Goal: Task Accomplishment & Management: Use online tool/utility

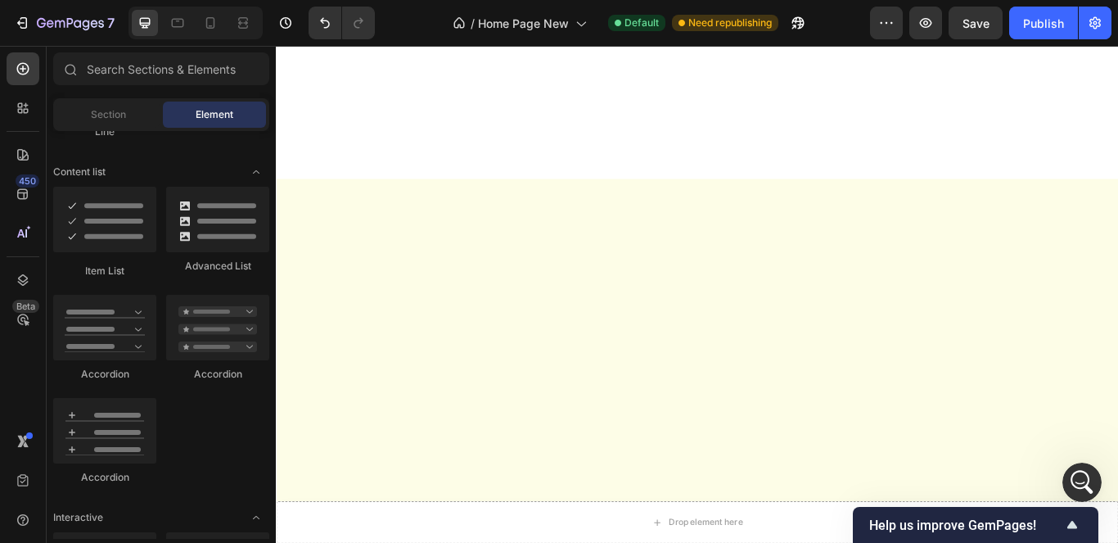
scroll to position [6021, 0]
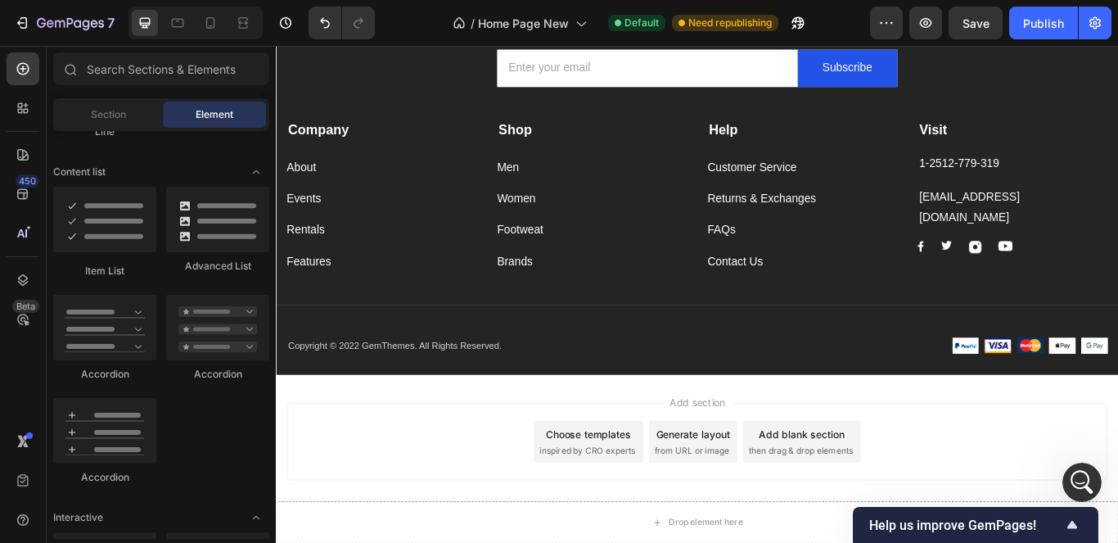
click at [622, 515] on span "inspired by CRO experts" at bounding box center [639, 517] width 112 height 15
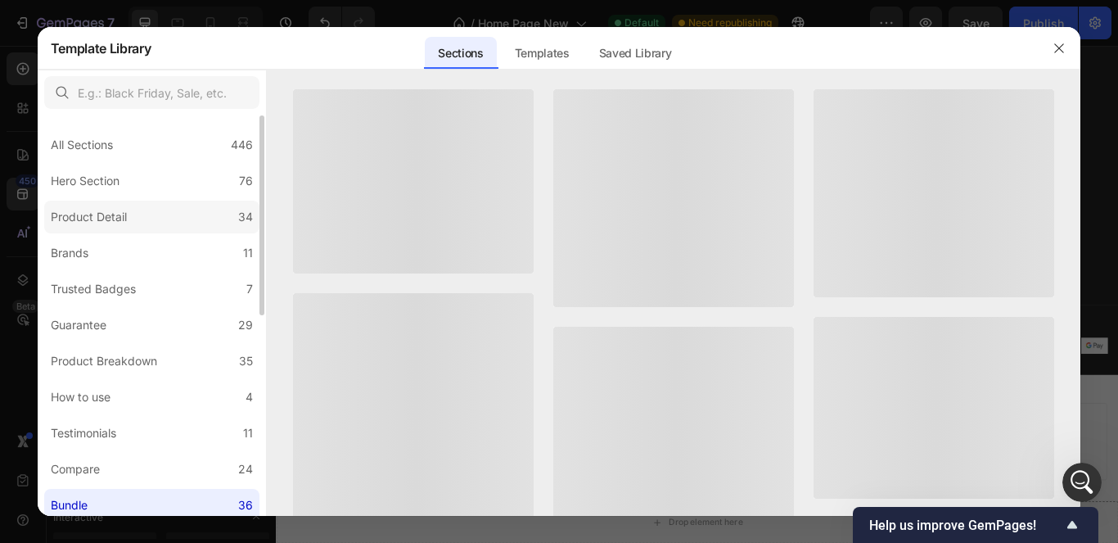
click at [117, 217] on div "Product Detail" at bounding box center [89, 217] width 76 height 20
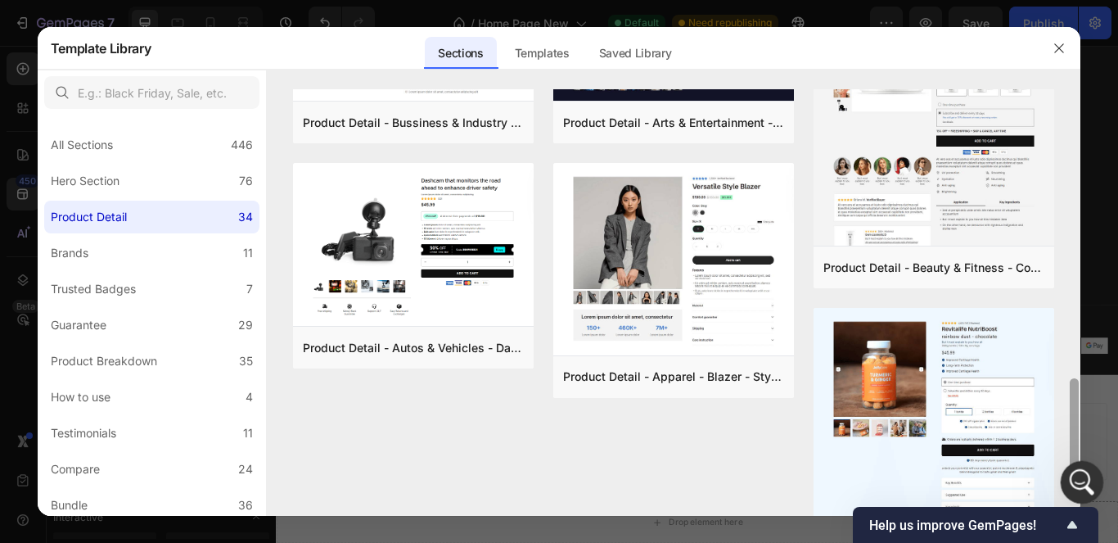
scroll to position [1140, 0]
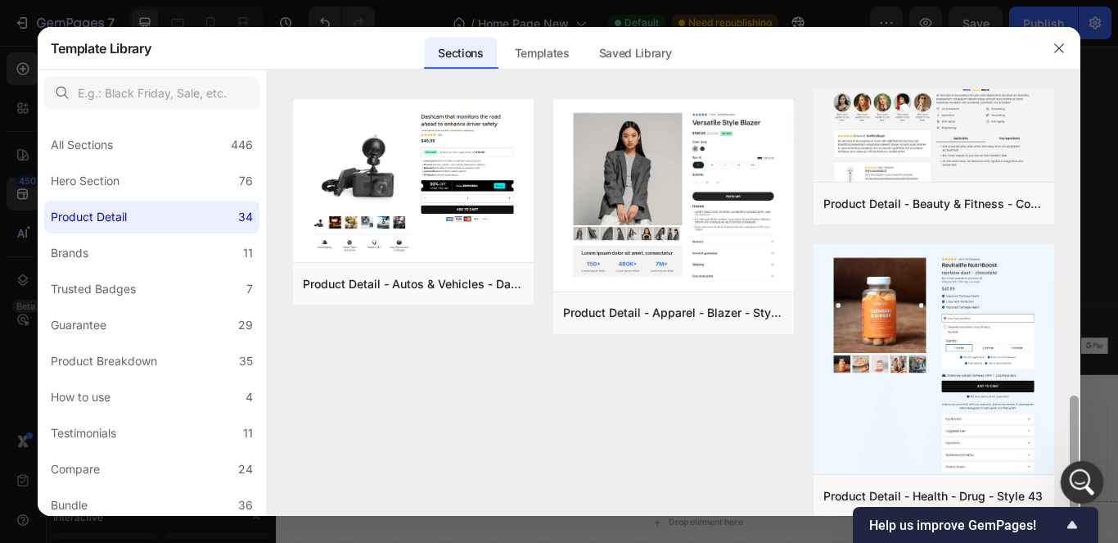
drag, startPoint x: 1073, startPoint y: 298, endPoint x: 1064, endPoint y: 495, distance: 196.7
click at [1064, 0] on body "7 / Home Page New Default Need republishing Preview Save Publish 450 Beta Secti…" at bounding box center [559, 0] width 1118 height 0
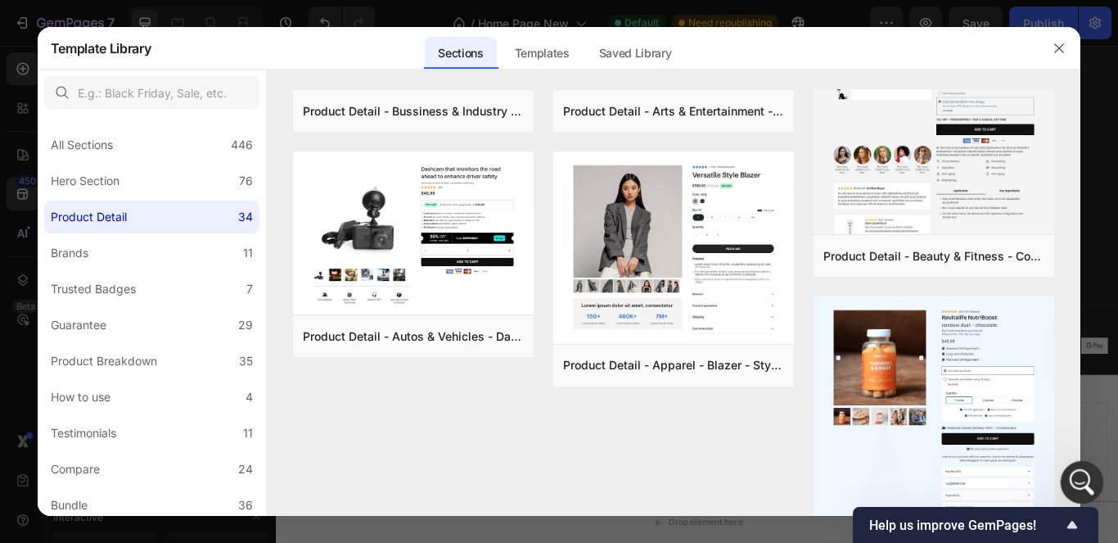
scroll to position [1193, 0]
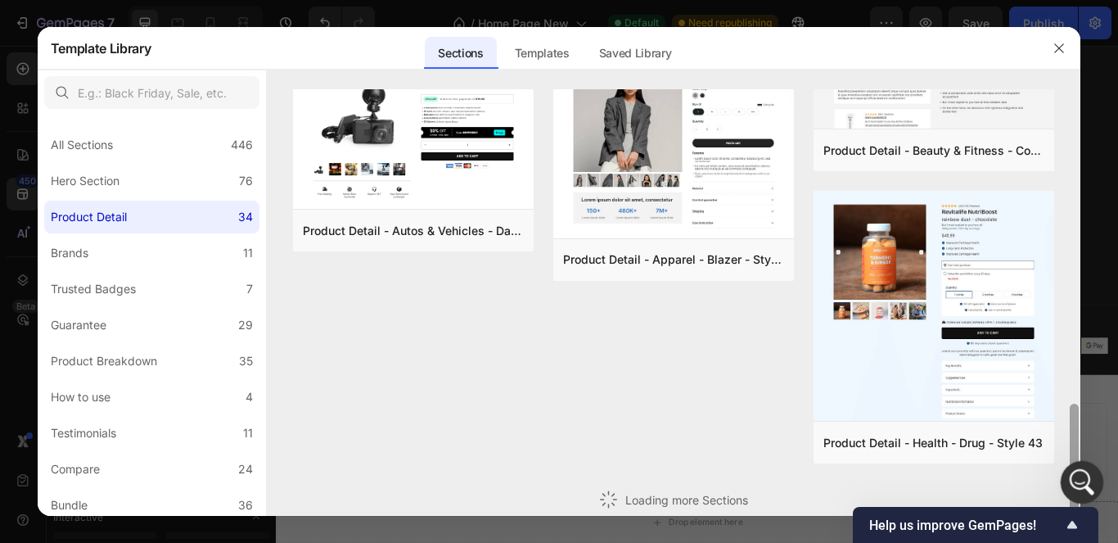
drag, startPoint x: 2134, startPoint y: 887, endPoint x: 1073, endPoint y: 469, distance: 1140.4
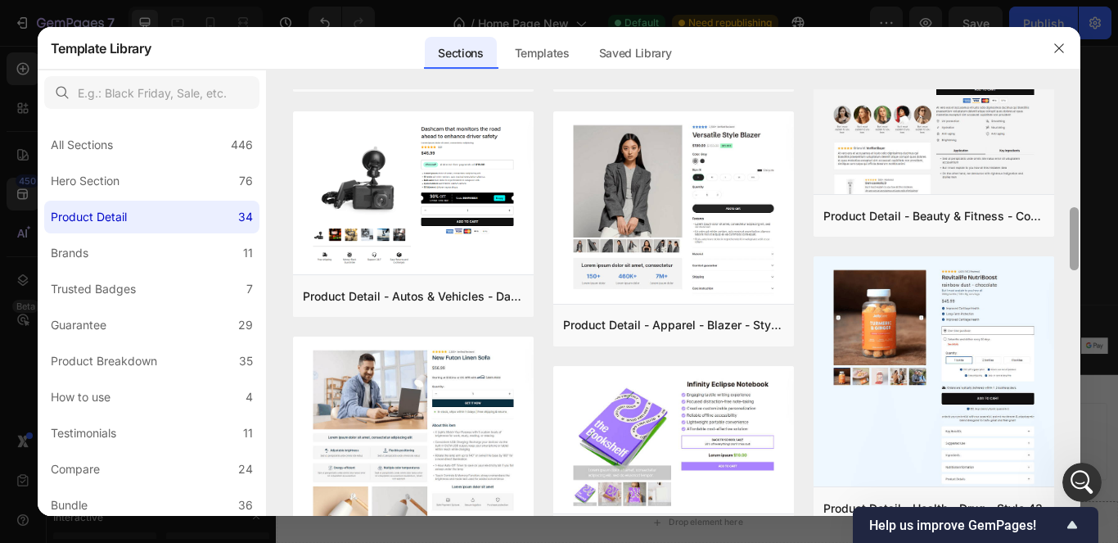
scroll to position [1085, 0]
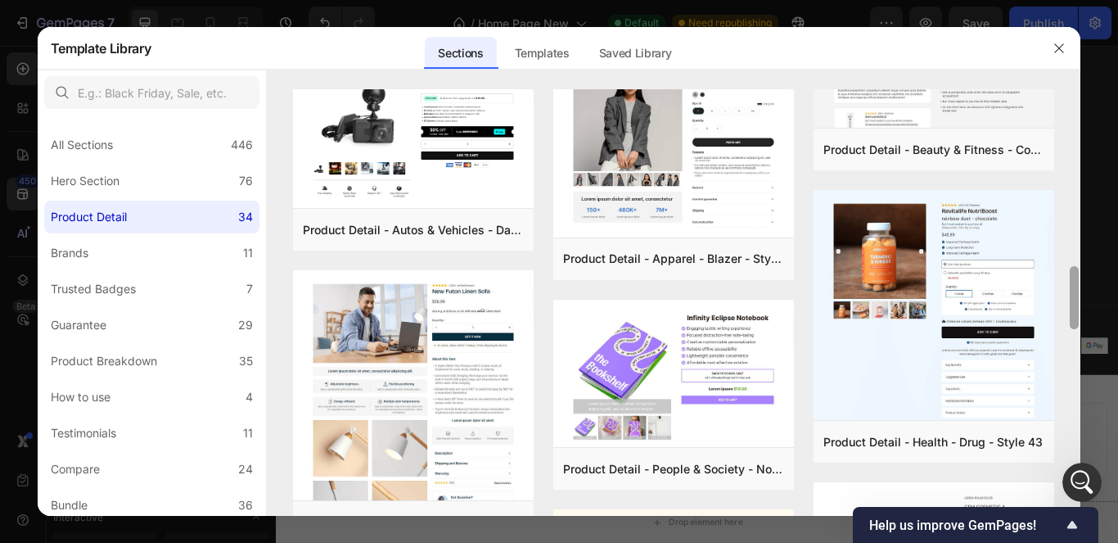
click at [1076, 441] on div at bounding box center [1075, 302] width 12 height 427
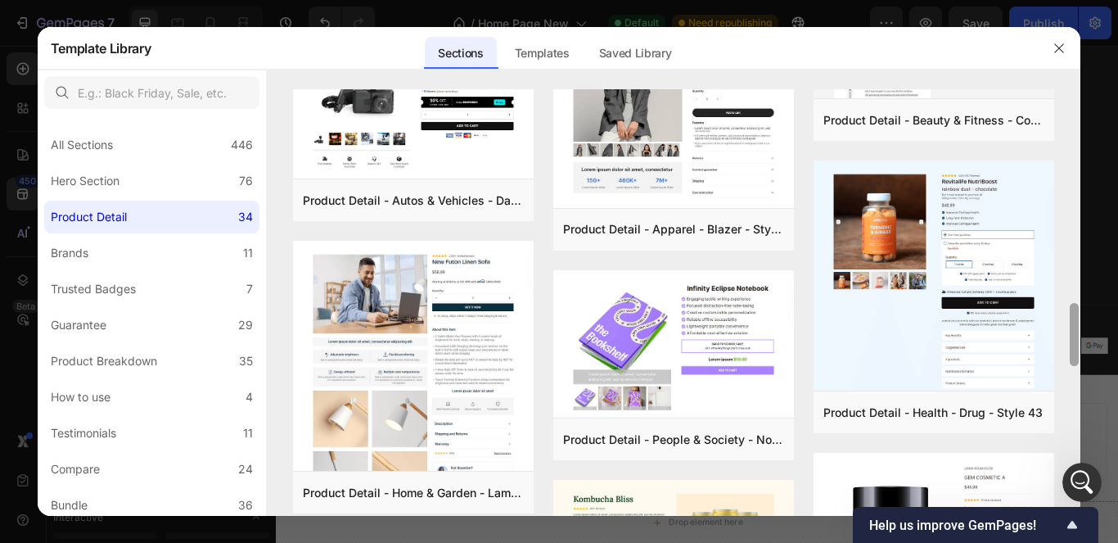
scroll to position [1278, 0]
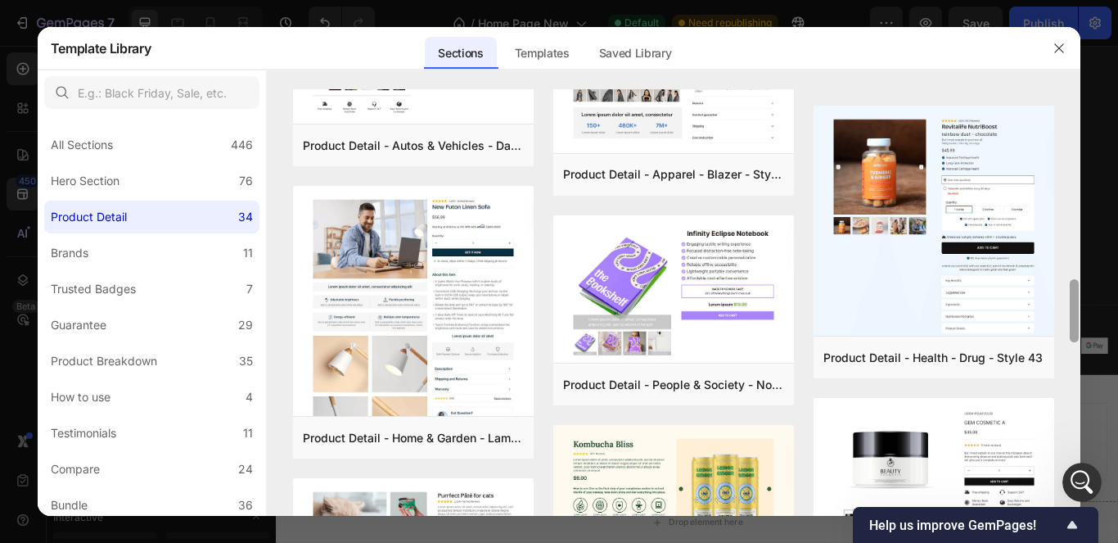
drag, startPoint x: 1073, startPoint y: 377, endPoint x: 1083, endPoint y: 326, distance: 51.7
click at [1083, 326] on div "Template Library Sections Templates Existing pages Saved Library Templates Save…" at bounding box center [559, 271] width 1118 height 543
click at [969, 349] on button "Preview" at bounding box center [991, 357] width 107 height 29
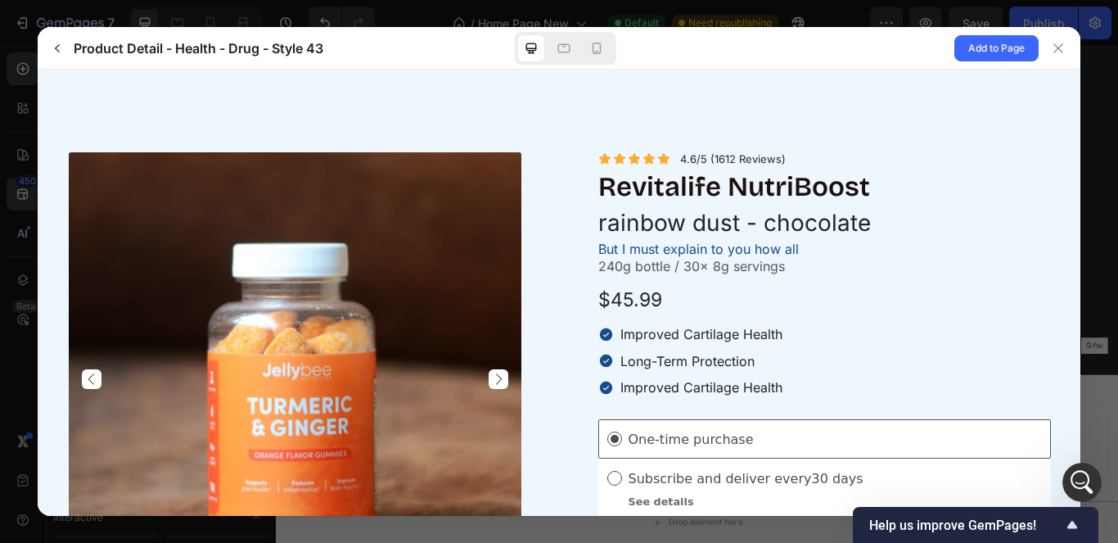
scroll to position [0, 0]
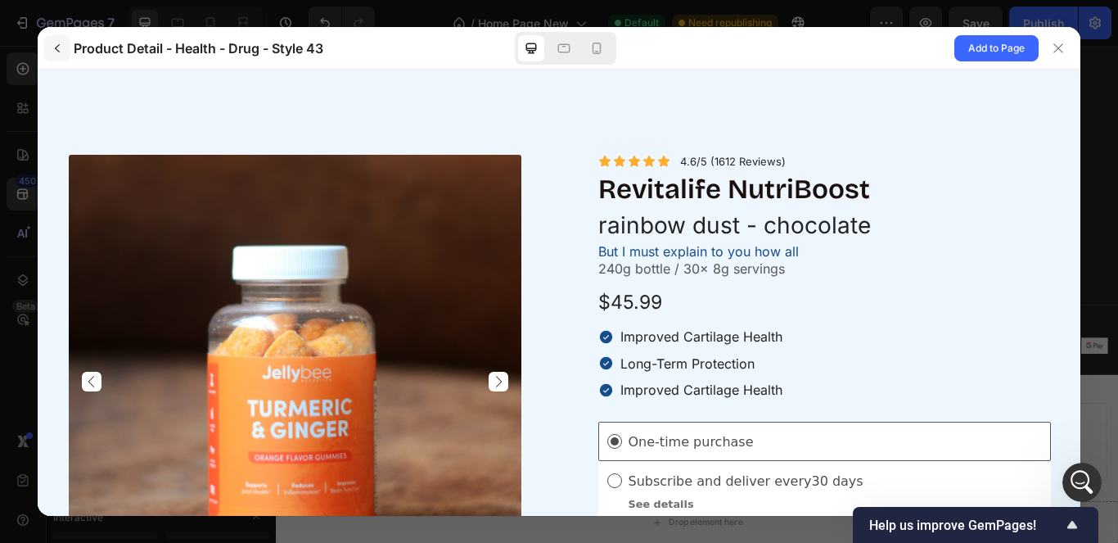
click at [56, 47] on icon "button" at bounding box center [57, 48] width 5 height 8
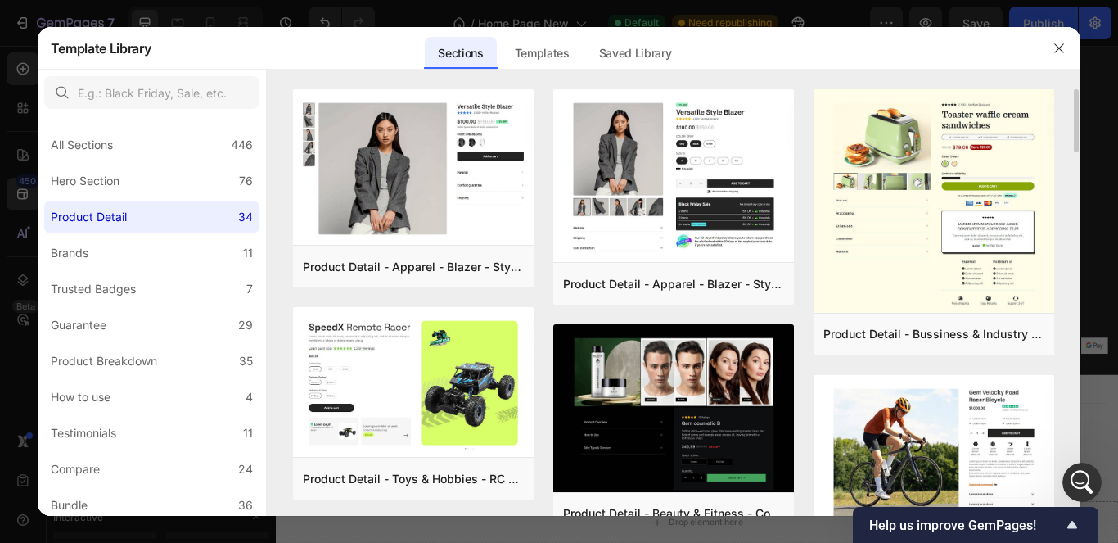
scroll to position [164, 0]
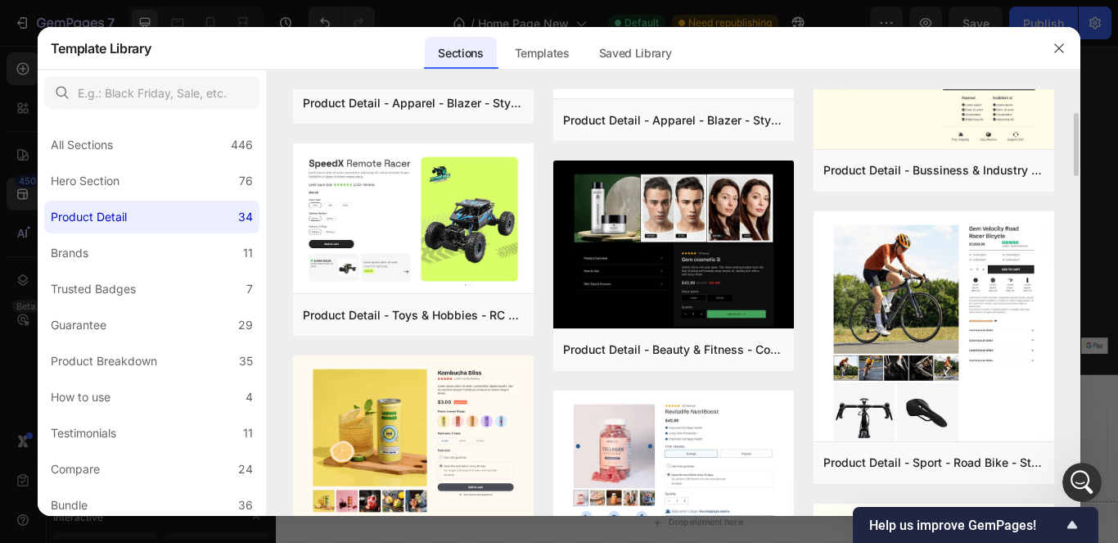
drag, startPoint x: 1077, startPoint y: 153, endPoint x: 1081, endPoint y: 175, distance: 22.5
click at [1081, 175] on div "Product Detail - Apparel - Blazer - Style 14 Add to page Preview Product Detail…" at bounding box center [674, 138] width 815 height 427
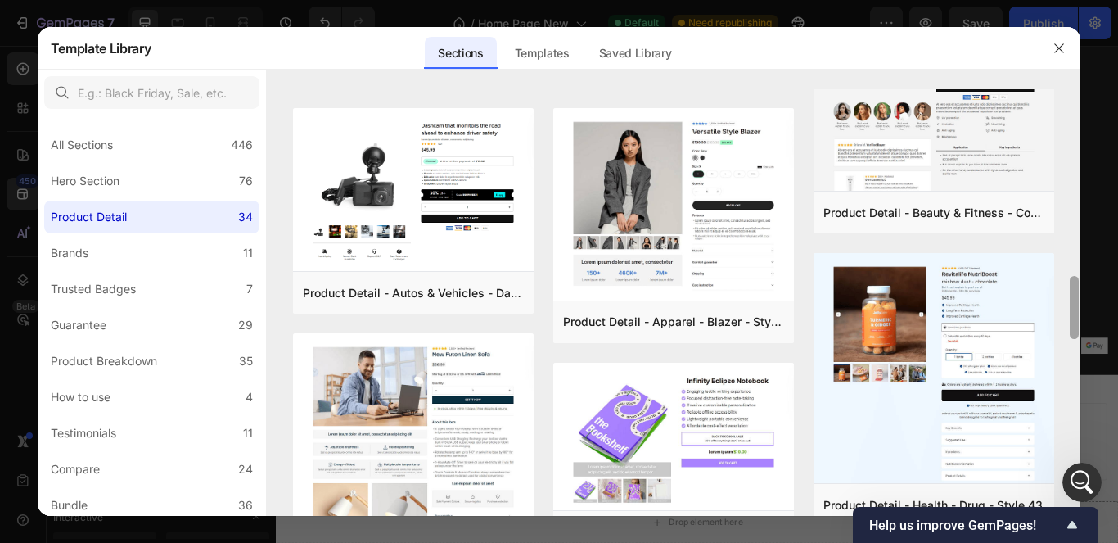
scroll to position [1191, 0]
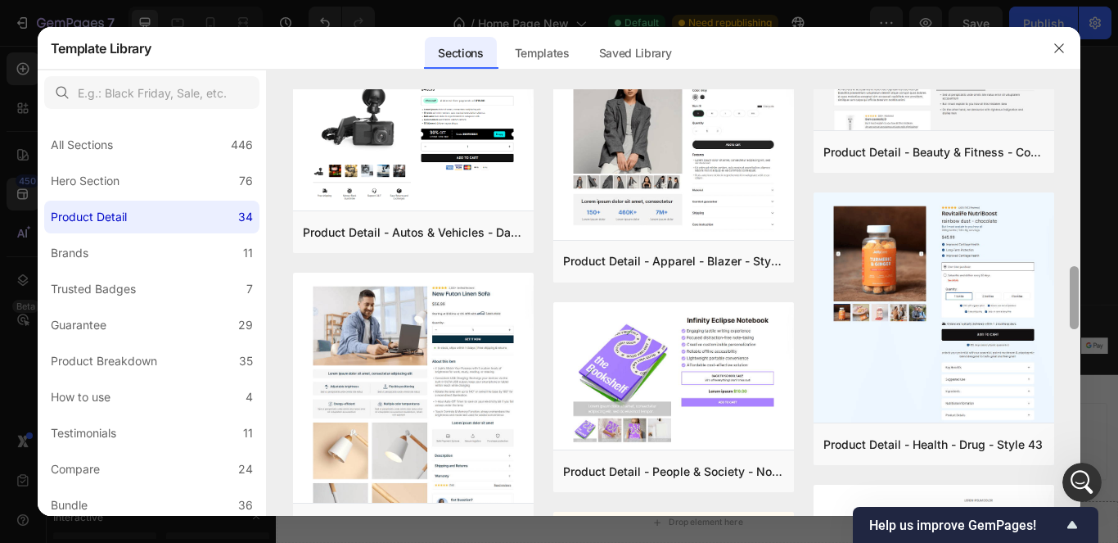
drag, startPoint x: 1073, startPoint y: 194, endPoint x: 1063, endPoint y: 310, distance: 116.8
click at [1063, 310] on div "Product Detail - Apparel - Blazer - Style 14 Add to page Preview Product Detail…" at bounding box center [674, 302] width 815 height 427
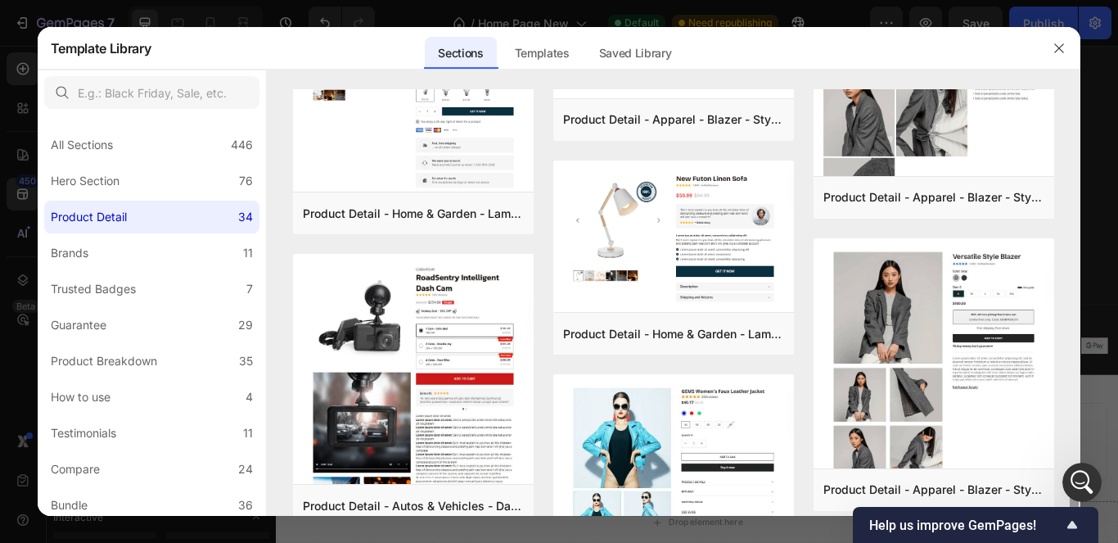
scroll to position [2094, 0]
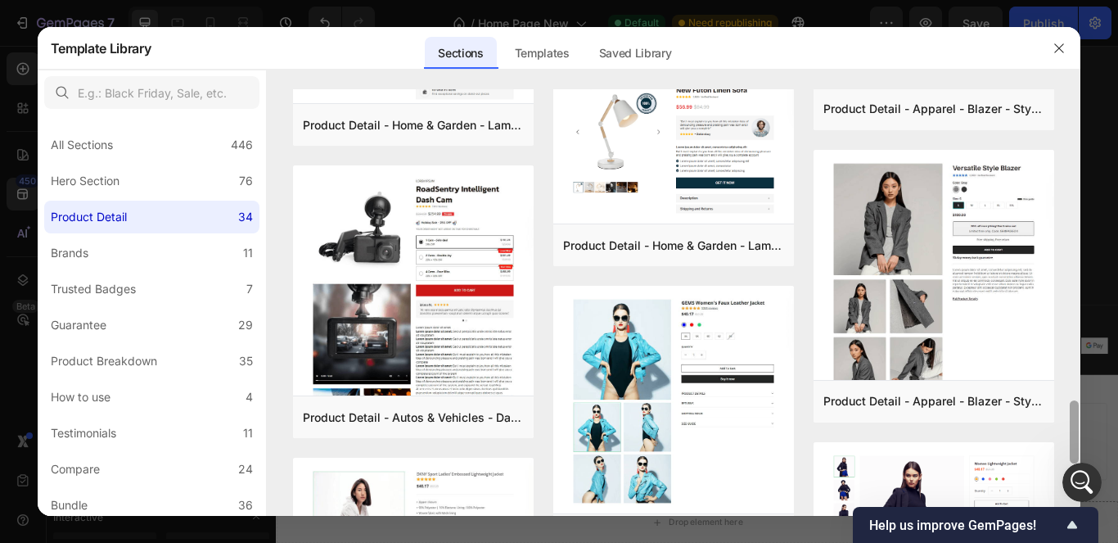
drag, startPoint x: 1072, startPoint y: 307, endPoint x: 1093, endPoint y: 441, distance: 136.0
click at [1093, 441] on div "Template Library Sections Templates Existing pages Saved Library Templates Save…" at bounding box center [559, 271] width 1118 height 543
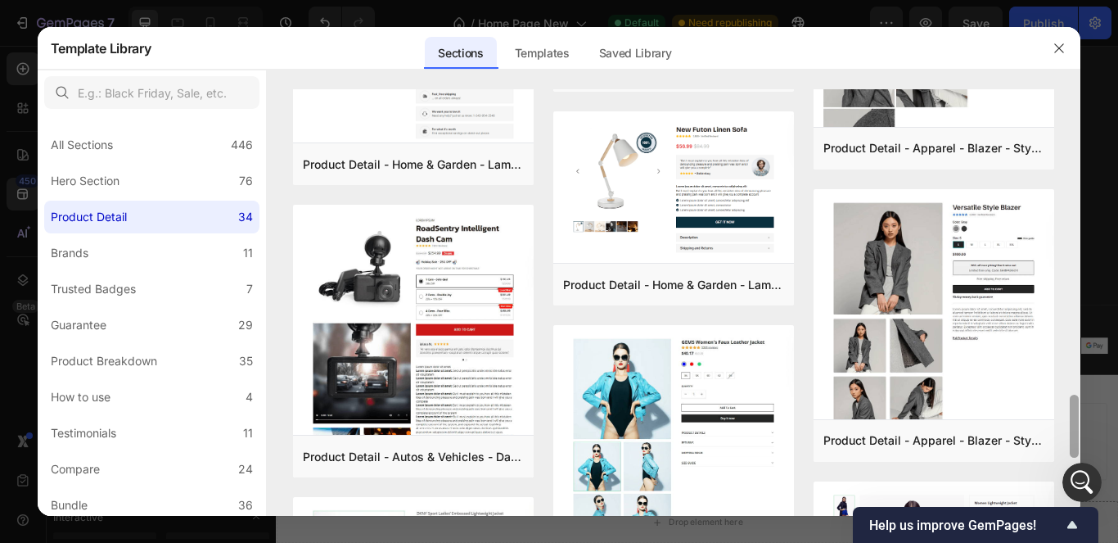
scroll to position [1984, 0]
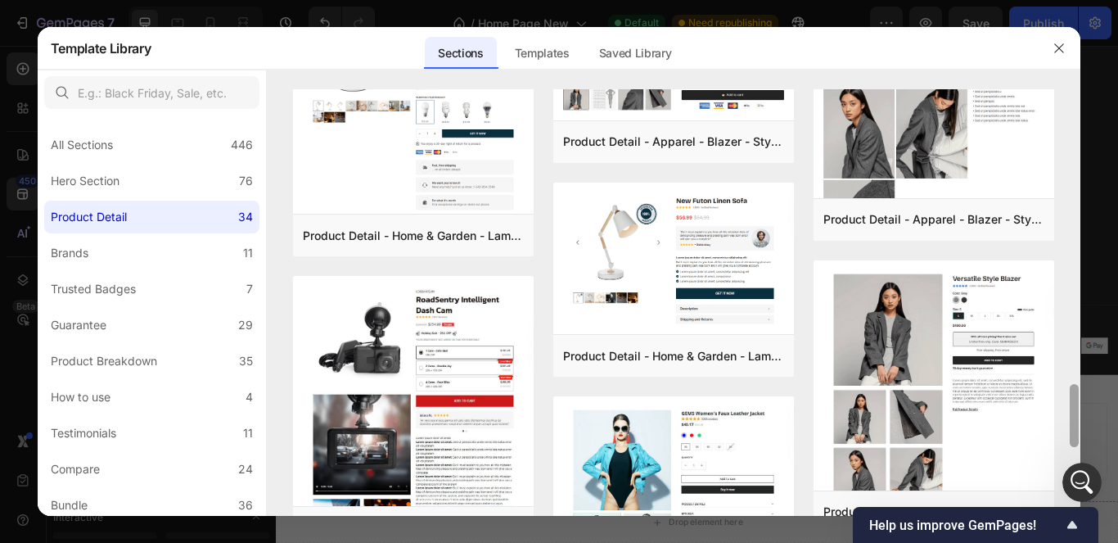
drag, startPoint x: 1074, startPoint y: 412, endPoint x: 1087, endPoint y: 395, distance: 21.0
click at [1087, 395] on div "Template Library Sections Templates Existing pages Saved Library Templates Save…" at bounding box center [559, 271] width 1118 height 543
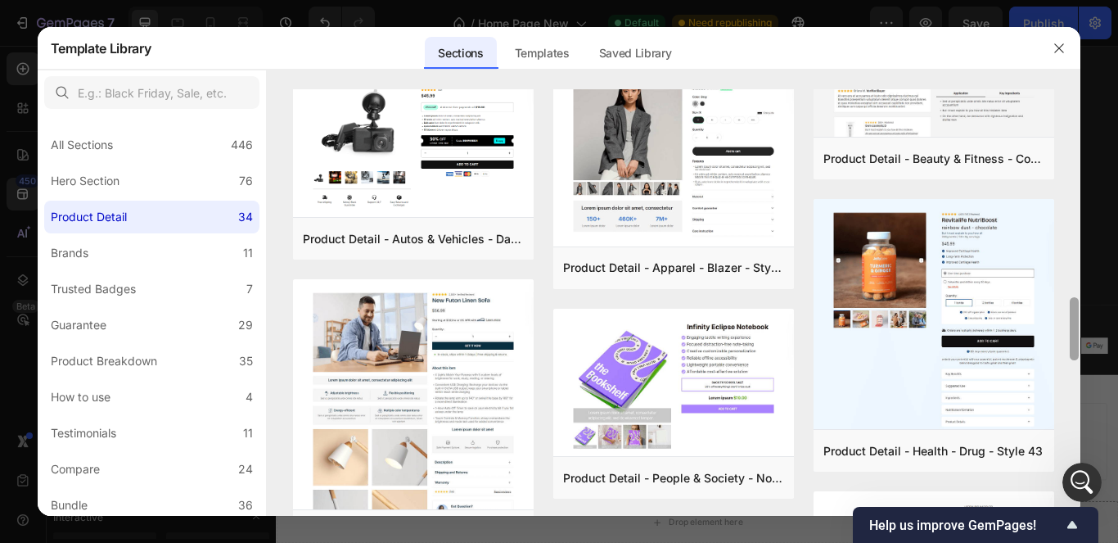
scroll to position [1213, 0]
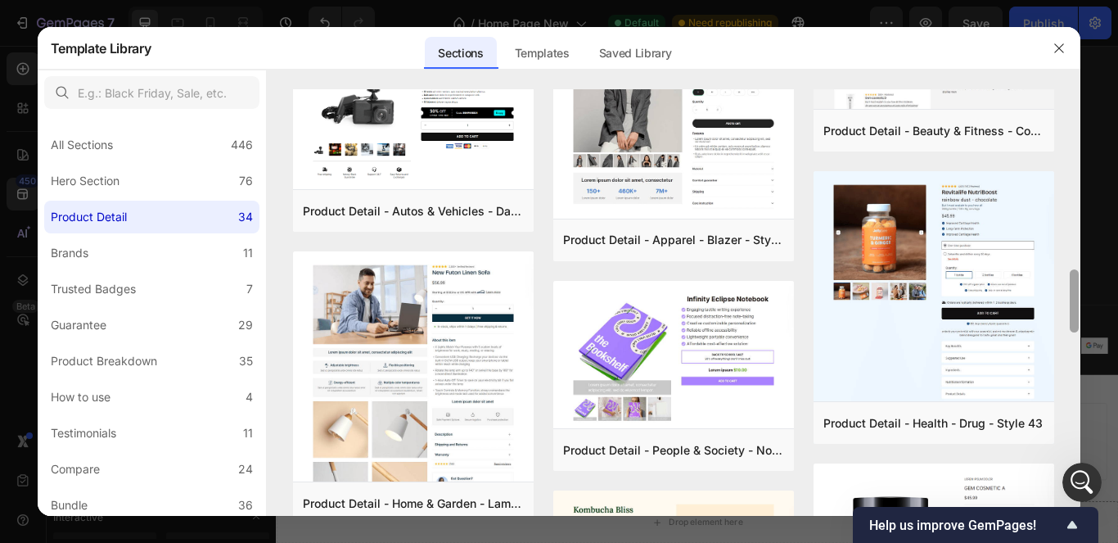
drag, startPoint x: 1071, startPoint y: 395, endPoint x: 1085, endPoint y: 282, distance: 113.8
click at [1085, 282] on div "Template Library Sections Templates Existing pages Saved Library Templates Save…" at bounding box center [559, 271] width 1118 height 543
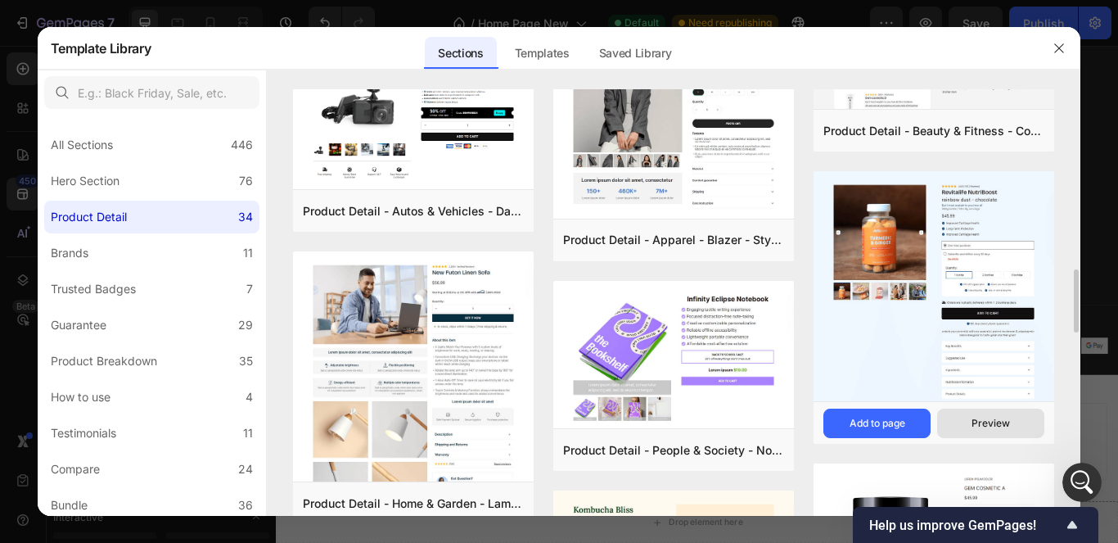
click at [994, 426] on div "Preview" at bounding box center [991, 423] width 38 height 15
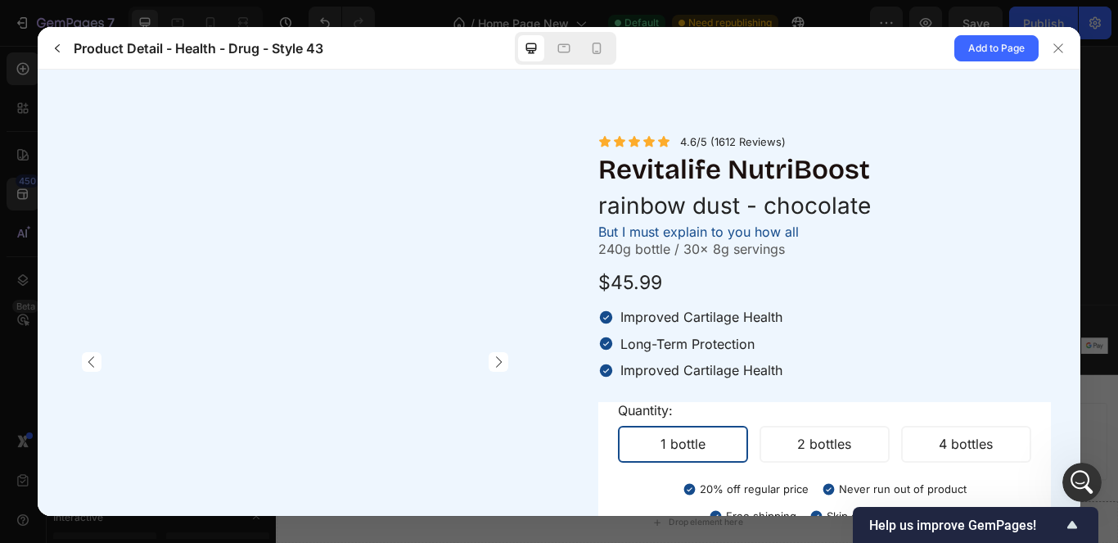
scroll to position [0, 0]
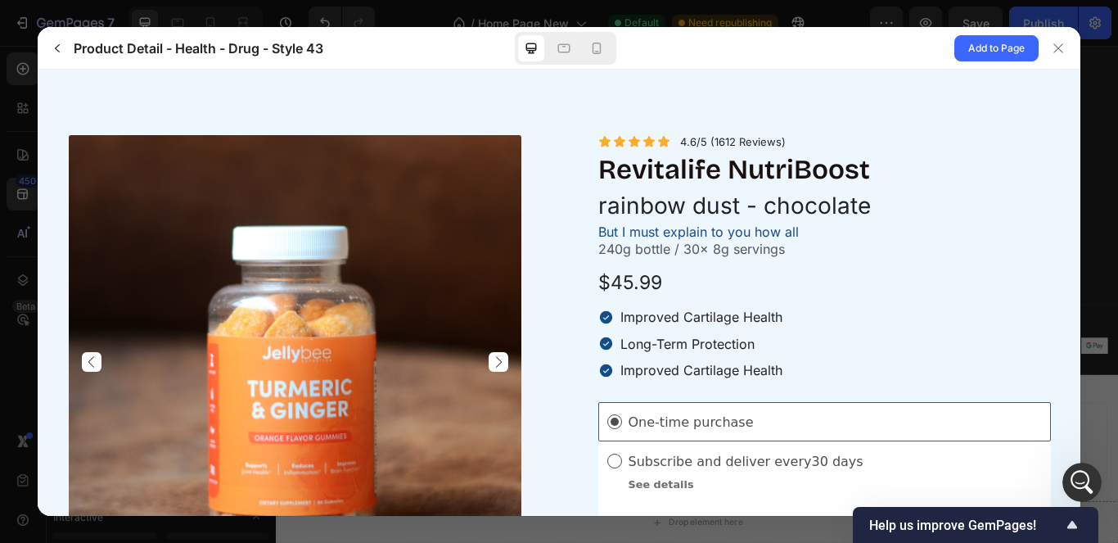
drag, startPoint x: 1082, startPoint y: 213, endPoint x: 1082, endPoint y: 247, distance: 34.4
click at [1082, 247] on div at bounding box center [559, 271] width 1118 height 543
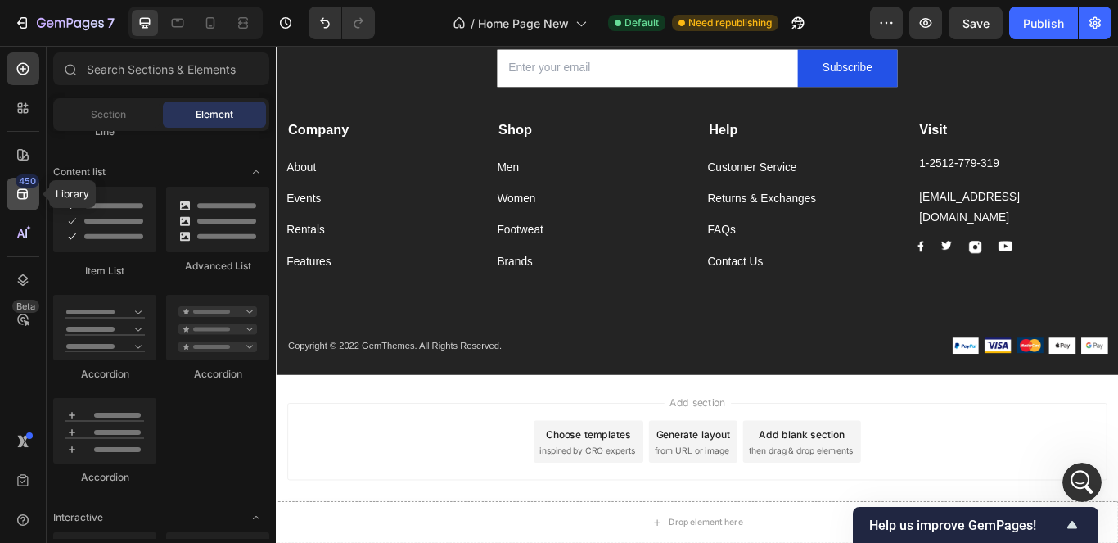
click at [20, 192] on icon at bounding box center [22, 194] width 11 height 11
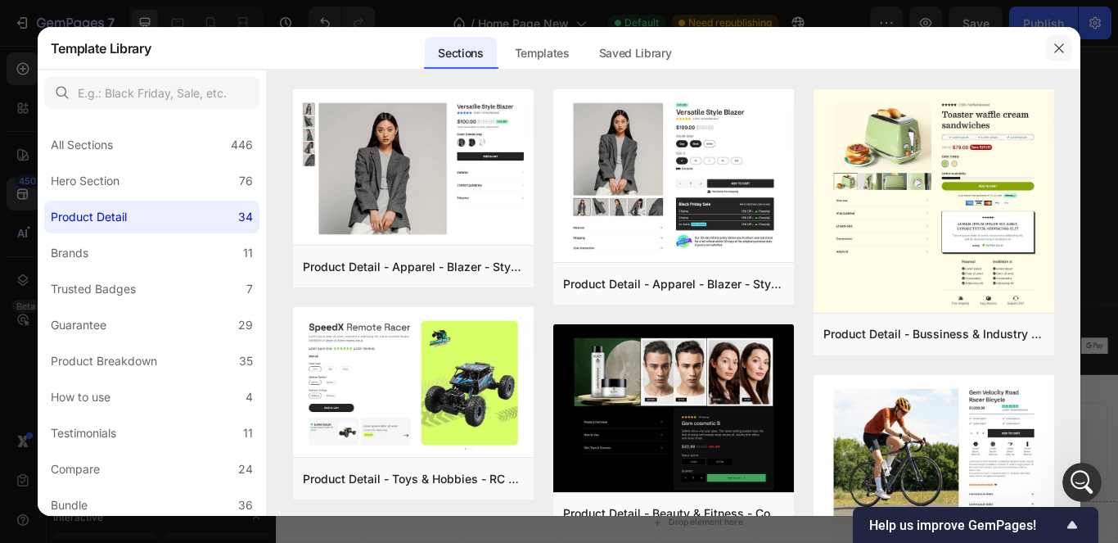
click at [1058, 52] on icon "button" at bounding box center [1059, 48] width 13 height 13
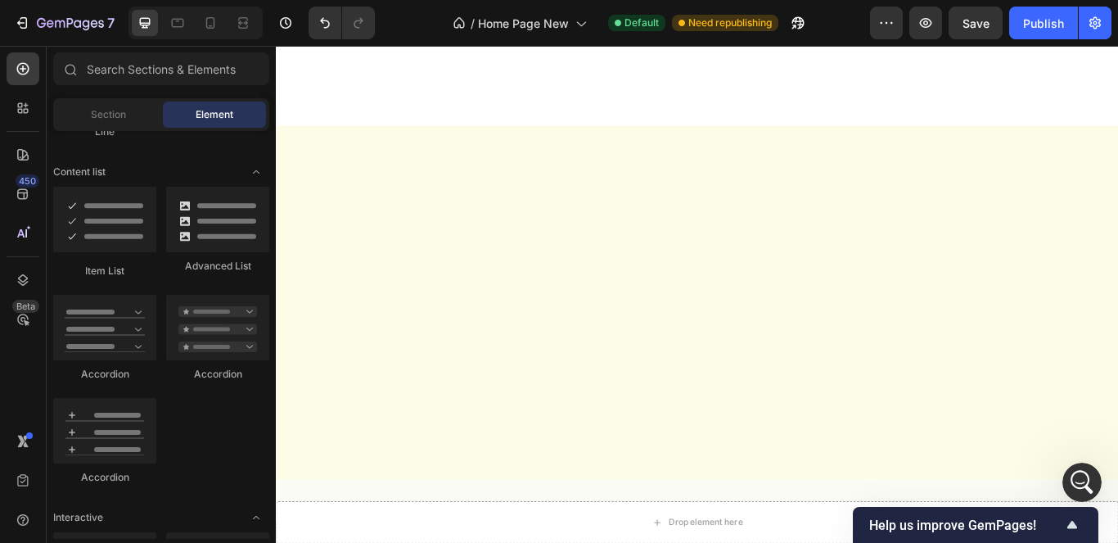
scroll to position [6021, 0]
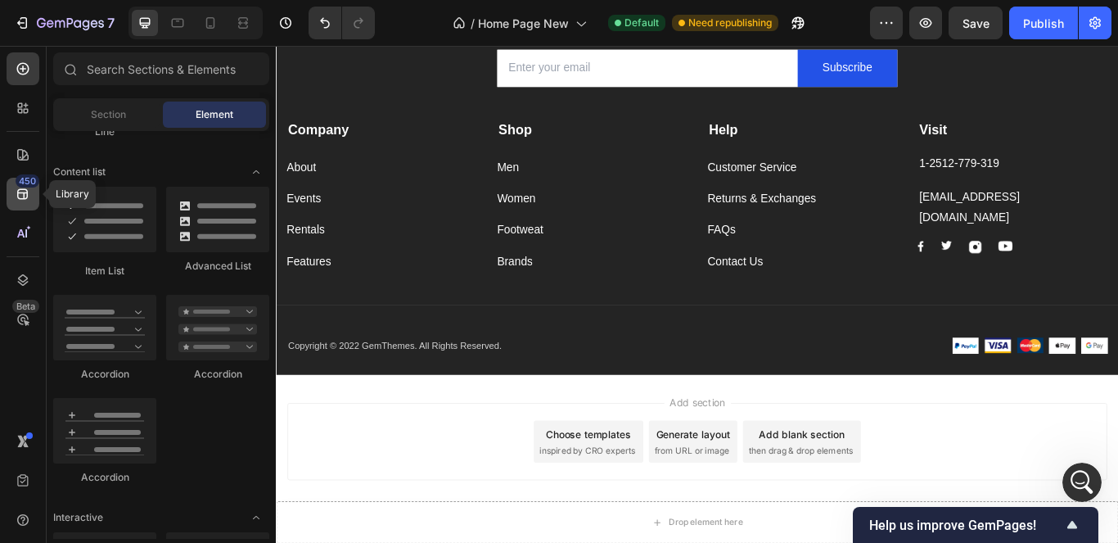
click at [25, 190] on icon at bounding box center [22, 194] width 11 height 11
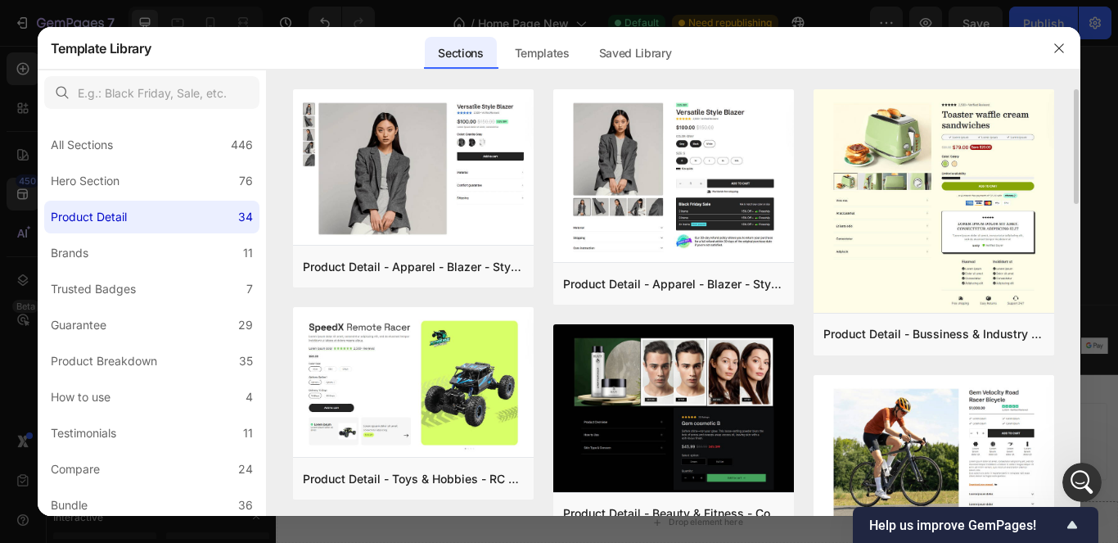
drag, startPoint x: 1074, startPoint y: 191, endPoint x: 1078, endPoint y: 247, distance: 56.6
click at [1078, 247] on div "Product Detail - Apparel - Blazer - Style 14 Add to page Preview Product Detail…" at bounding box center [674, 302] width 815 height 427
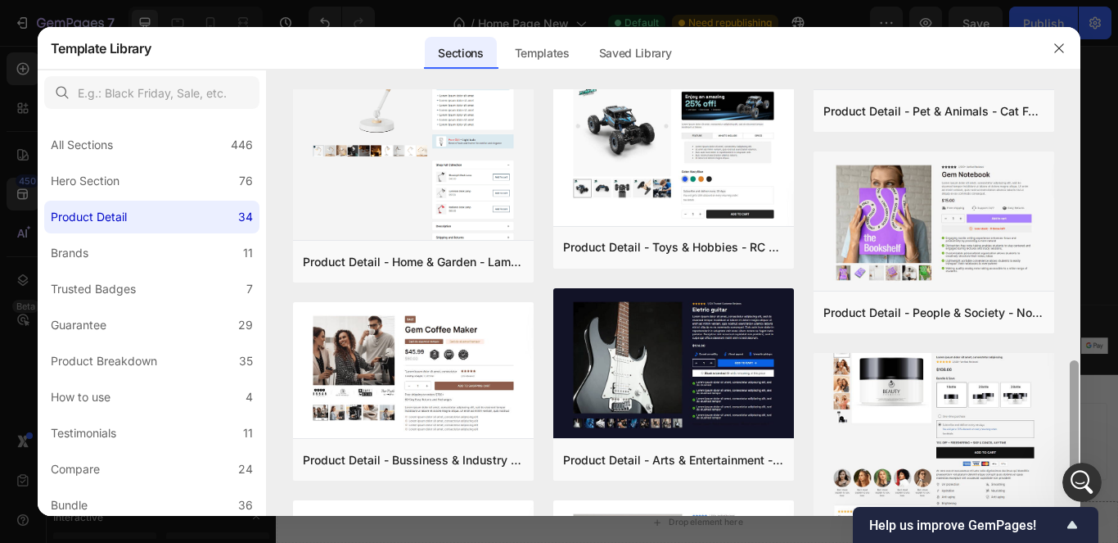
scroll to position [866, 0]
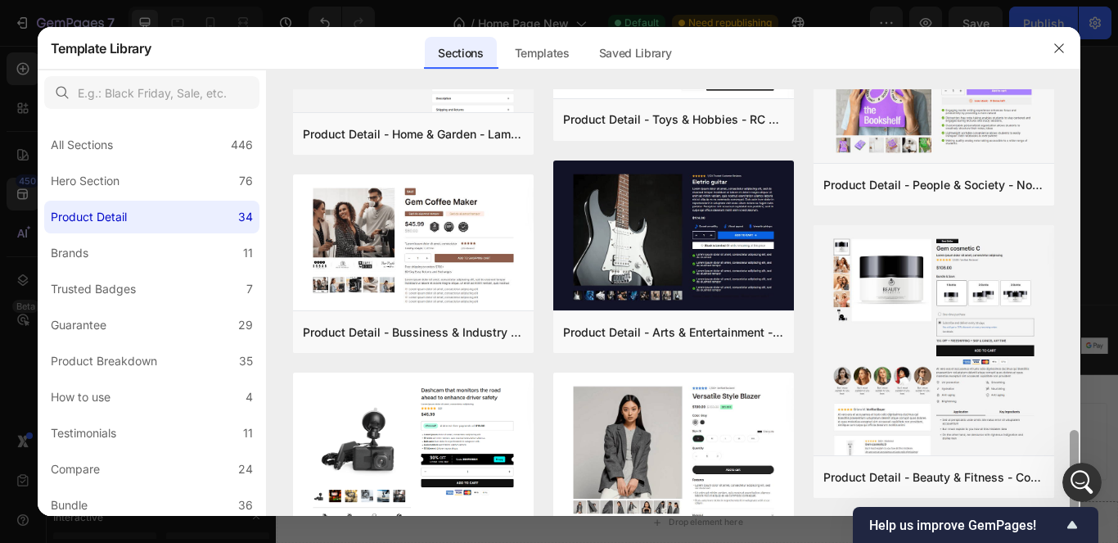
drag, startPoint x: 1073, startPoint y: 254, endPoint x: 0, endPoint y: 544, distance: 1111.1
click at [0, 0] on html "7 / Home Page New Default Need republishing Preview Save Publish 450 Beta Secti…" at bounding box center [559, 0] width 1118 height 0
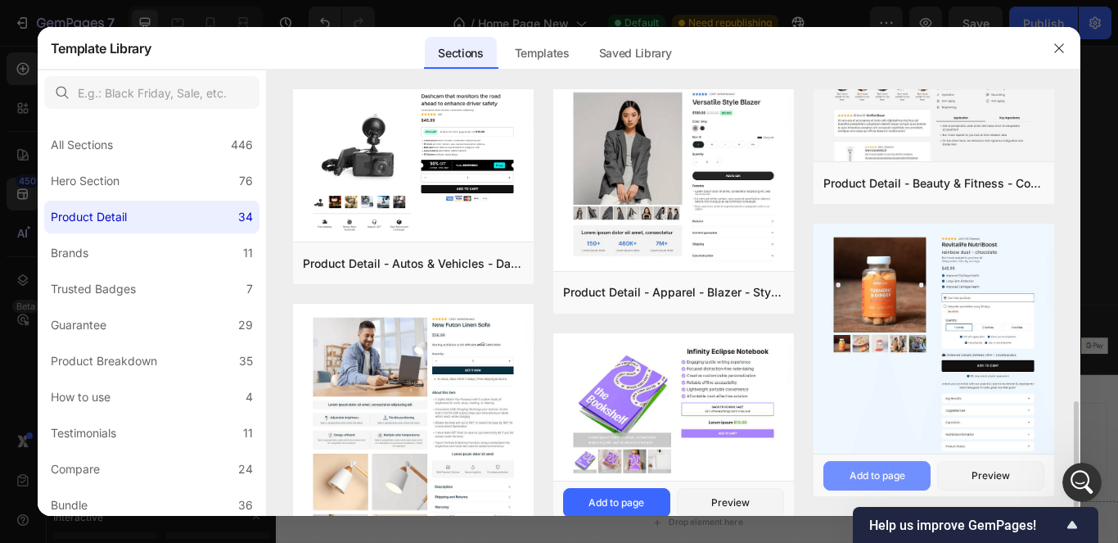
click at [899, 474] on div "Add to page" at bounding box center [878, 475] width 56 height 15
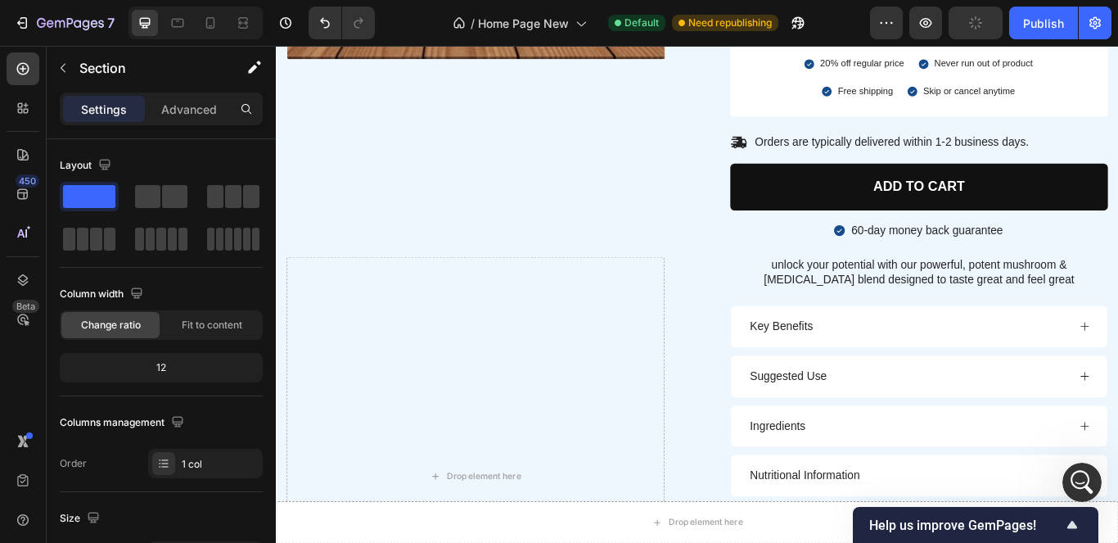
scroll to position [6814, 0]
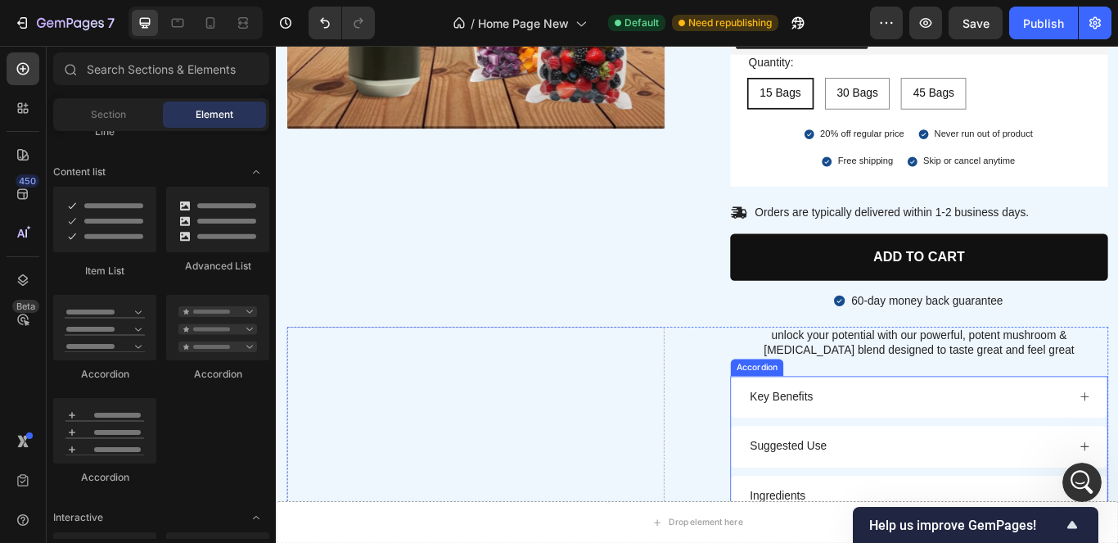
click at [1118, 453] on div "Key Benefits" at bounding box center [1026, 455] width 439 height 48
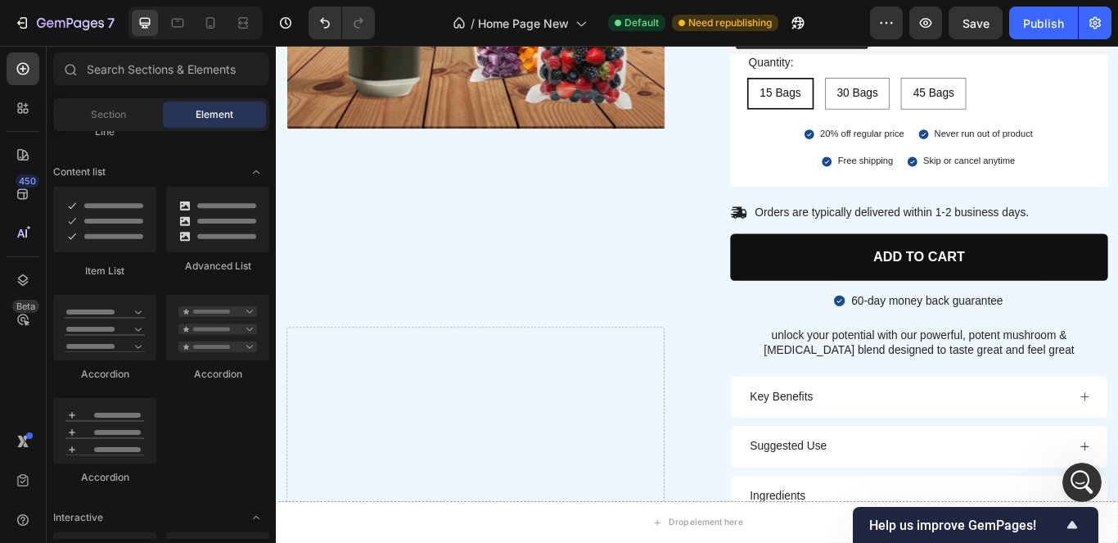
scroll to position [6443, 0]
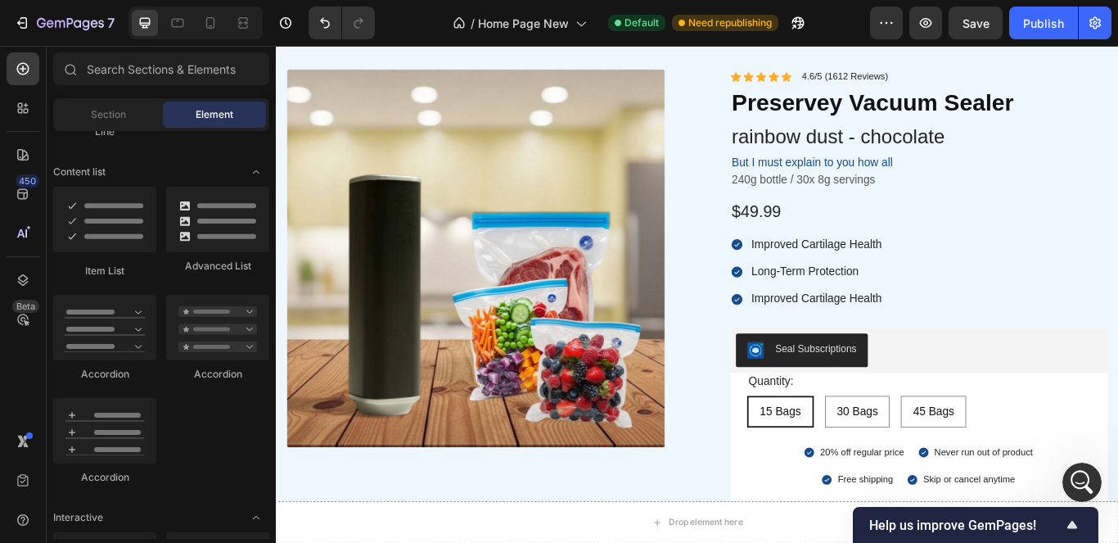
click at [1018, 239] on div "$49.99" at bounding box center [1026, 239] width 441 height 28
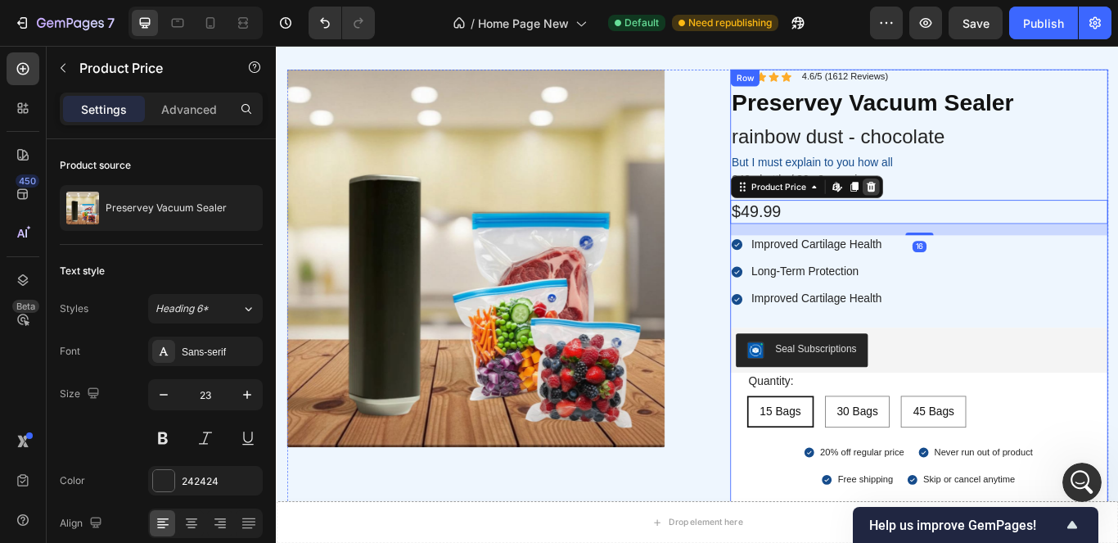
click at [963, 210] on icon at bounding box center [969, 209] width 13 height 13
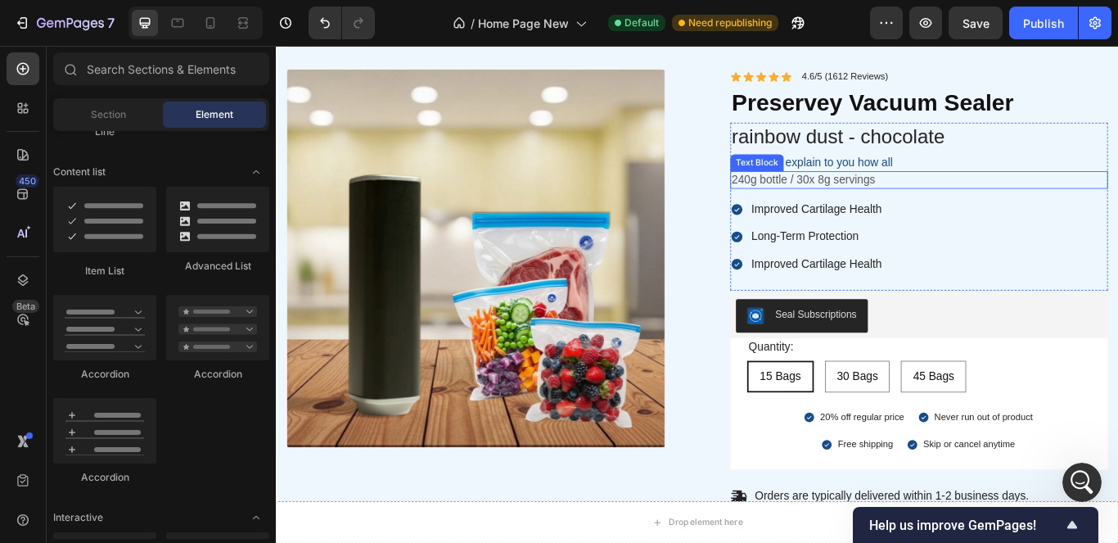
click at [919, 197] on p "240g bottle / 30x 8g servings" at bounding box center [1025, 201] width 437 height 17
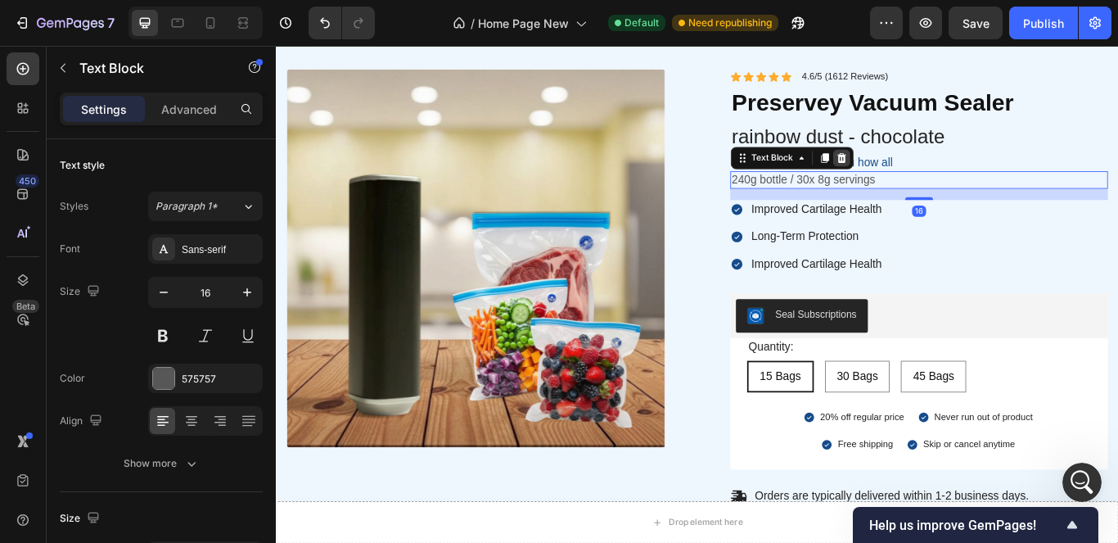
click at [929, 174] on icon at bounding box center [935, 175] width 13 height 13
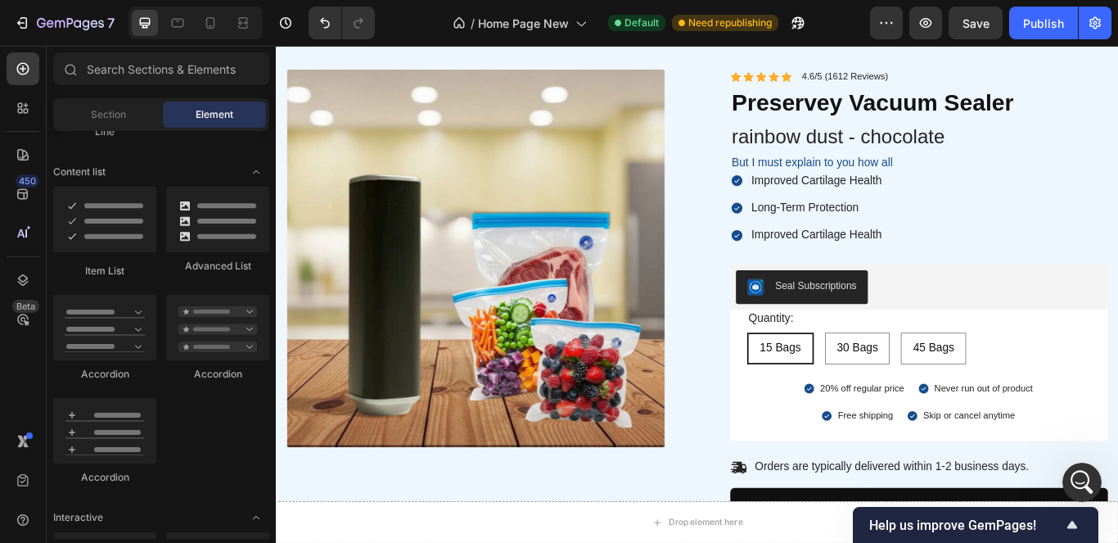
click at [938, 185] on p "But I must explain to you how all" at bounding box center [1025, 182] width 437 height 17
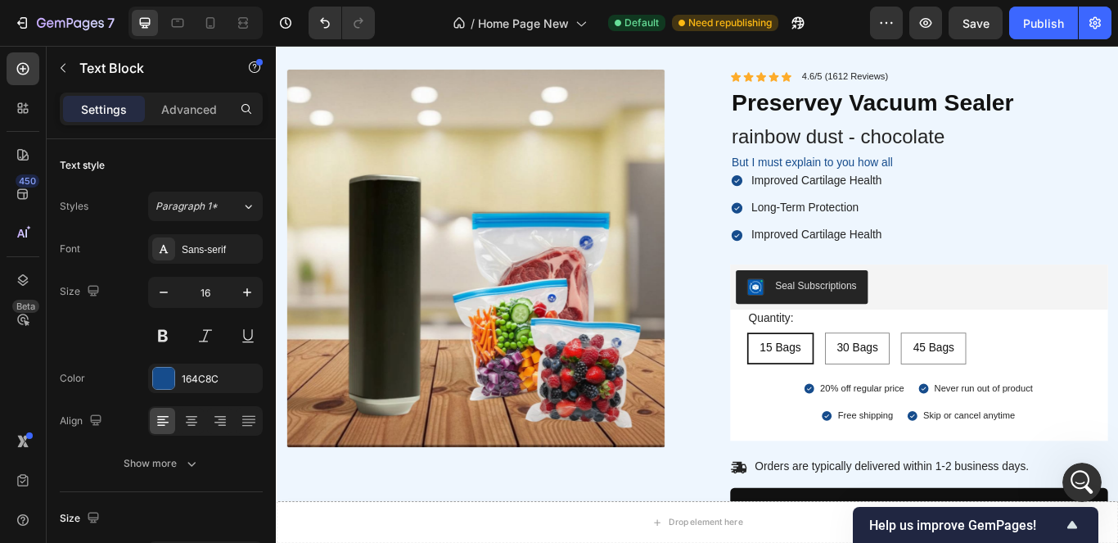
click at [1020, 182] on p "But I must explain to you how all" at bounding box center [1025, 182] width 437 height 17
click at [1096, 250] on div "Improved Cartilage Health Long-Term Protection Improved Cartilage Health" at bounding box center [1026, 234] width 441 height 85
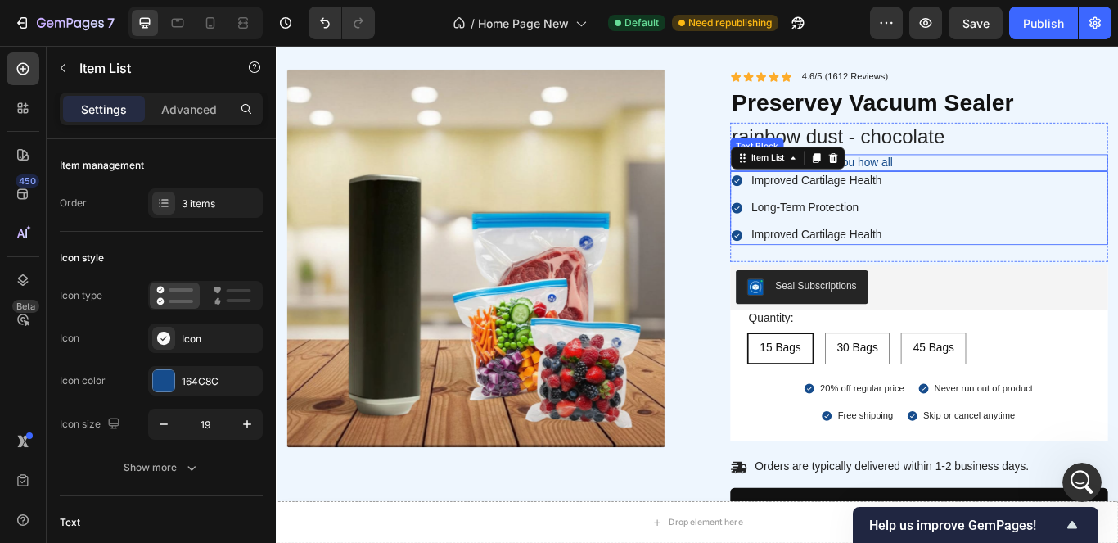
click at [986, 174] on p "But I must explain to you how all" at bounding box center [1025, 182] width 437 height 17
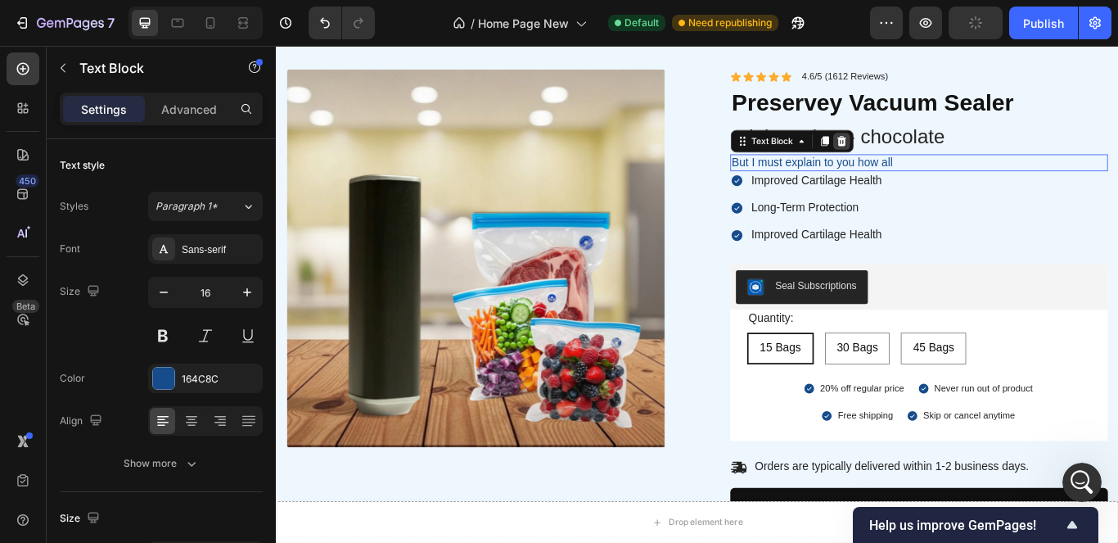
click at [933, 161] on icon at bounding box center [935, 156] width 13 height 13
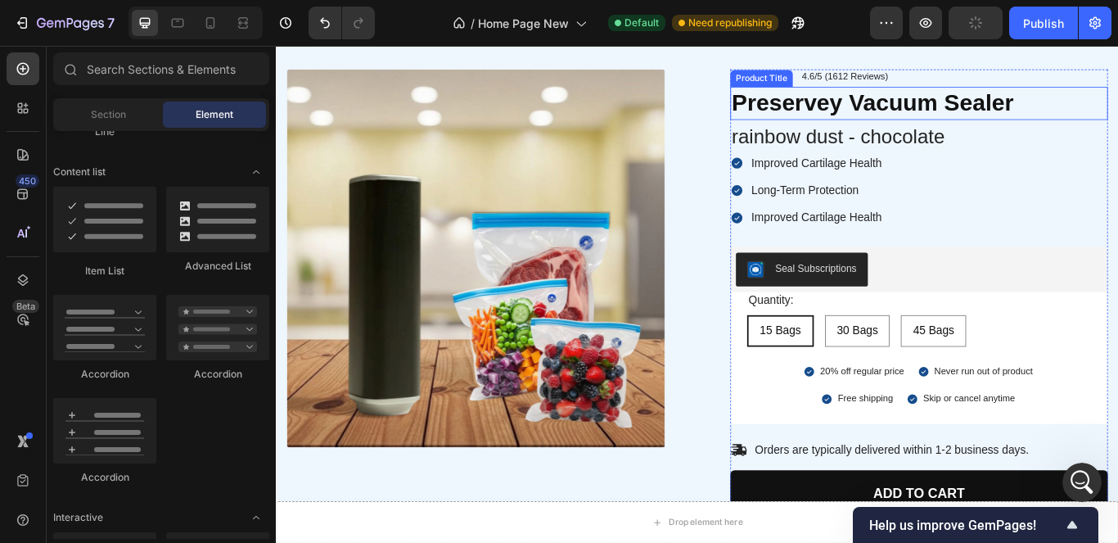
click at [935, 84] on p "4.6/5 (1612 Reviews)" at bounding box center [939, 82] width 101 height 14
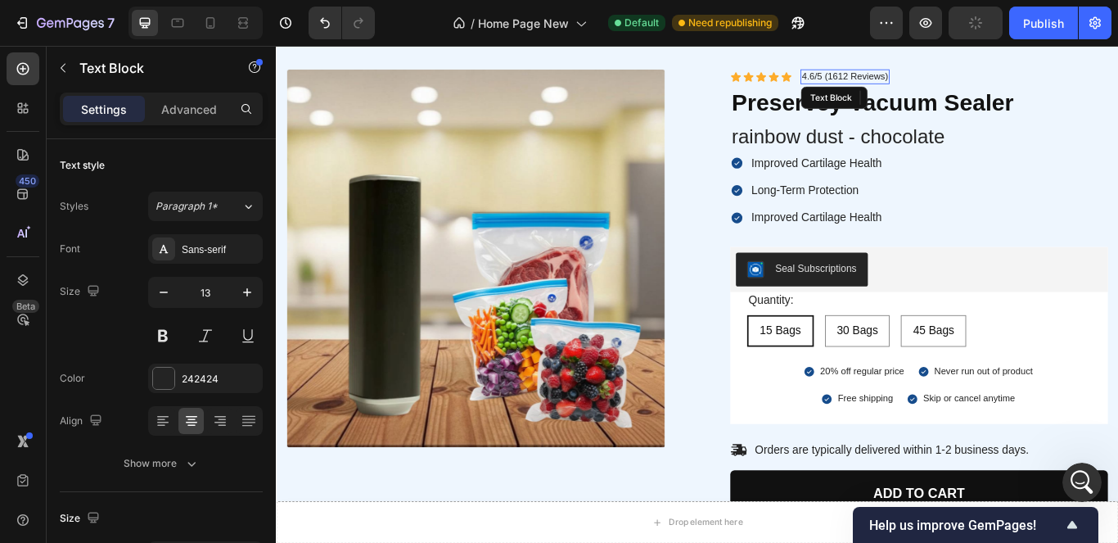
drag, startPoint x: 916, startPoint y: 81, endPoint x: 956, endPoint y: 120, distance: 55.0
click at [911, 81] on p "4.6/5 (1612 Reviews)" at bounding box center [939, 82] width 101 height 14
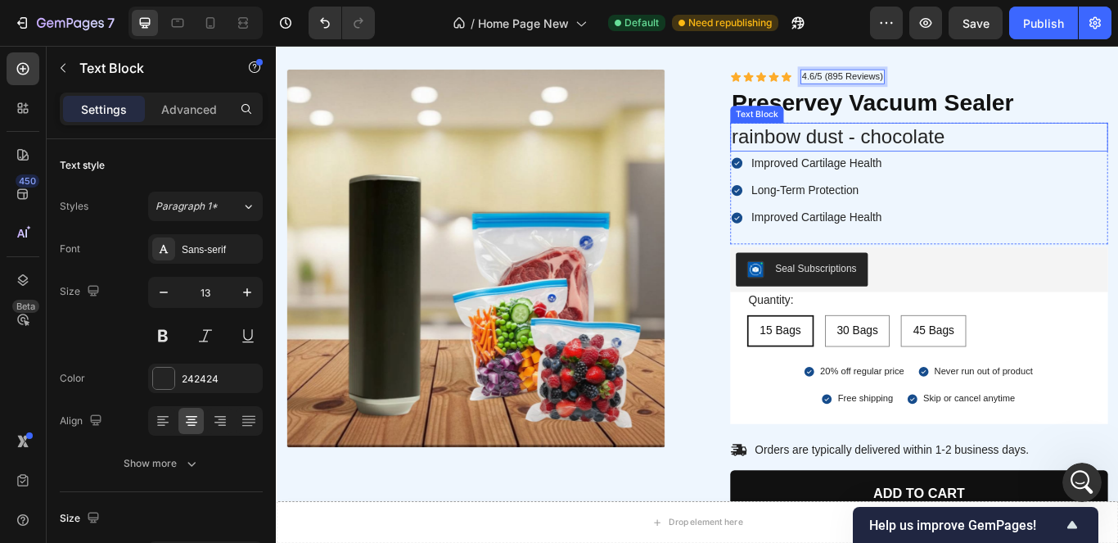
click at [935, 154] on p "rainbow dust - chocolate" at bounding box center [1025, 151] width 437 height 29
click at [1075, 147] on p "rainbow dust - chocolate" at bounding box center [1025, 151] width 437 height 29
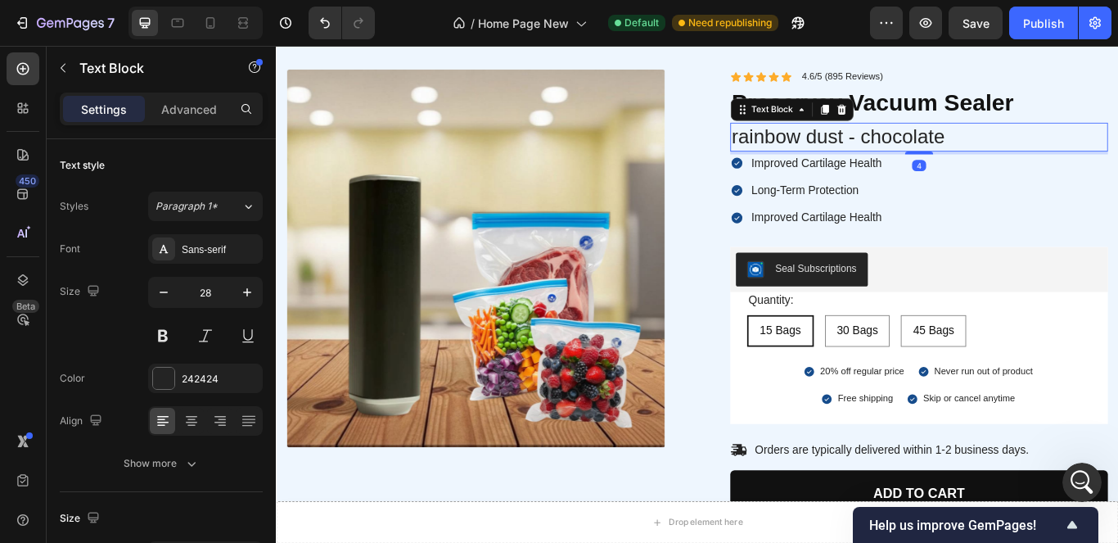
scroll to position [520, 0]
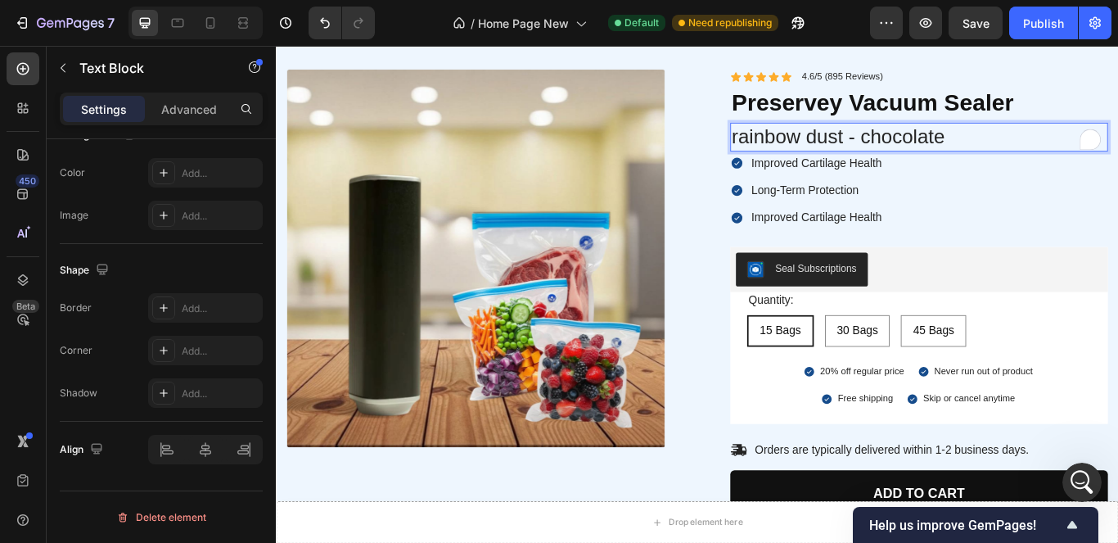
drag, startPoint x: 1222, startPoint y: -106, endPoint x: 1050, endPoint y: 146, distance: 305.0
drag, startPoint x: 1050, startPoint y: 146, endPoint x: 880, endPoint y: 138, distance: 169.6
click at [823, 135] on div "rainbow dust - chocolate" at bounding box center [1026, 151] width 441 height 33
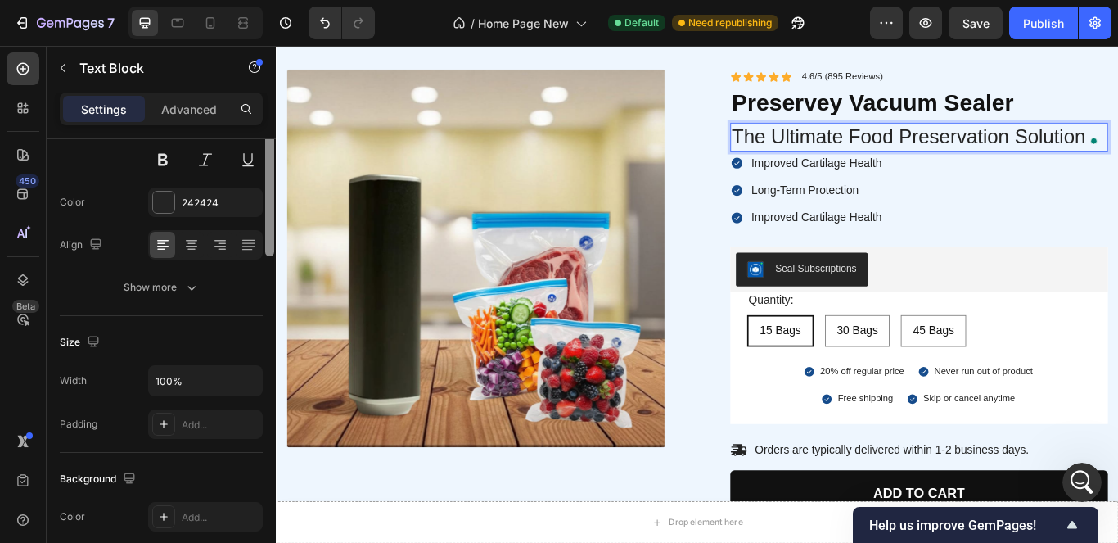
scroll to position [0, 0]
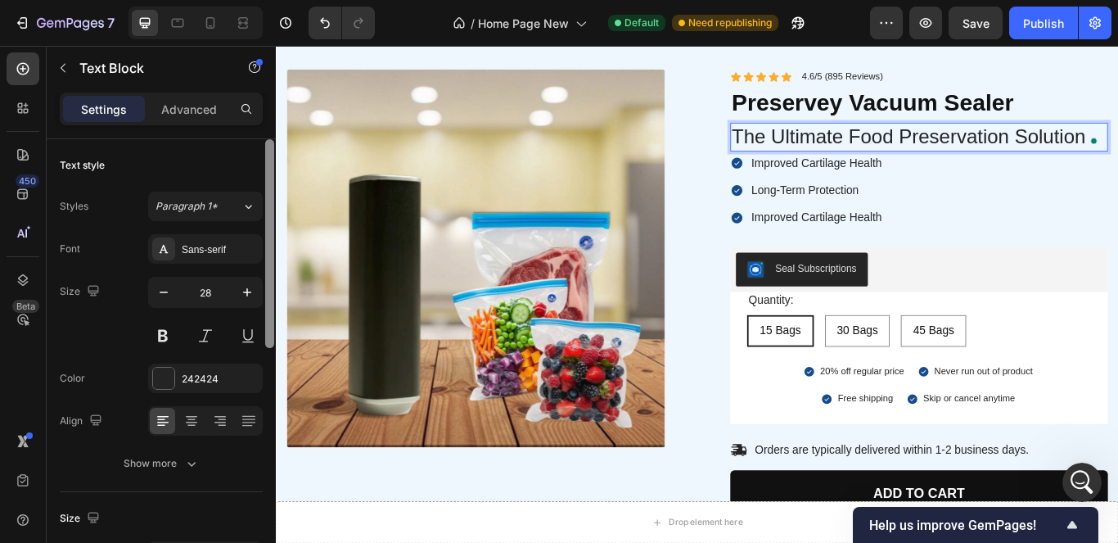
drag, startPoint x: 269, startPoint y: 396, endPoint x: 273, endPoint y: 106, distance: 290.7
click at [273, 106] on div "Settings Advanced Text style Styles Paragraph 1* Font Sans-serif Size 28 Color …" at bounding box center [161, 341] width 229 height 497
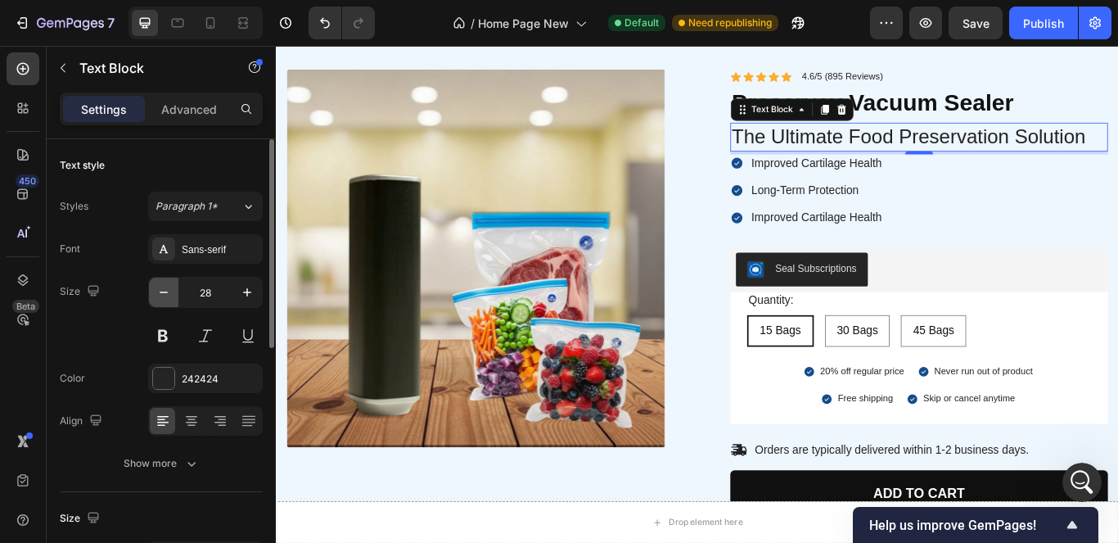
click at [161, 296] on icon "button" at bounding box center [164, 292] width 16 height 16
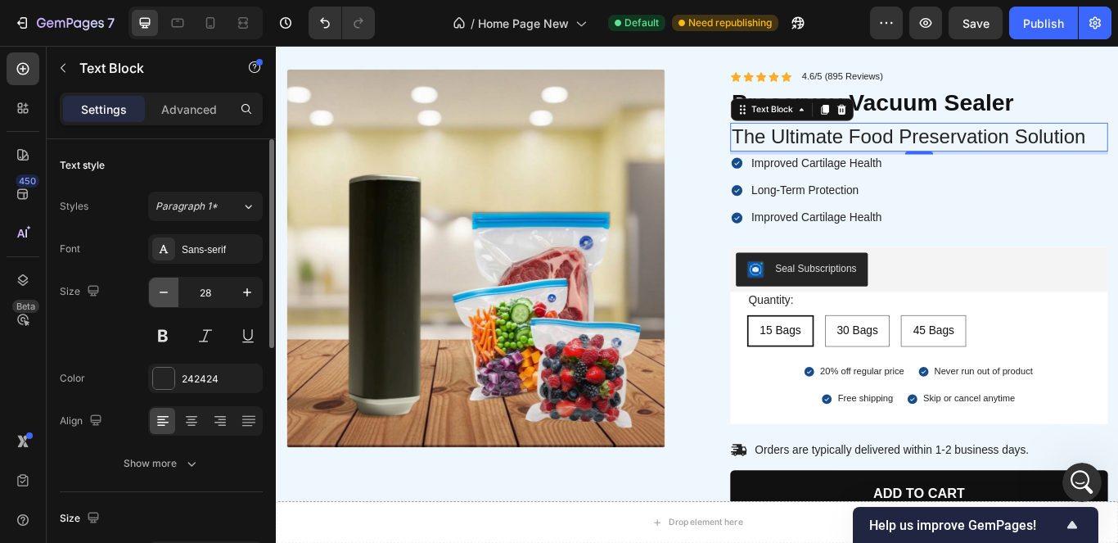
click at [161, 296] on icon "button" at bounding box center [164, 292] width 16 height 16
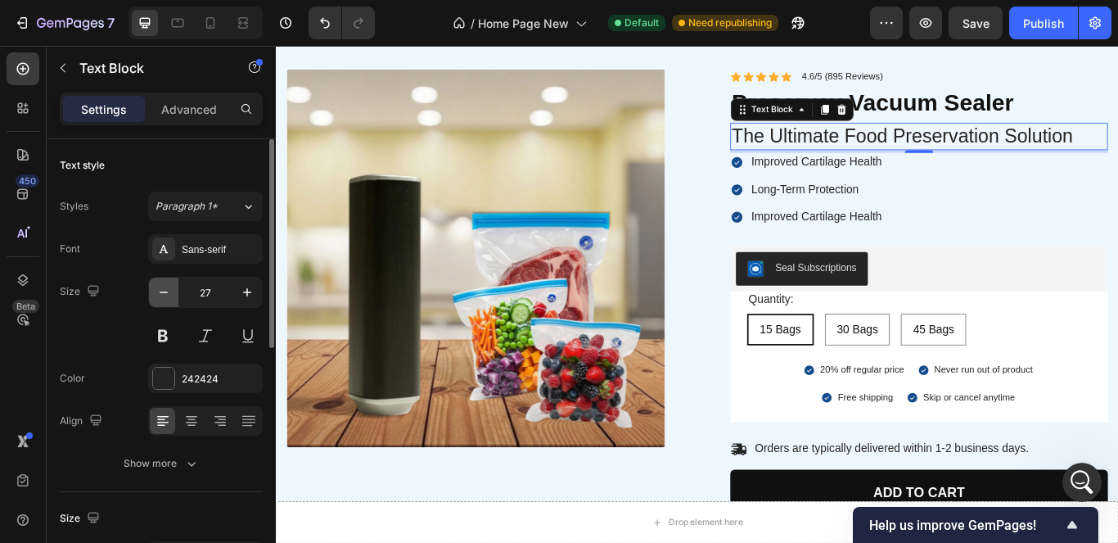
click at [161, 296] on icon "button" at bounding box center [164, 292] width 16 height 16
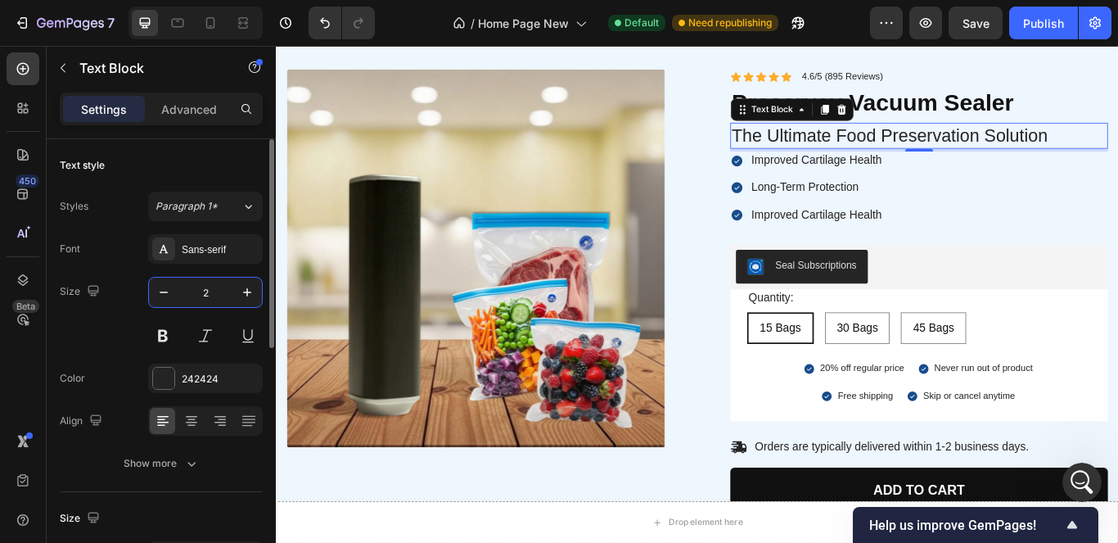
type input "22"
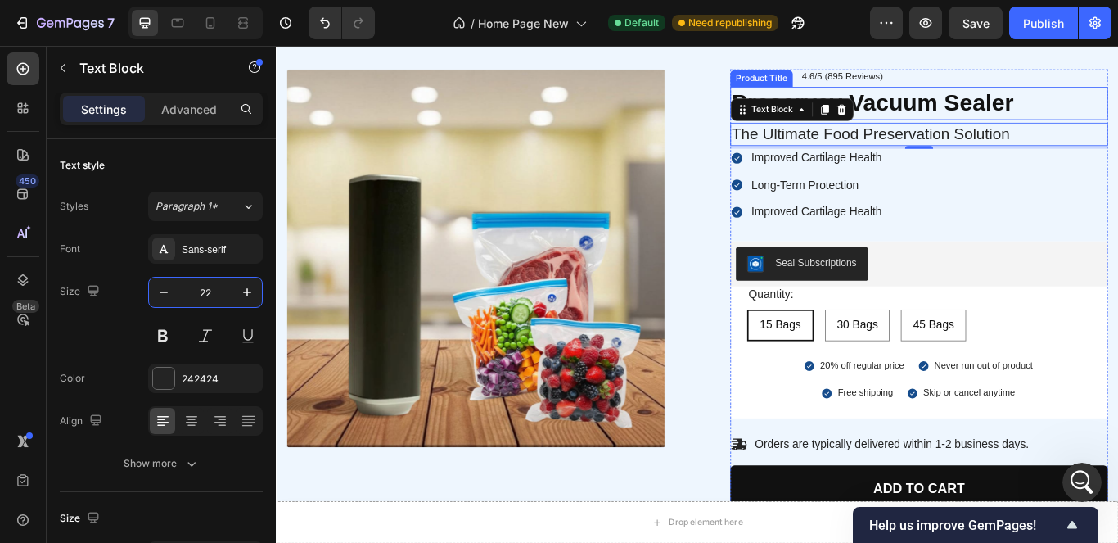
drag, startPoint x: 1163, startPoint y: 119, endPoint x: 951, endPoint y: 174, distance: 219.3
click at [1118, 118] on h1 "Preservey Vacuum Sealer" at bounding box center [1026, 112] width 441 height 38
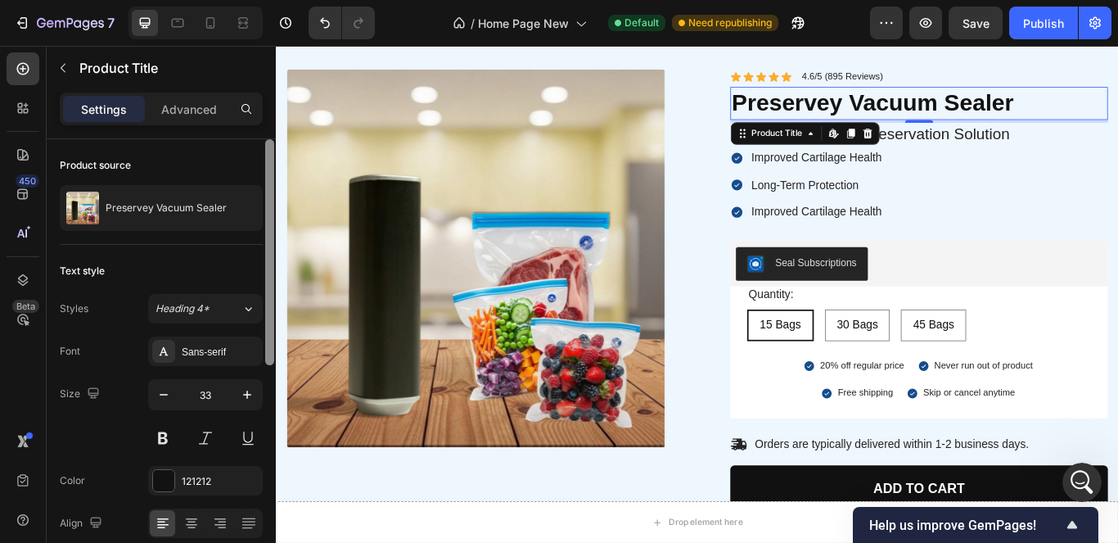
click at [274, 208] on div at bounding box center [270, 364] width 12 height 450
click at [237, 395] on button "button" at bounding box center [247, 394] width 29 height 29
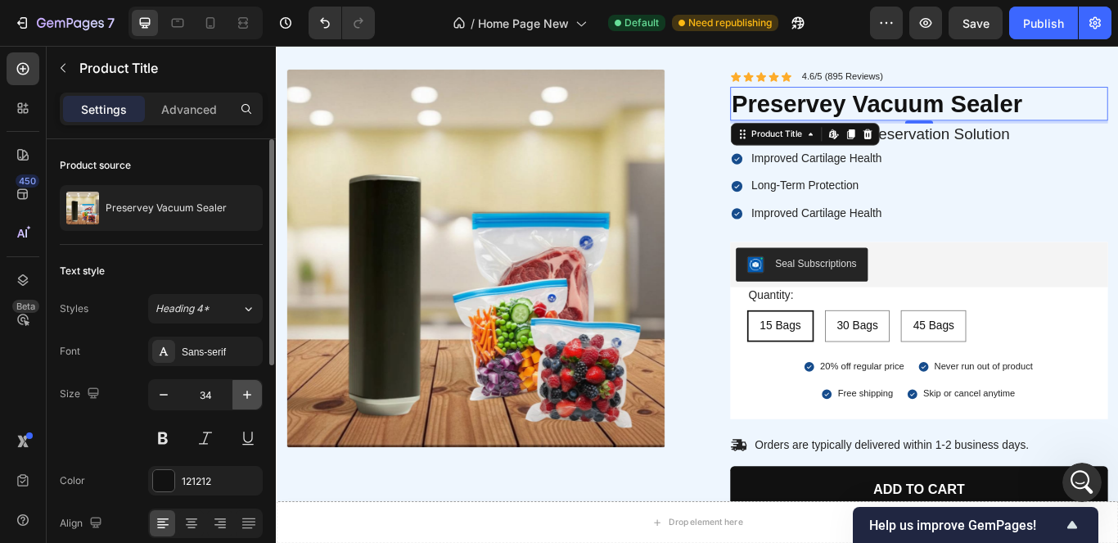
click at [249, 400] on icon "button" at bounding box center [247, 394] width 16 height 16
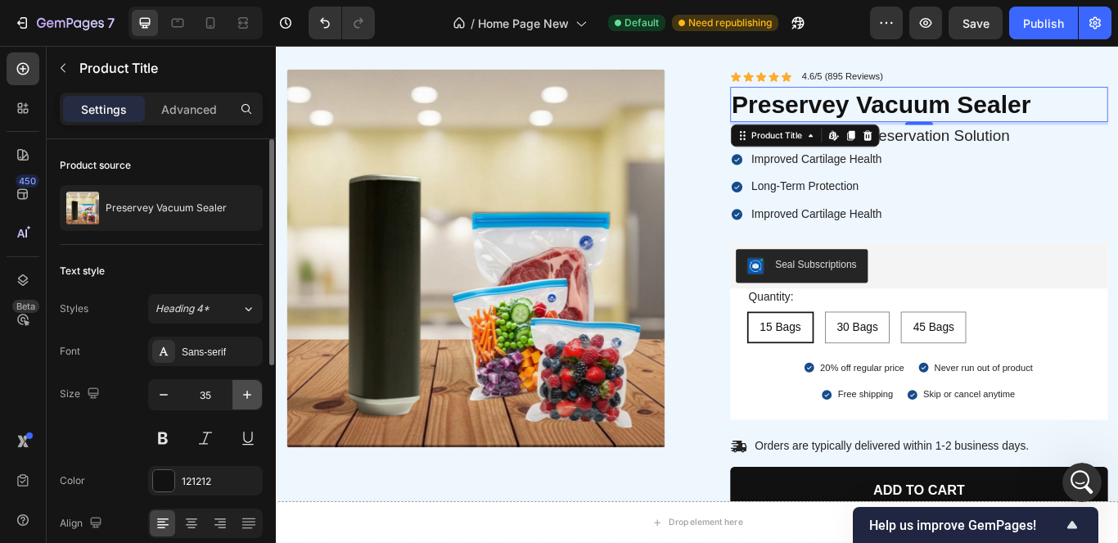
click at [247, 400] on icon "button" at bounding box center [247, 394] width 16 height 16
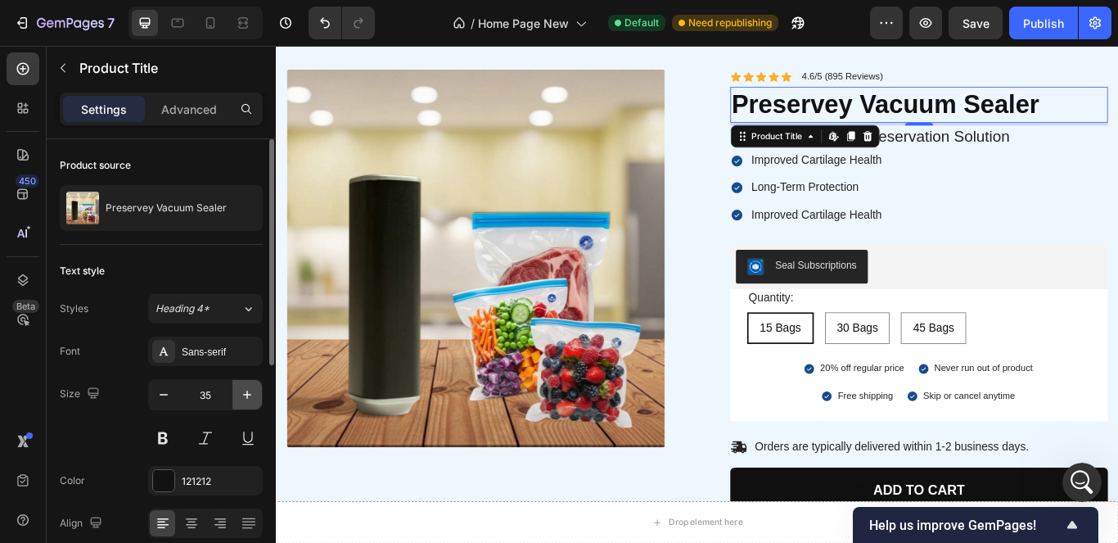
type input "36"
click at [991, 299] on div "Seal Subscriptions" at bounding box center [1025, 302] width 427 height 39
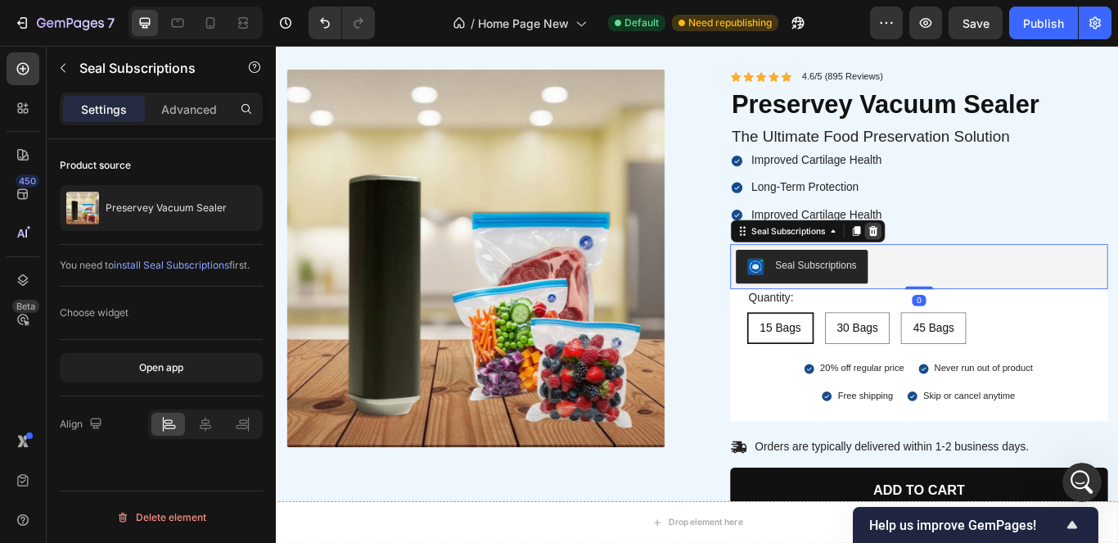
click at [966, 264] on icon at bounding box center [971, 261] width 13 height 13
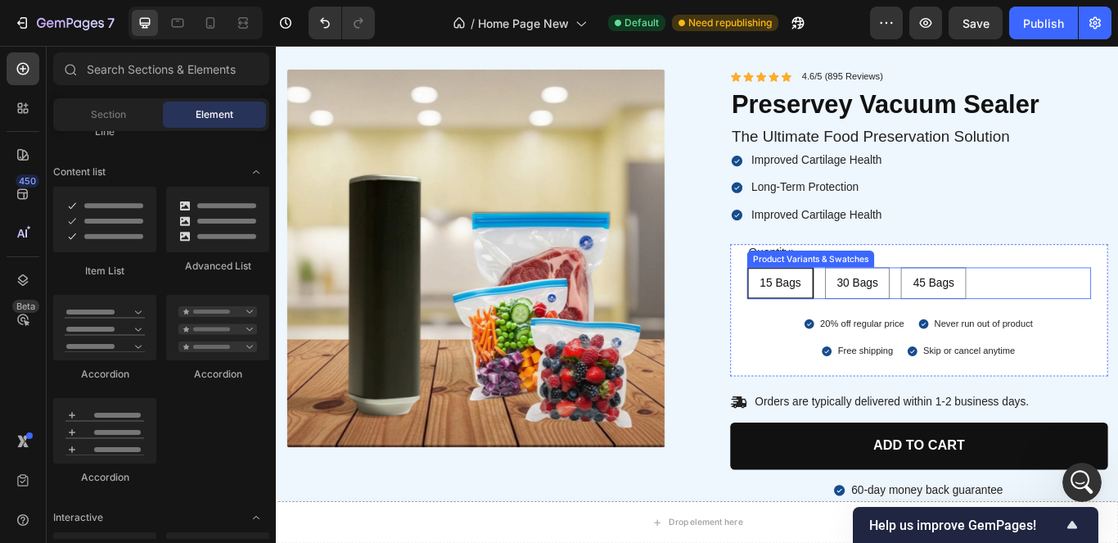
click at [1118, 322] on div "15 Bags 15 Bags 15 Bags 30 Bags 30 Bags 30 Bags 45 Bags 45 Bags 45 Bags" at bounding box center [1025, 322] width 401 height 37
click at [1118, 364] on div "20% off regular price Item List Never run out of product Item List Row" at bounding box center [1025, 369] width 401 height 19
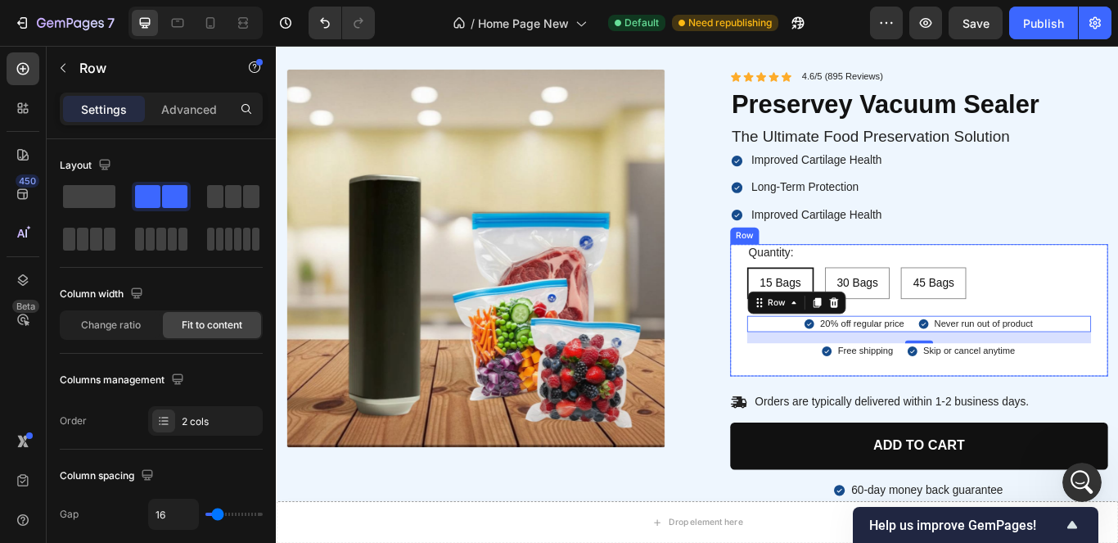
drag, startPoint x: 1218, startPoint y: 343, endPoint x: 957, endPoint y: 296, distance: 265.5
click at [1118, 344] on div "Quantity: Text Block 15 Bags 15 Bags 15 Bags 30 Bags 30 Bags 30 Bags 45 Bags 45…" at bounding box center [1026, 354] width 441 height 154
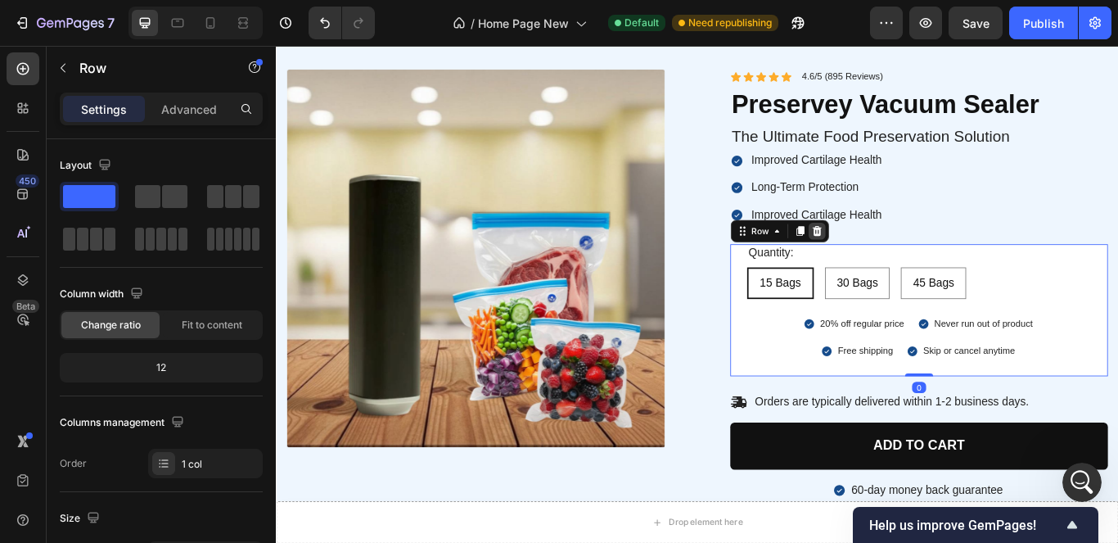
click at [906, 259] on div at bounding box center [907, 261] width 20 height 20
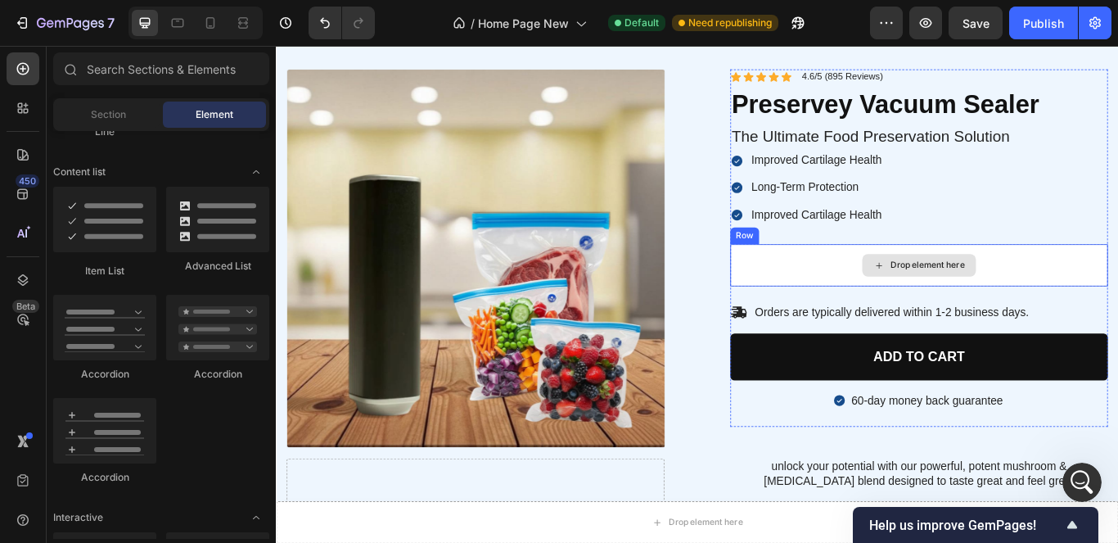
click at [882, 279] on div "Drop element here" at bounding box center [1026, 301] width 441 height 49
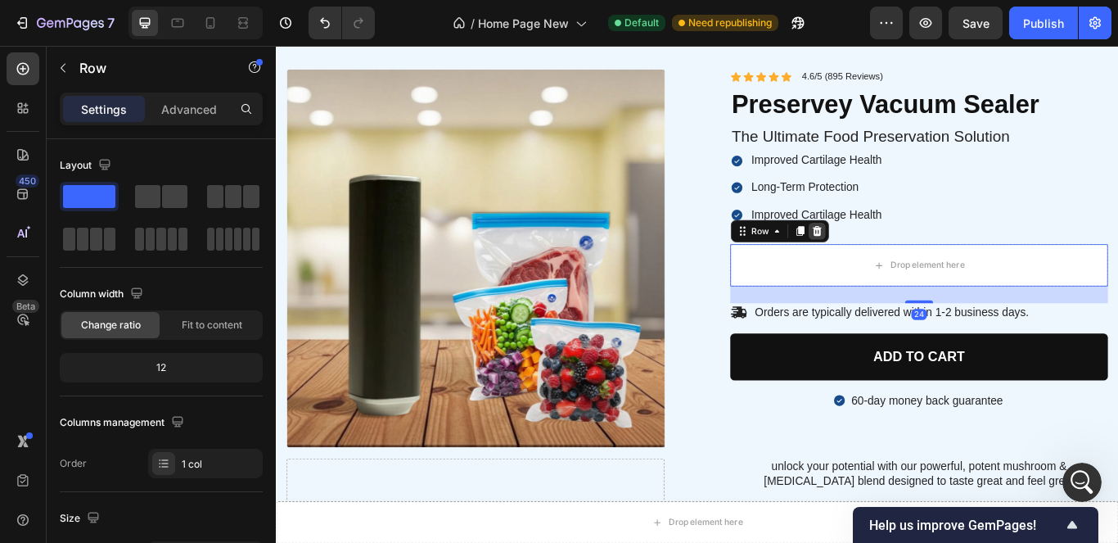
click at [904, 260] on icon at bounding box center [906, 261] width 13 height 13
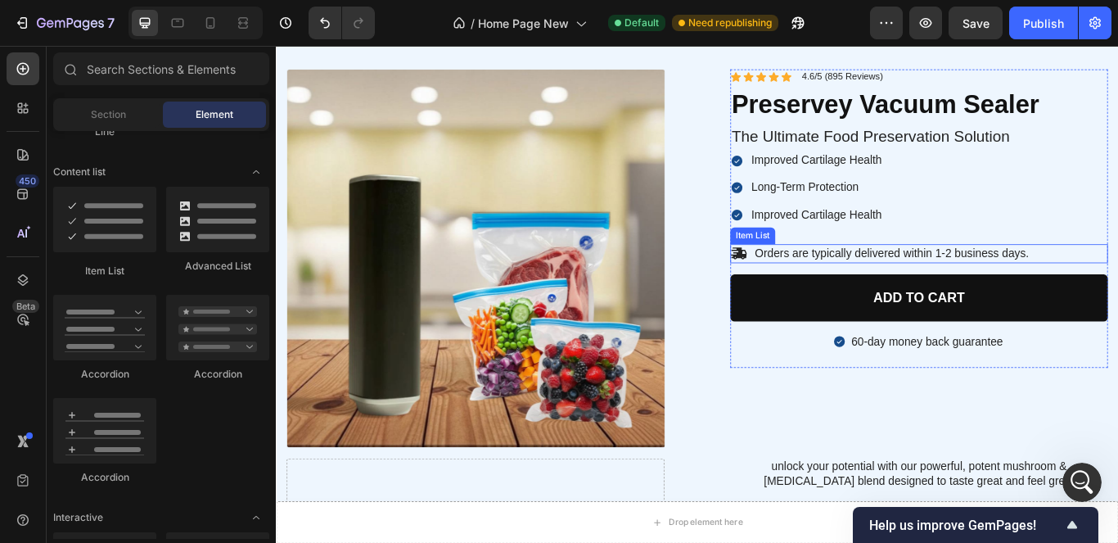
click at [1118, 287] on div "Orders are typically delivered within 1-2 business days." at bounding box center [1026, 288] width 441 height 22
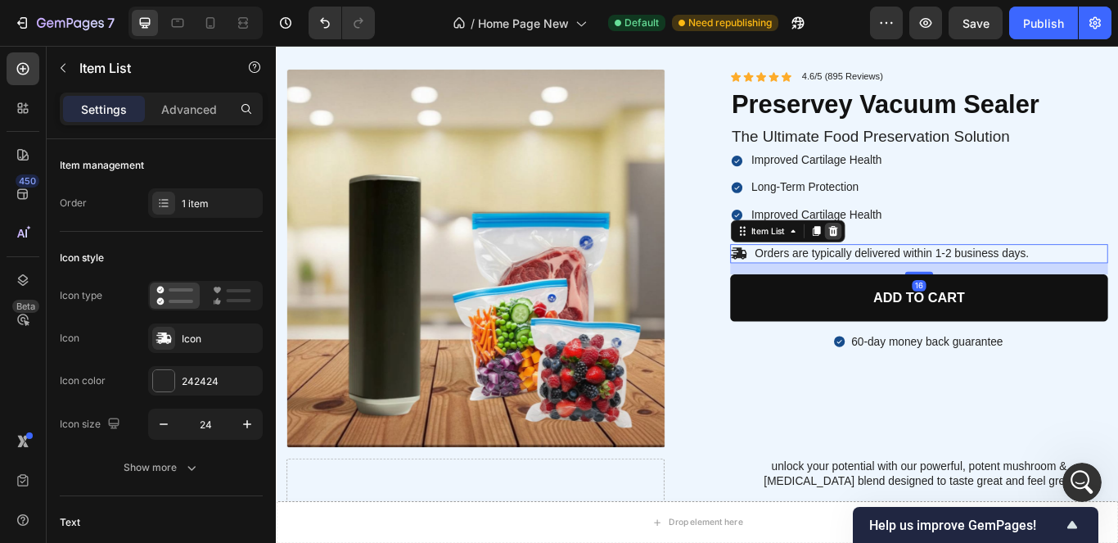
click at [919, 261] on icon at bounding box center [925, 261] width 13 height 13
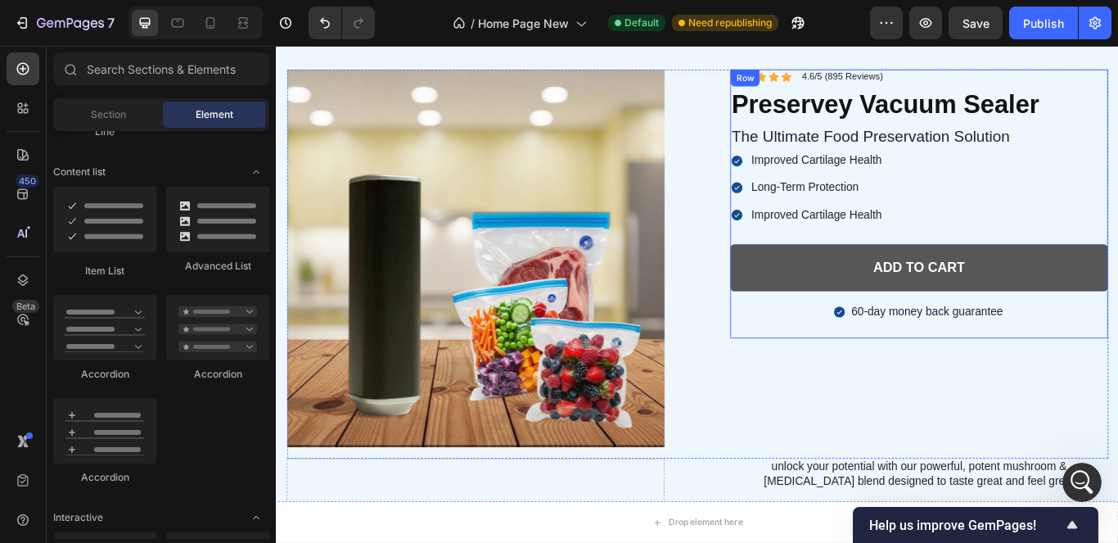
click at [1118, 349] on div "60-day money back guarantee" at bounding box center [1026, 356] width 441 height 22
click at [1118, 308] on button "ADD to cart" at bounding box center [1026, 304] width 441 height 55
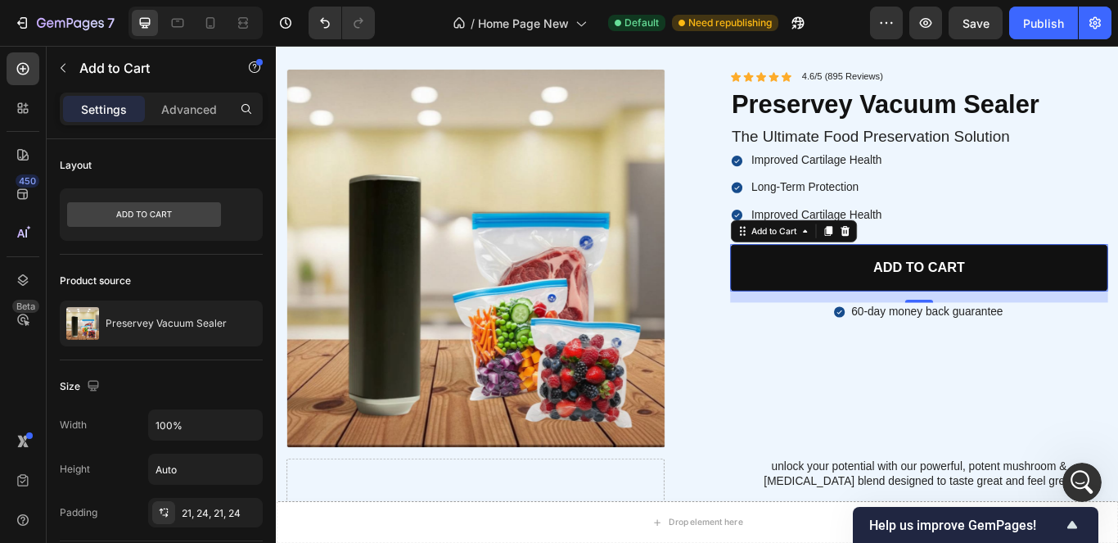
click at [933, 263] on icon at bounding box center [939, 261] width 13 height 13
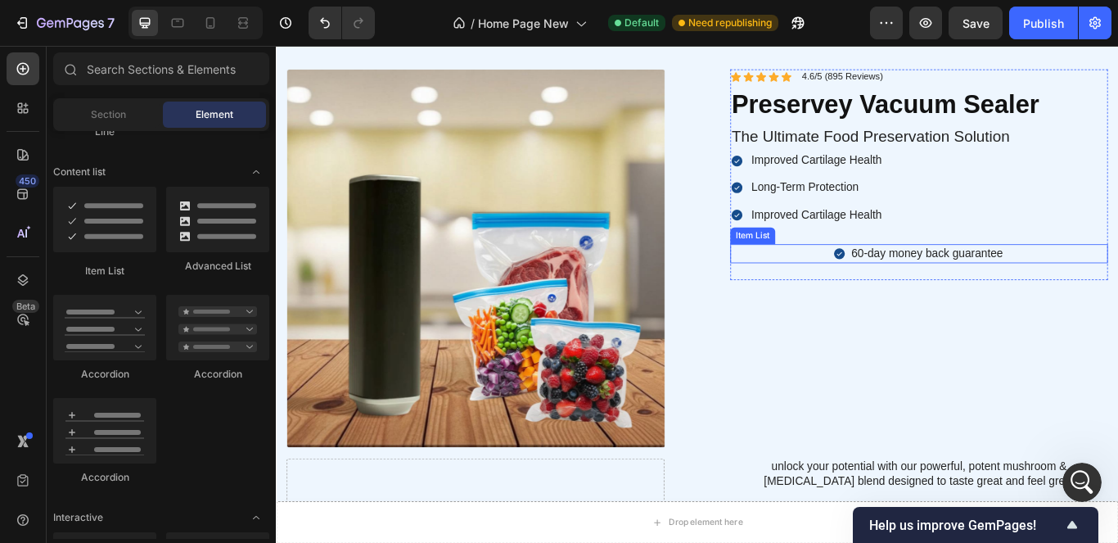
click at [1001, 287] on p "60-day money back guarantee" at bounding box center [1035, 287] width 177 height 17
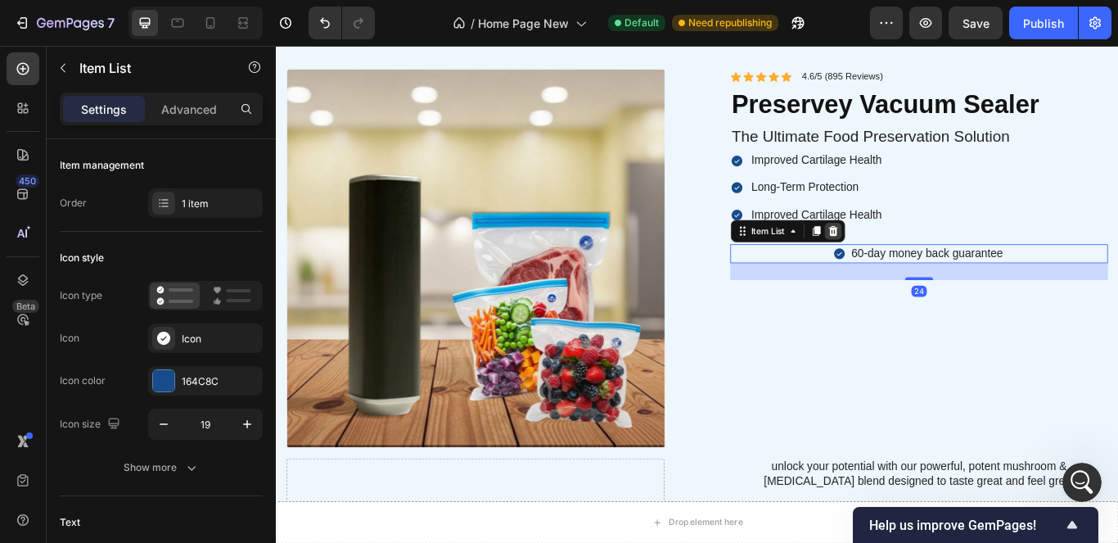
click at [920, 268] on div at bounding box center [925, 261] width 20 height 20
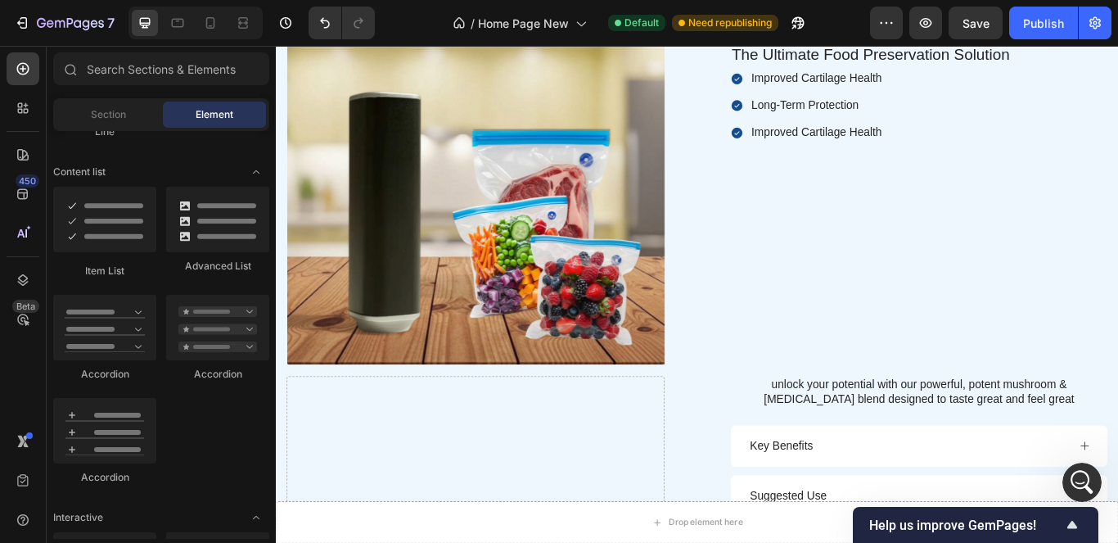
scroll to position [6732, 0]
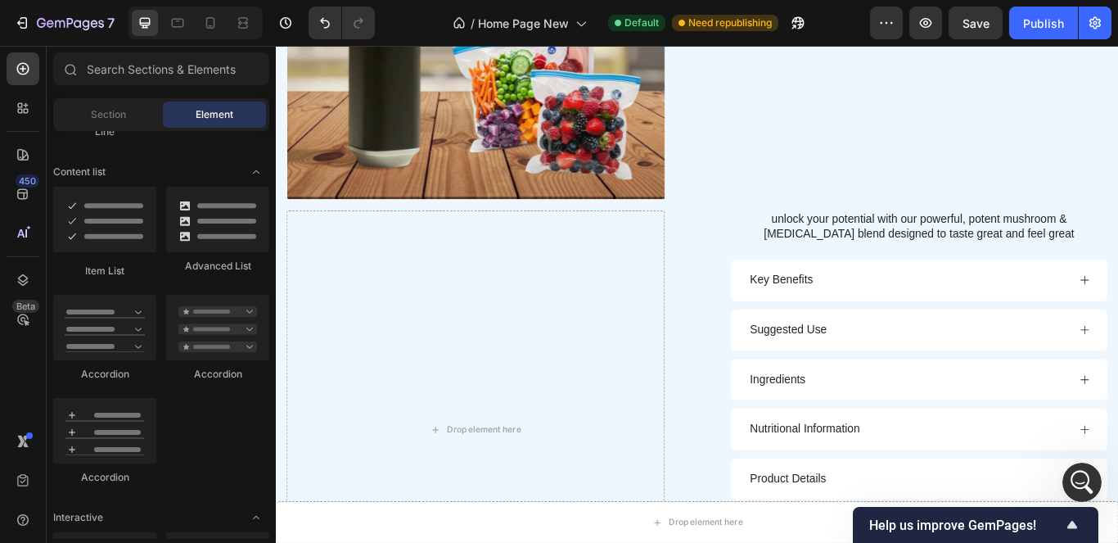
drag, startPoint x: 1254, startPoint y: 536, endPoint x: 303, endPoint y: 83, distance: 1053.3
drag, startPoint x: 989, startPoint y: 248, endPoint x: 774, endPoint y: 264, distance: 216.0
click at [990, 248] on p "unlock your potential with our powerful, potent mushroom & [MEDICAL_DATA] blend…" at bounding box center [1025, 256] width 437 height 34
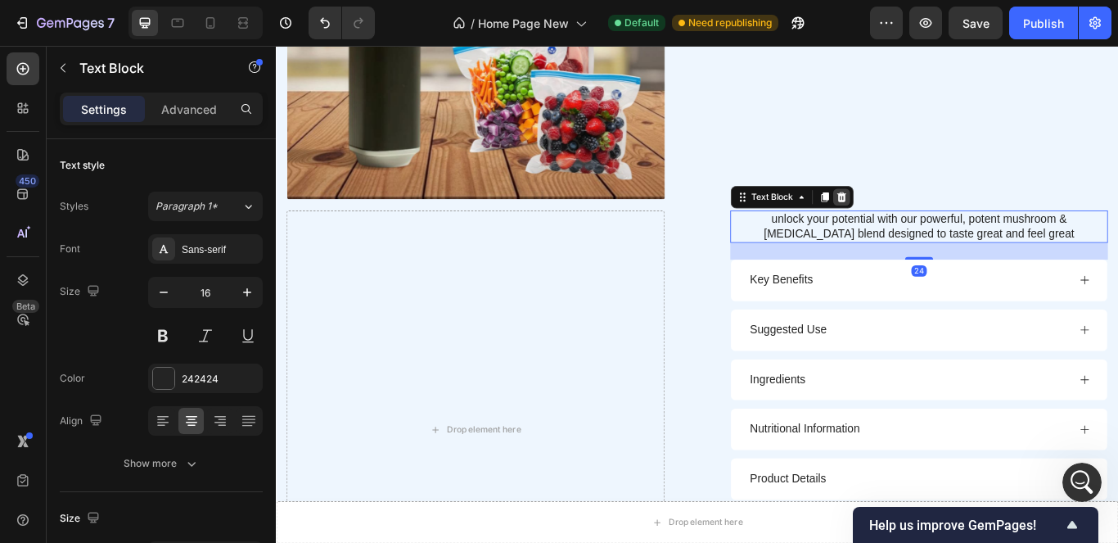
click at [930, 216] on icon at bounding box center [935, 221] width 11 height 11
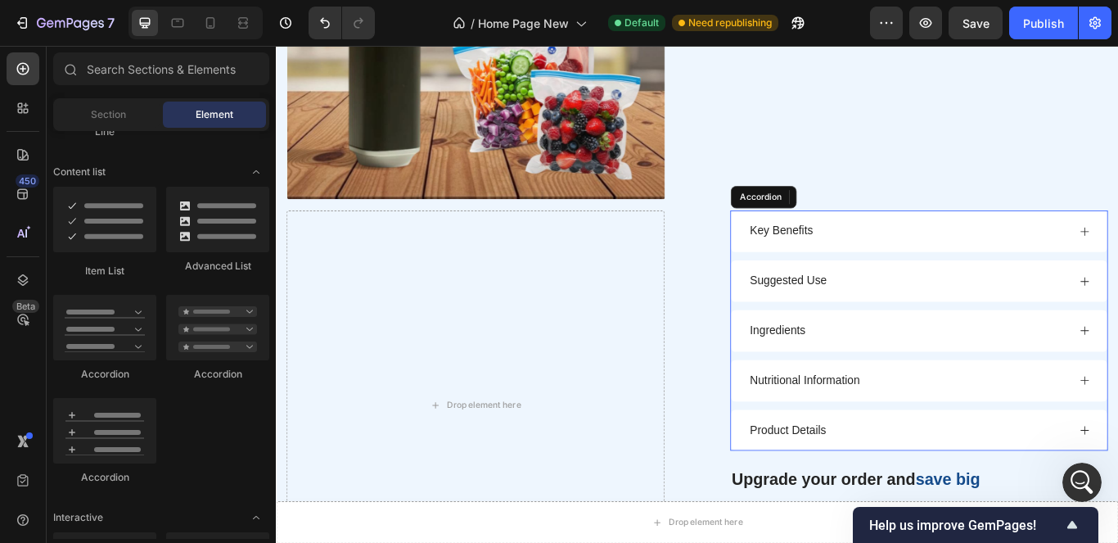
click at [945, 264] on div "Key Benefits" at bounding box center [1012, 262] width 373 height 22
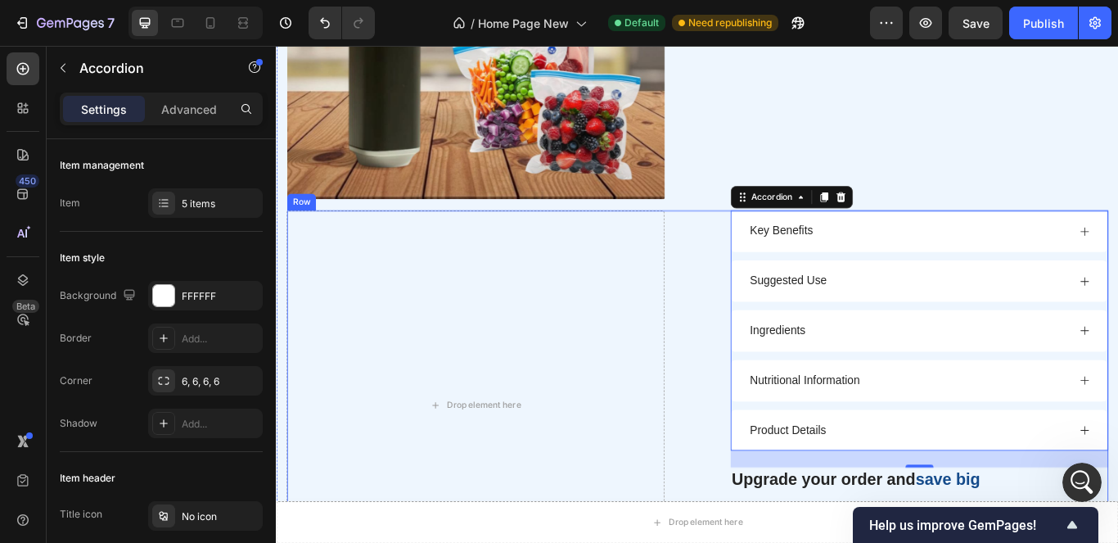
click at [760, 382] on div "Drop element here Key Benefits Suggested Use Ingredients Nutritional Informatio…" at bounding box center [767, 464] width 958 height 454
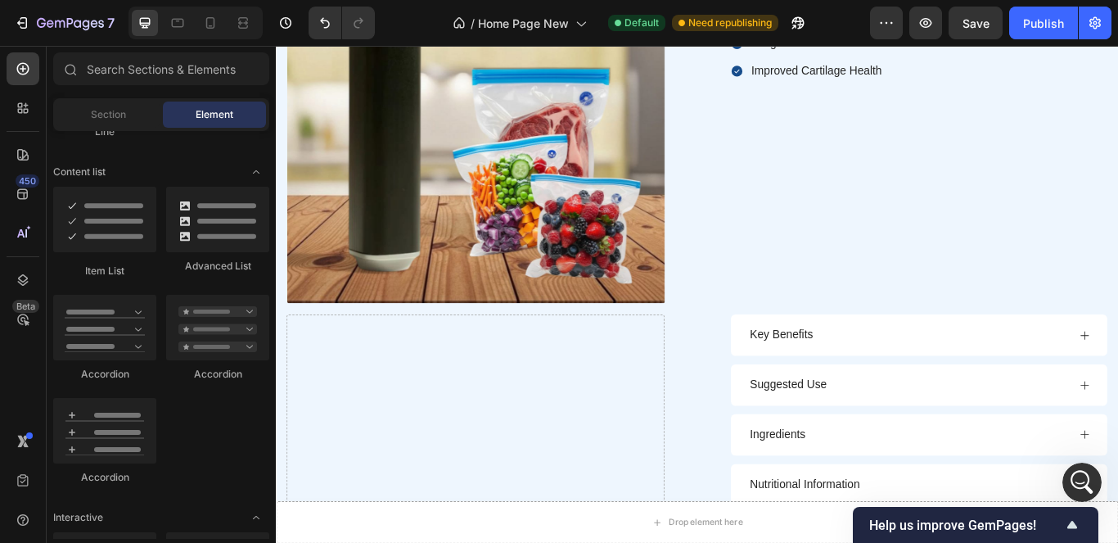
scroll to position [6656, 0]
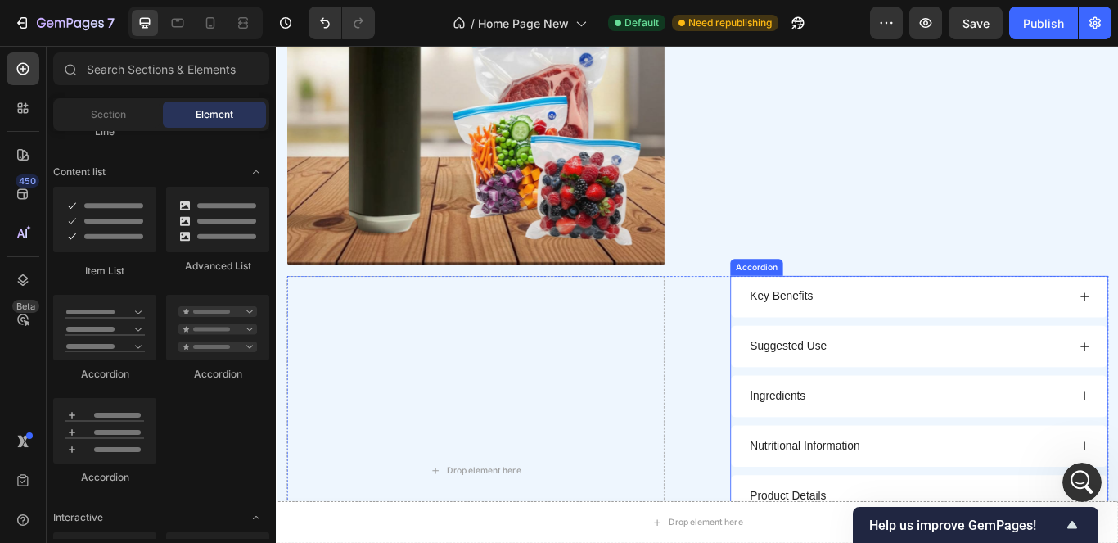
click at [1079, 361] on div "Key Benefits Suggested Use Ingredients Nutritional Information Product Details" at bounding box center [1026, 454] width 441 height 280
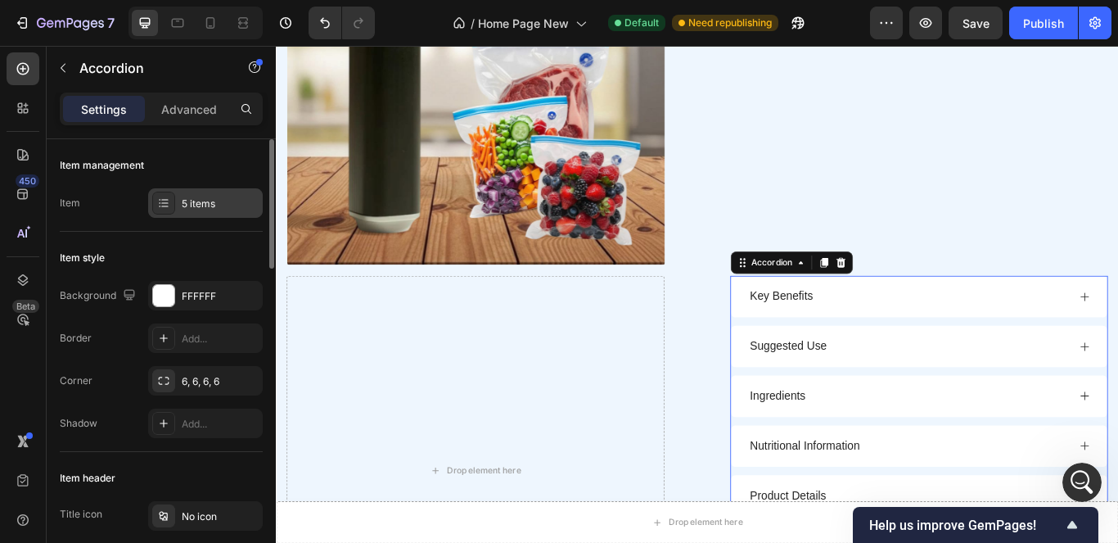
click at [211, 214] on div "5 items" at bounding box center [205, 202] width 115 height 29
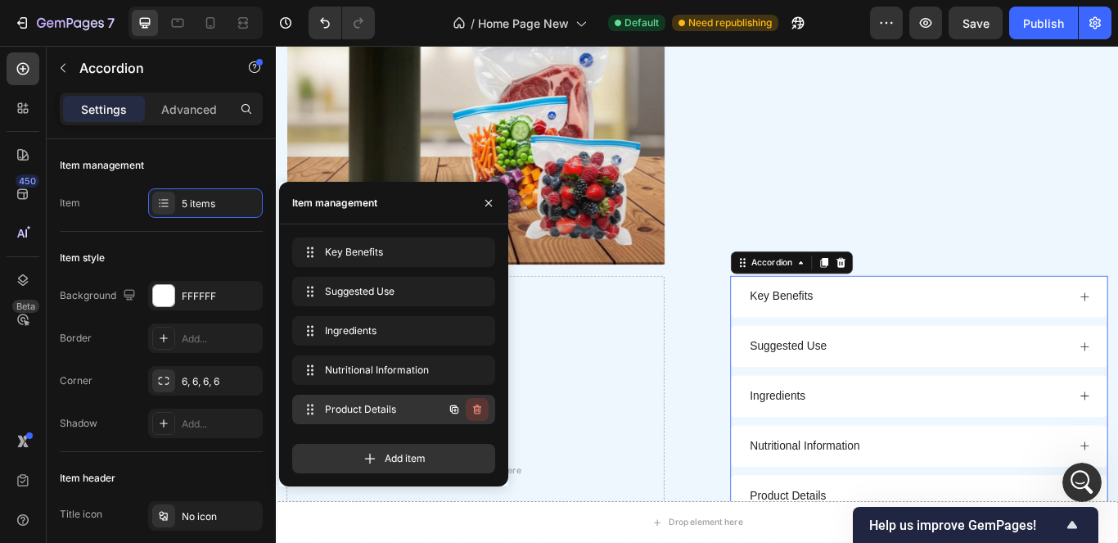
click at [478, 409] on icon "button" at bounding box center [478, 411] width 1 height 4
click at [474, 404] on div "Delete" at bounding box center [466, 409] width 30 height 15
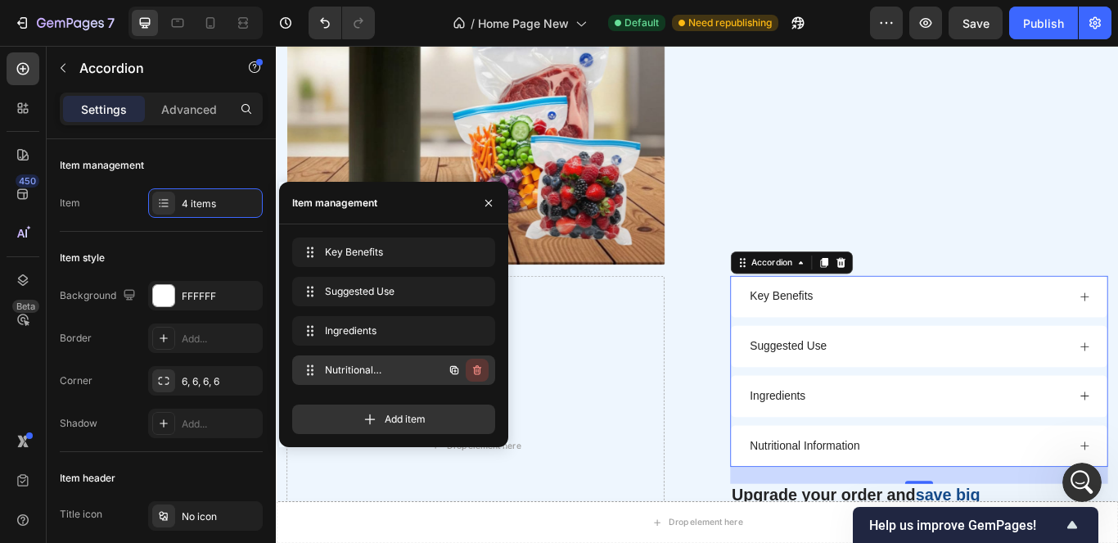
click at [472, 364] on icon "button" at bounding box center [477, 370] width 13 height 13
click at [472, 373] on div "Delete" at bounding box center [466, 370] width 30 height 15
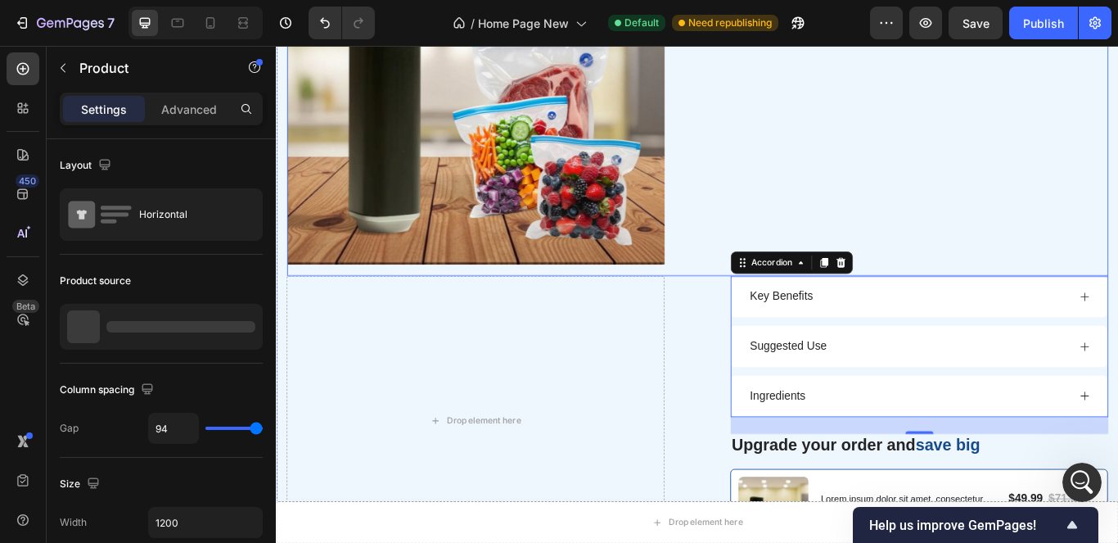
click at [1109, 185] on div "Icon Icon Icon Icon Icon Icon List 4.6/5 (895 Reviews) Text Block Row Preservey…" at bounding box center [1026, 87] width 441 height 454
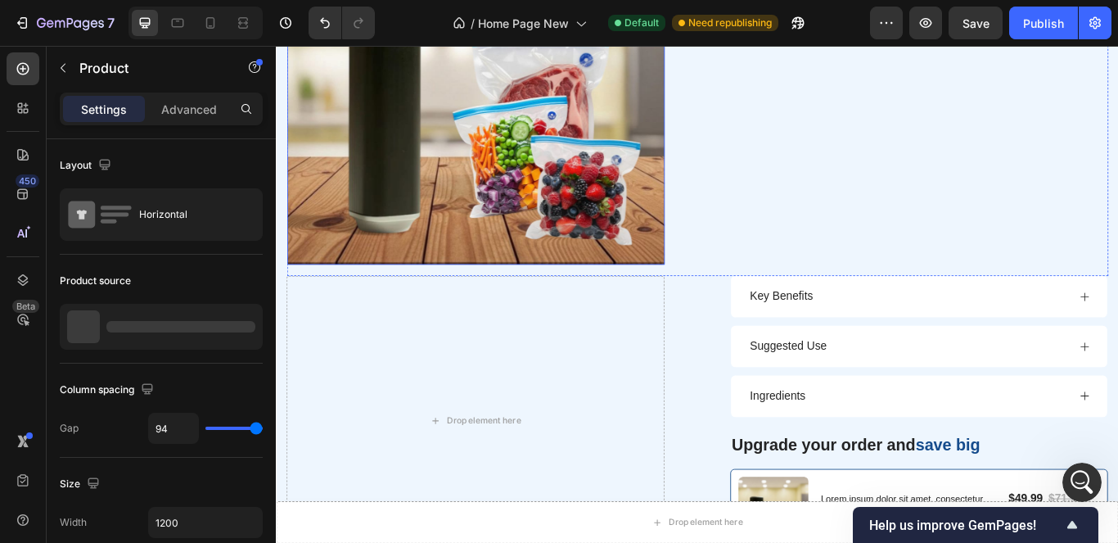
click at [520, 228] on img at bounding box center [508, 80] width 441 height 441
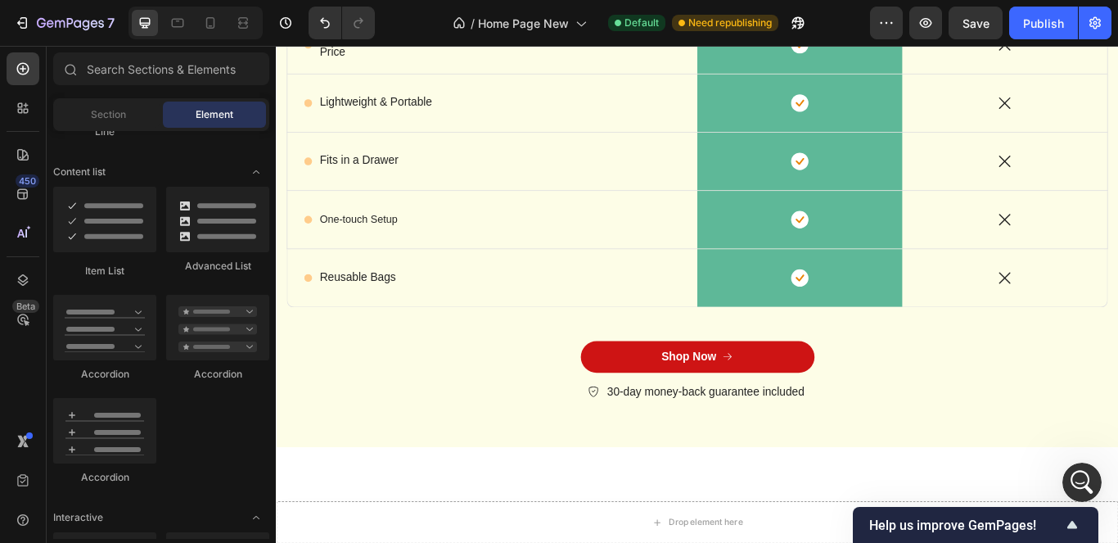
scroll to position [11714, 0]
click at [208, 23] on icon at bounding box center [210, 23] width 16 height 16
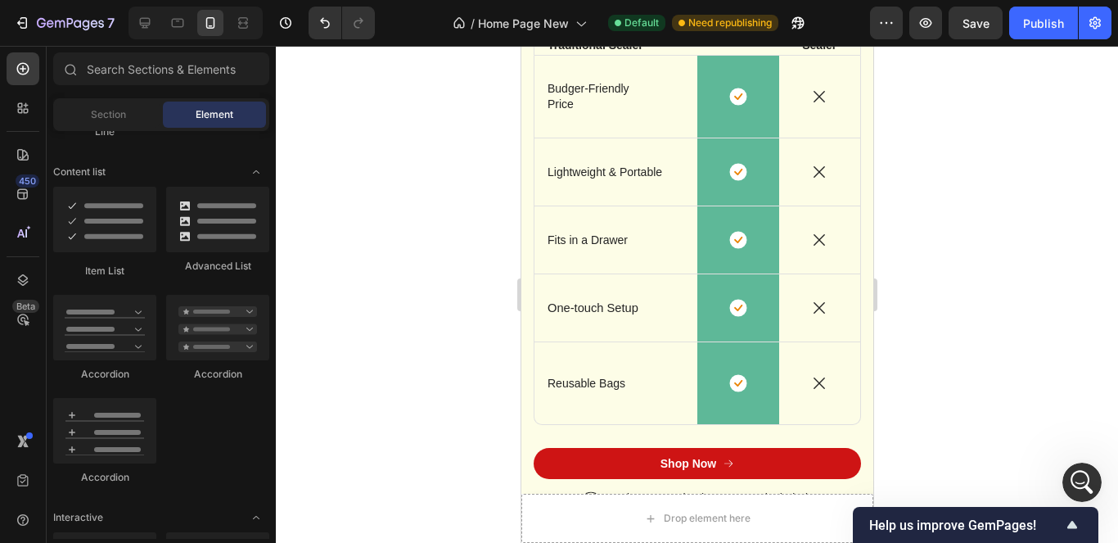
scroll to position [4479, 0]
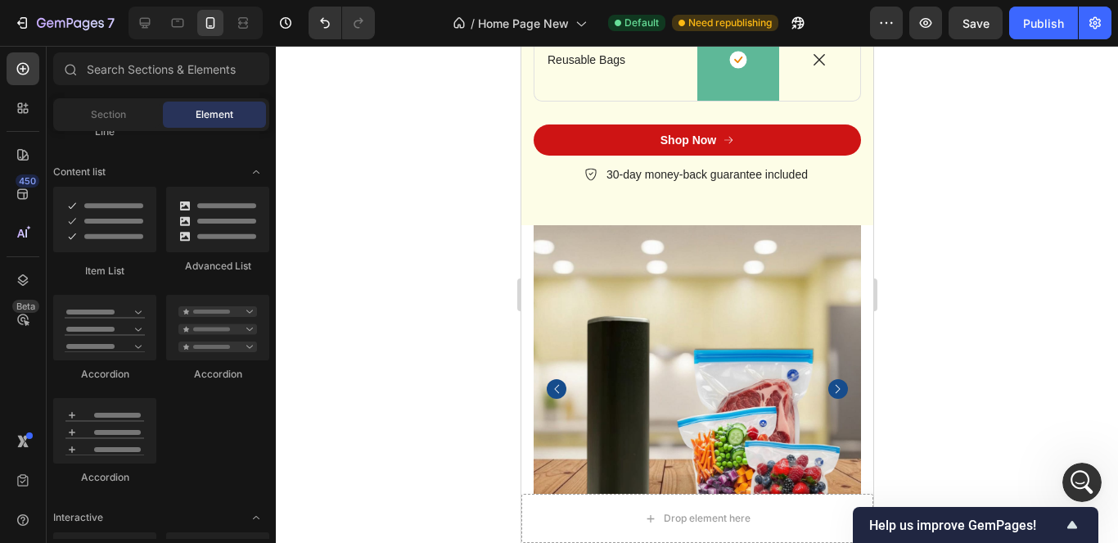
drag, startPoint x: 864, startPoint y: 321, endPoint x: 1395, endPoint y: 444, distance: 545.4
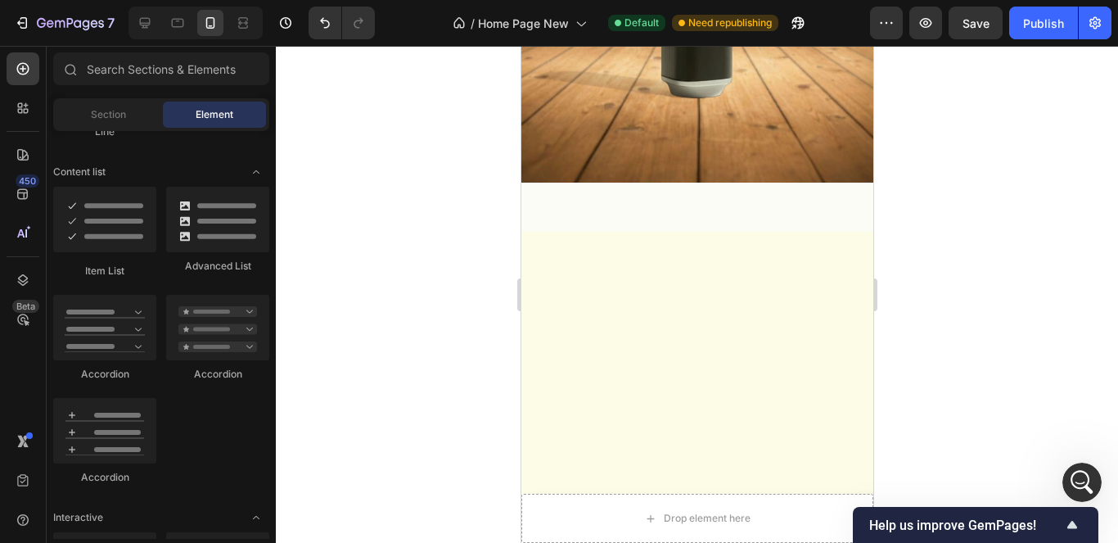
scroll to position [0, 0]
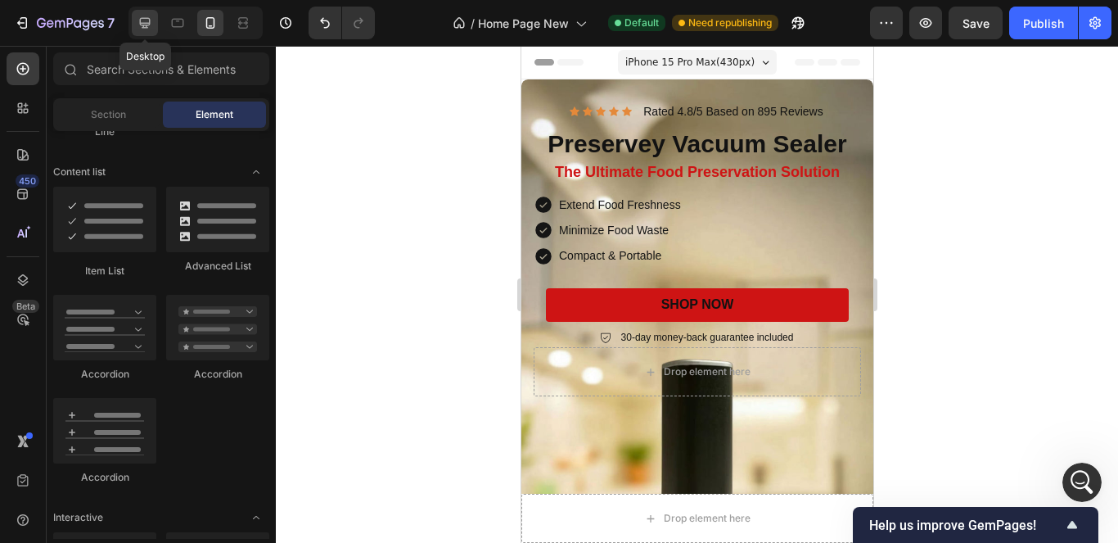
click at [147, 19] on icon at bounding box center [145, 23] width 11 height 11
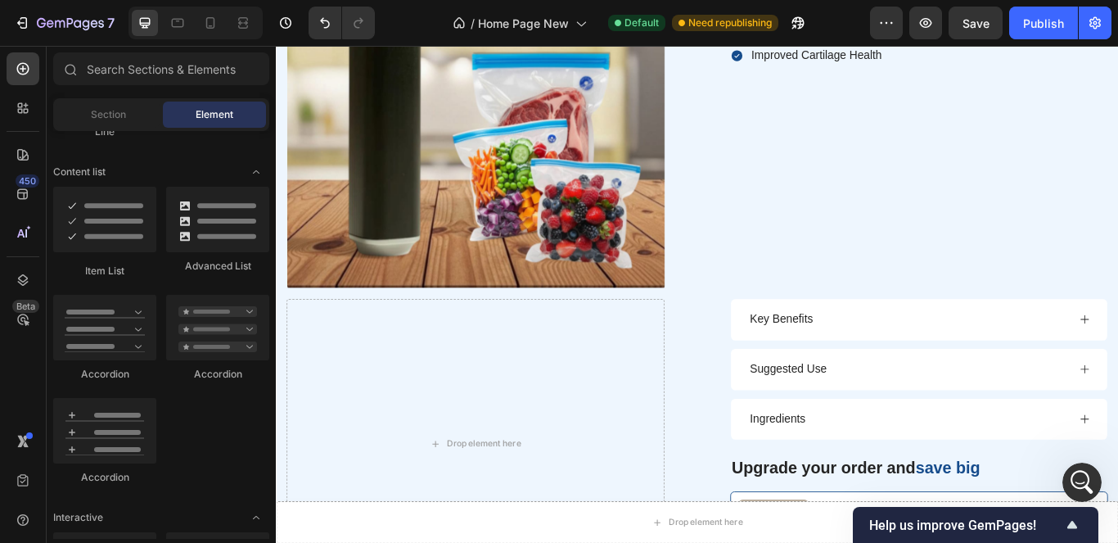
scroll to position [6760, 0]
drag, startPoint x: 1114, startPoint y: 46, endPoint x: 975, endPoint y: 2, distance: 145.3
click at [1114, 46] on div "7 / Home Page New Default Need republishing Preview Save Publish" at bounding box center [559, 23] width 1118 height 47
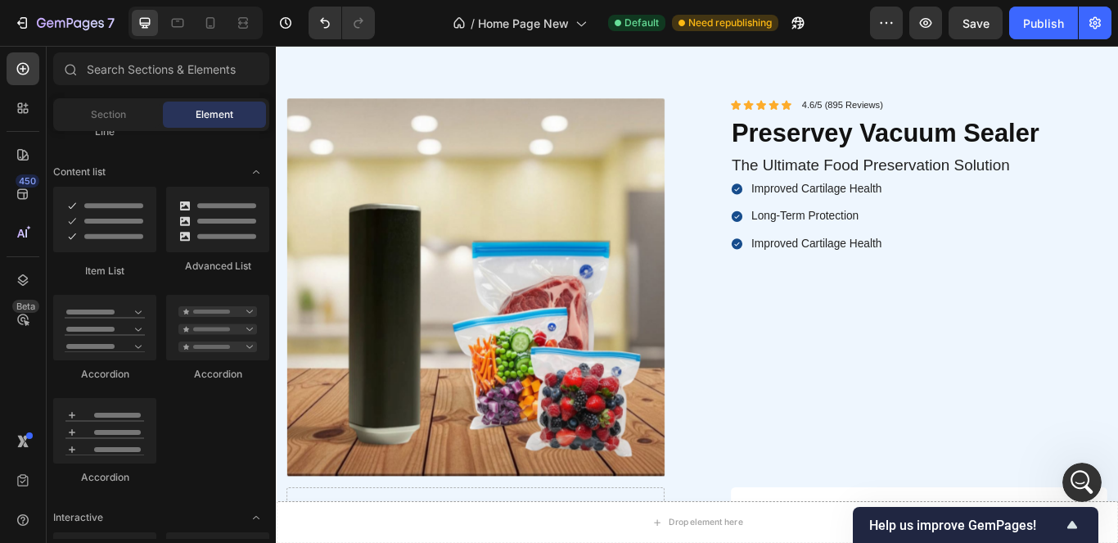
scroll to position [6465, 0]
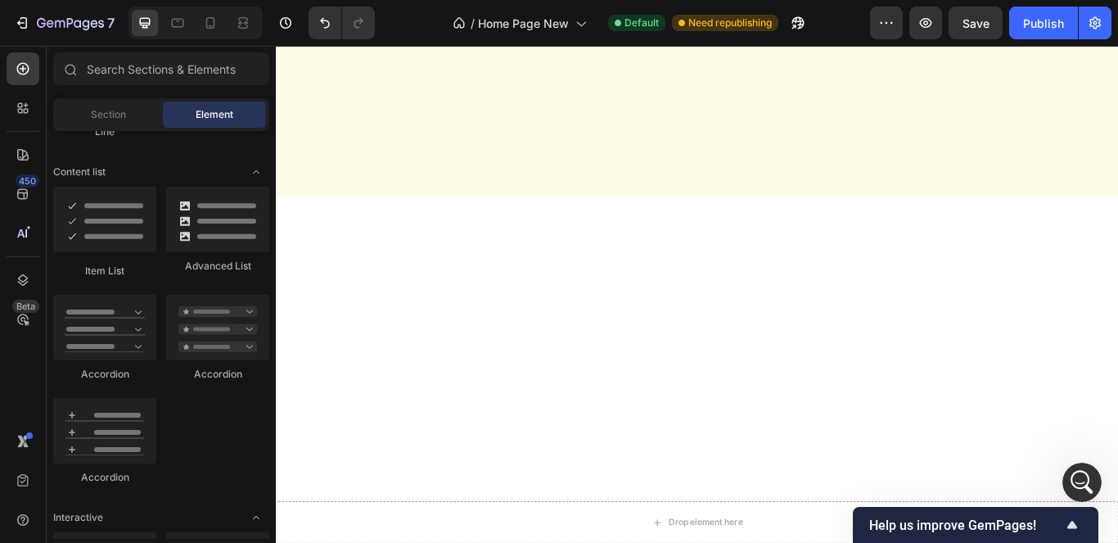
scroll to position [0, 0]
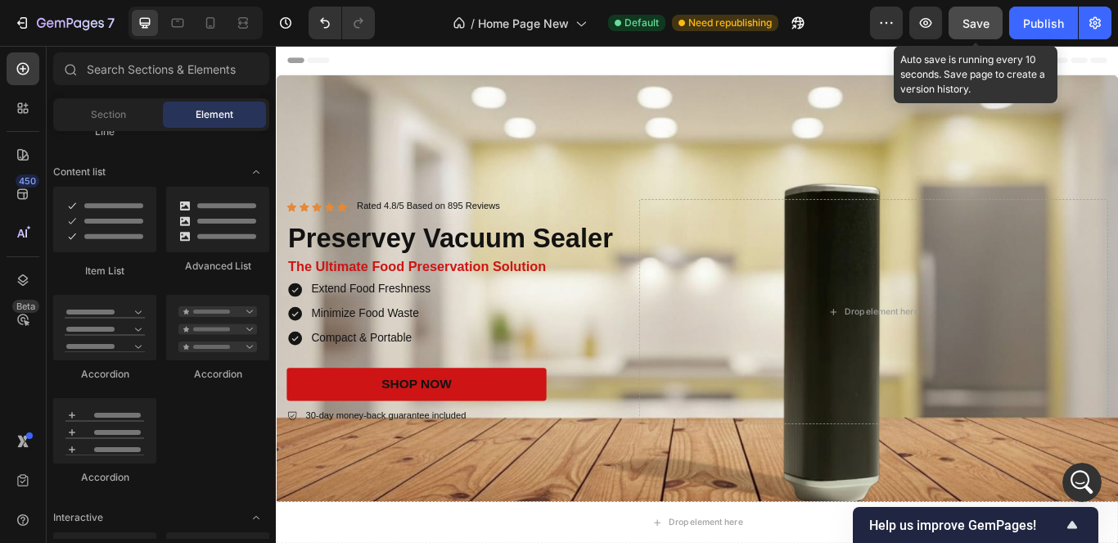
click at [968, 22] on span "Save" at bounding box center [976, 23] width 27 height 14
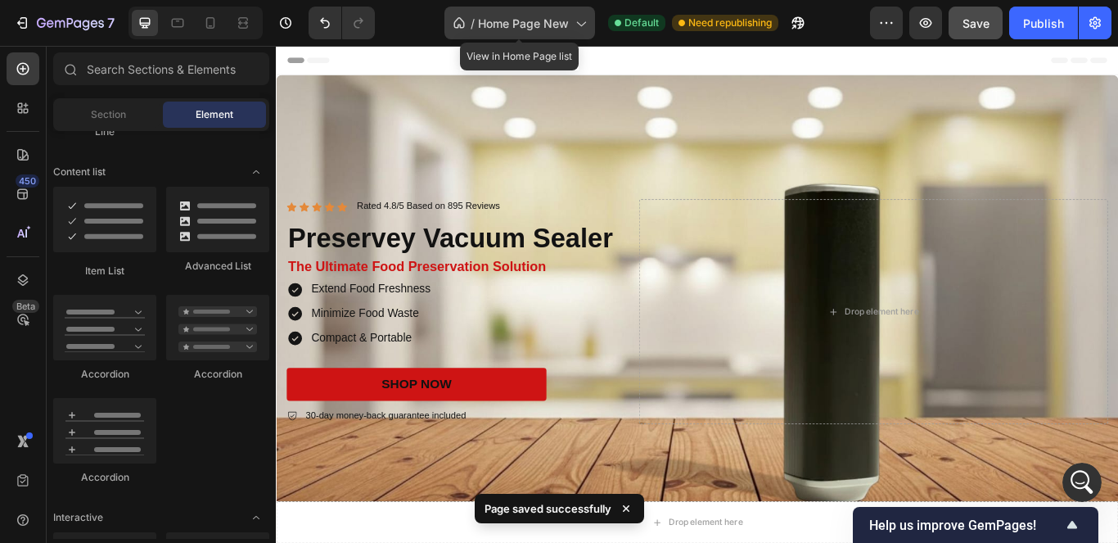
click at [533, 33] on div "/ Home Page New" at bounding box center [520, 23] width 151 height 33
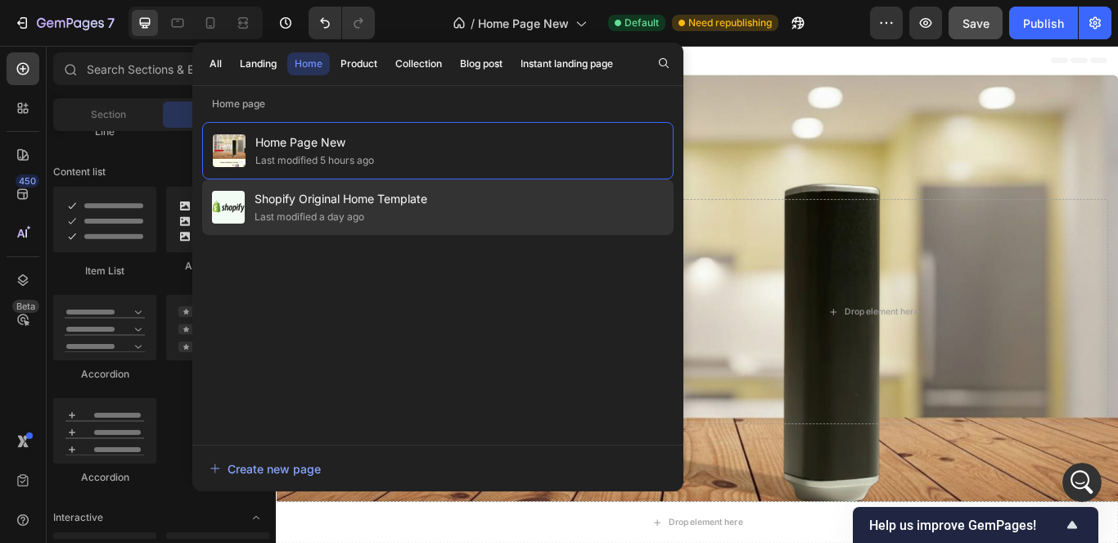
click at [458, 192] on div "Shopify Original Home Template Last modified a day ago" at bounding box center [438, 207] width 472 height 56
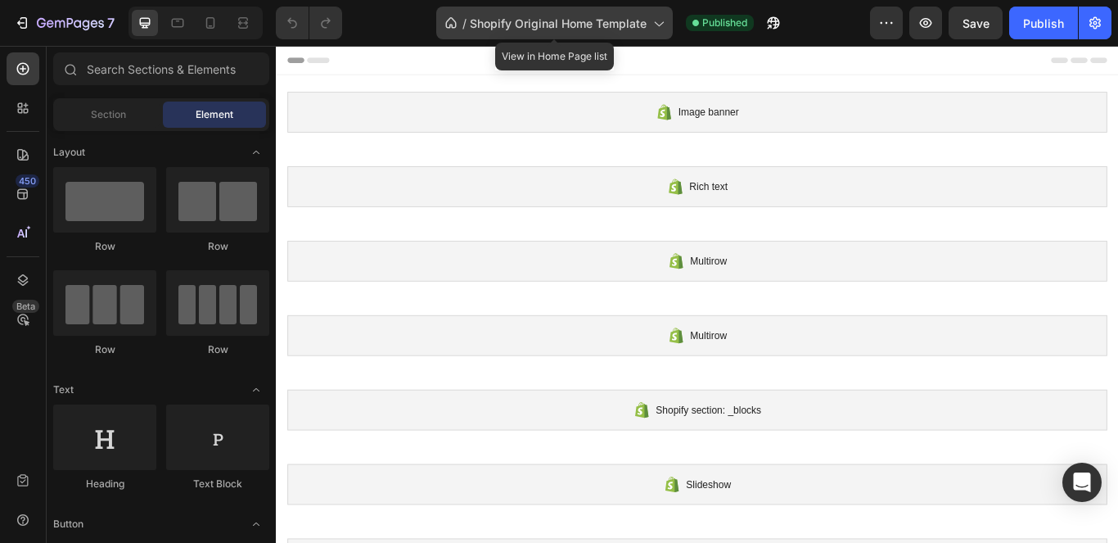
click at [628, 25] on span "Shopify Original Home Template" at bounding box center [558, 23] width 177 height 17
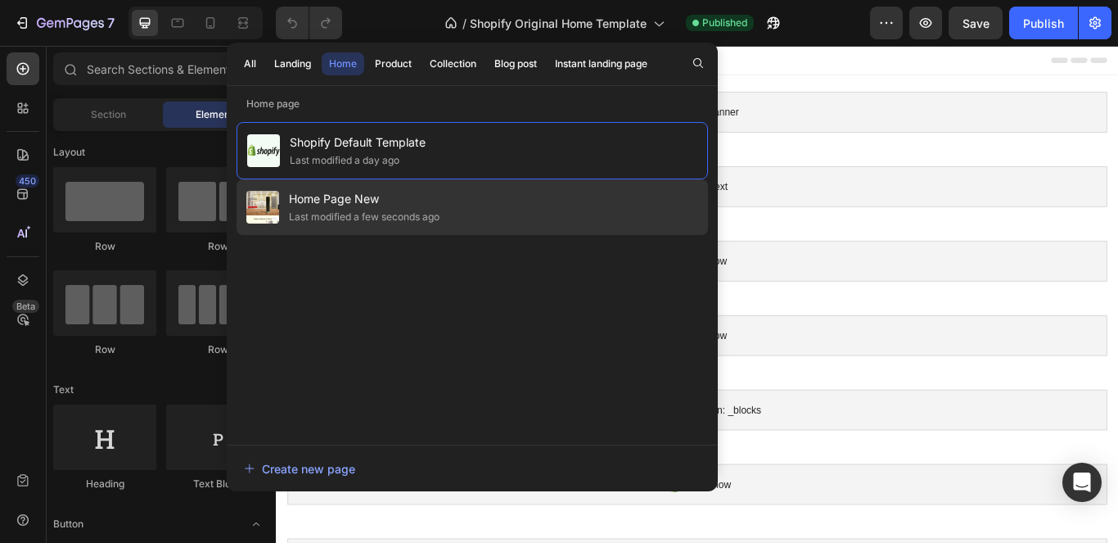
click at [309, 189] on span "Home Page New" at bounding box center [364, 199] width 151 height 20
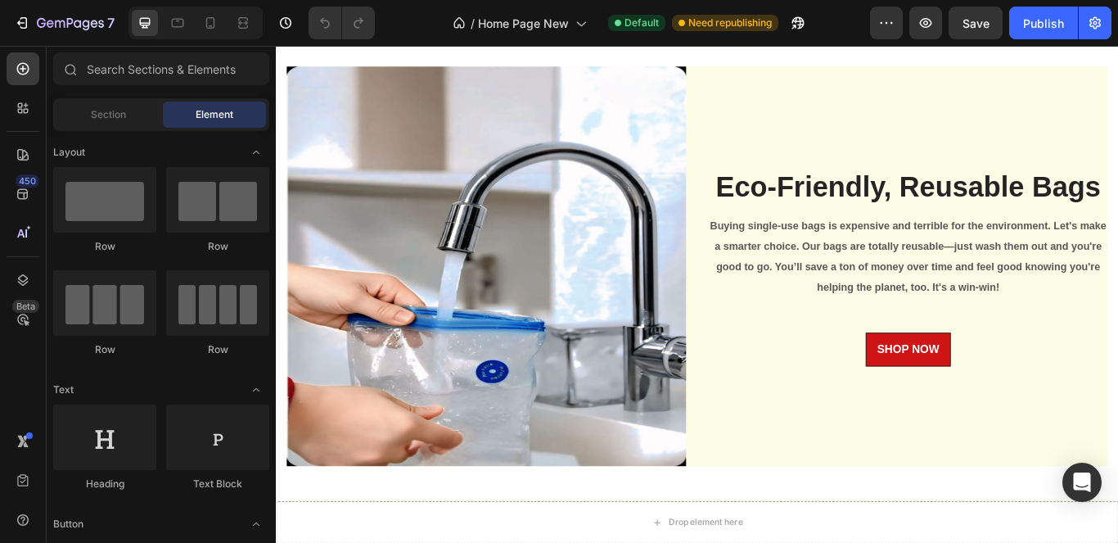
scroll to position [3324, 0]
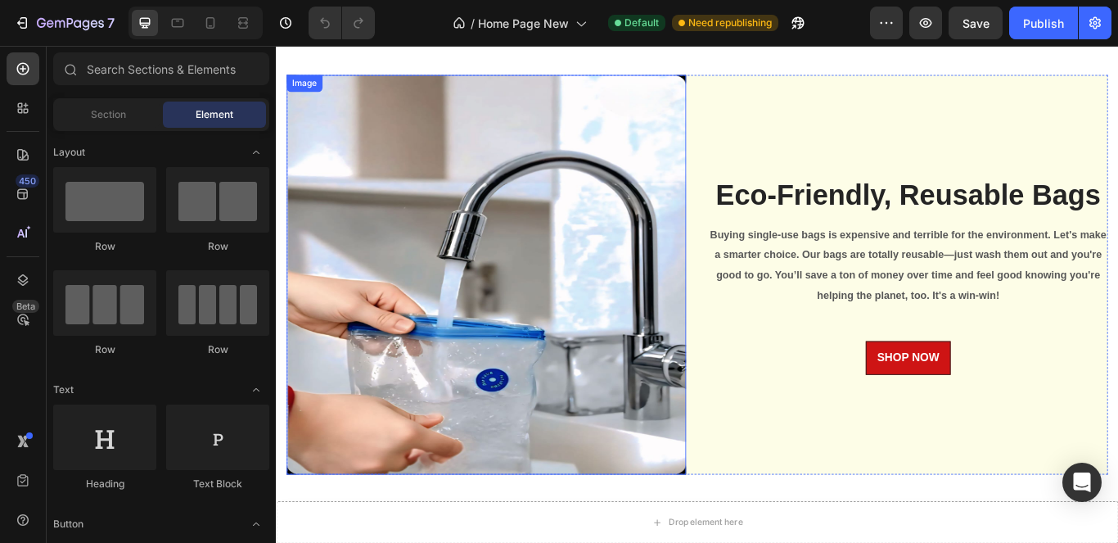
click at [378, 279] on img at bounding box center [521, 312] width 466 height 466
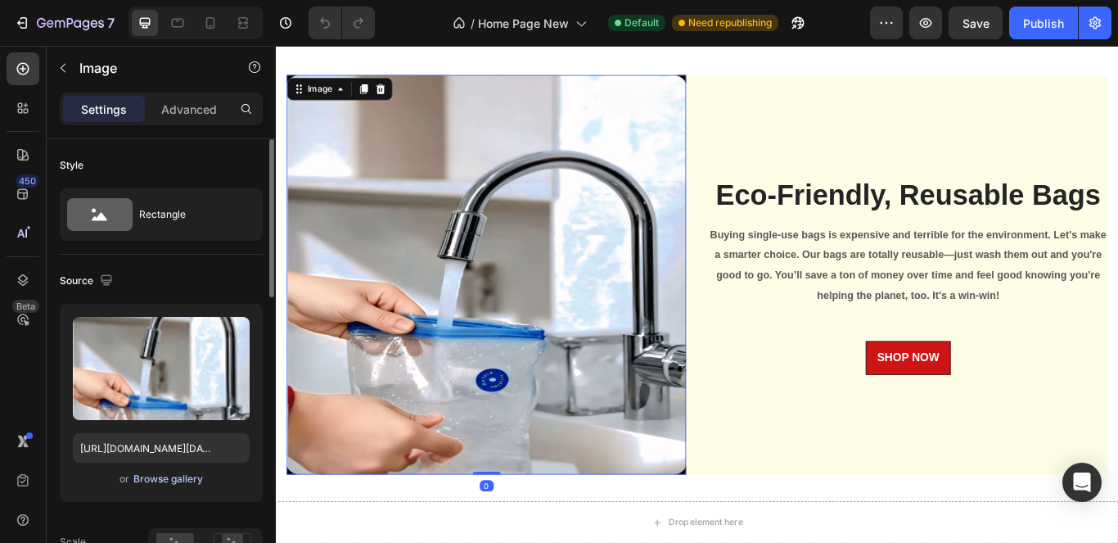
click at [169, 477] on div "Browse gallery" at bounding box center [168, 479] width 70 height 15
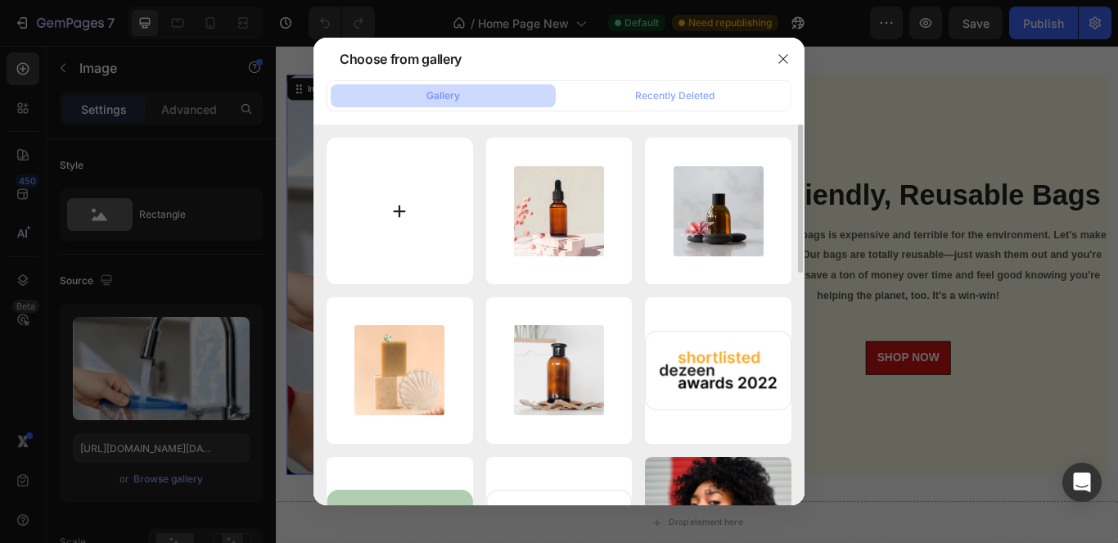
click at [427, 210] on input "file" at bounding box center [400, 211] width 147 height 147
type input "C:\fakepath\WhatsApp Image 2025-09-27 at 1.01.43 AM.jpeg"
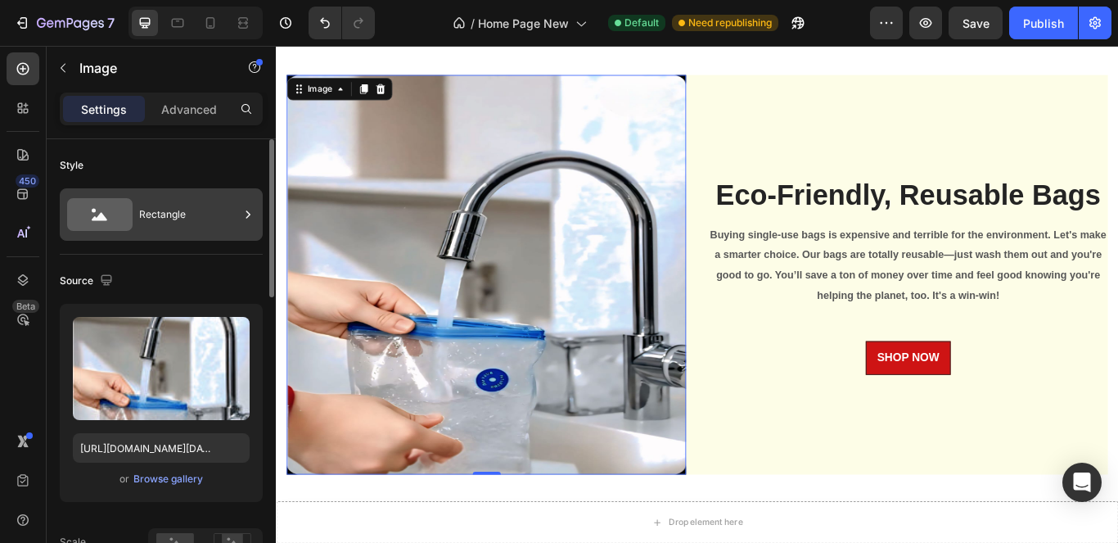
click at [236, 217] on div "Rectangle" at bounding box center [189, 215] width 100 height 38
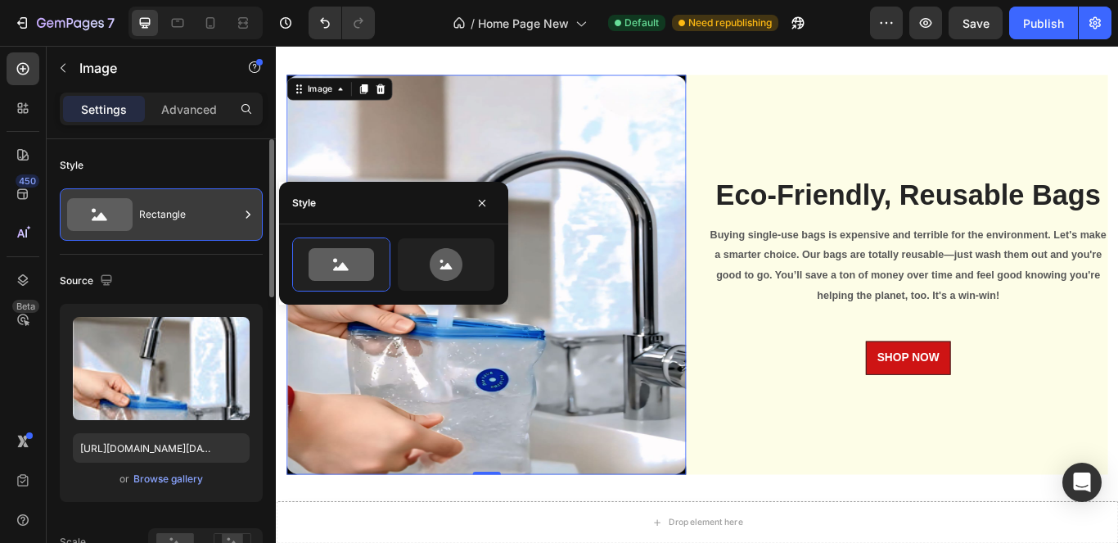
click at [235, 225] on div "Rectangle" at bounding box center [189, 215] width 100 height 38
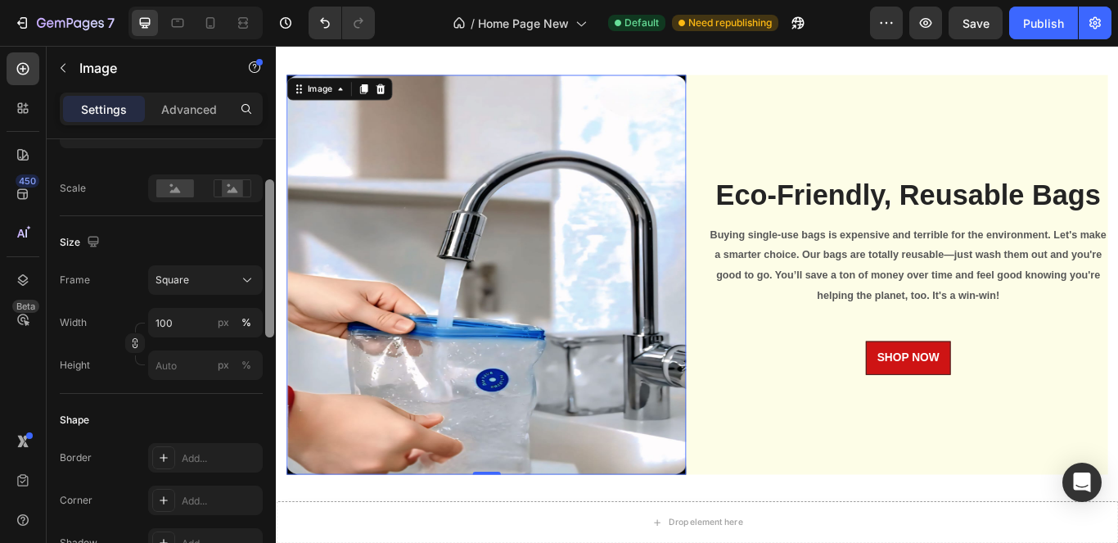
scroll to position [291, 0]
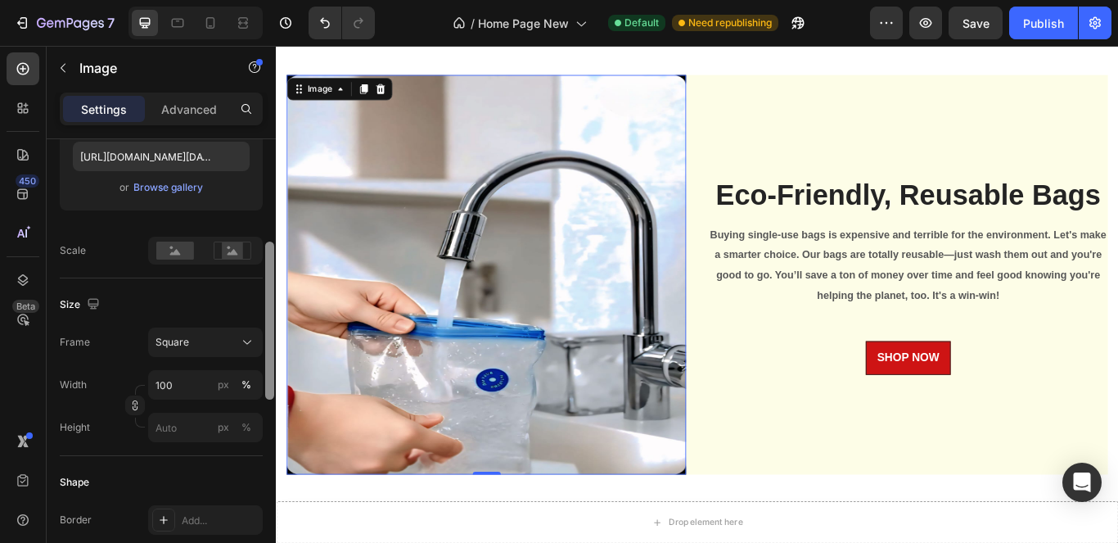
drag, startPoint x: 269, startPoint y: 161, endPoint x: 257, endPoint y: 264, distance: 103.9
click at [257, 264] on div "Style Rectangle Source Upload Image https://cdn.shopify.com/s/files/1/0776/9558…" at bounding box center [161, 364] width 229 height 450
click at [209, 348] on div "Square" at bounding box center [196, 342] width 80 height 15
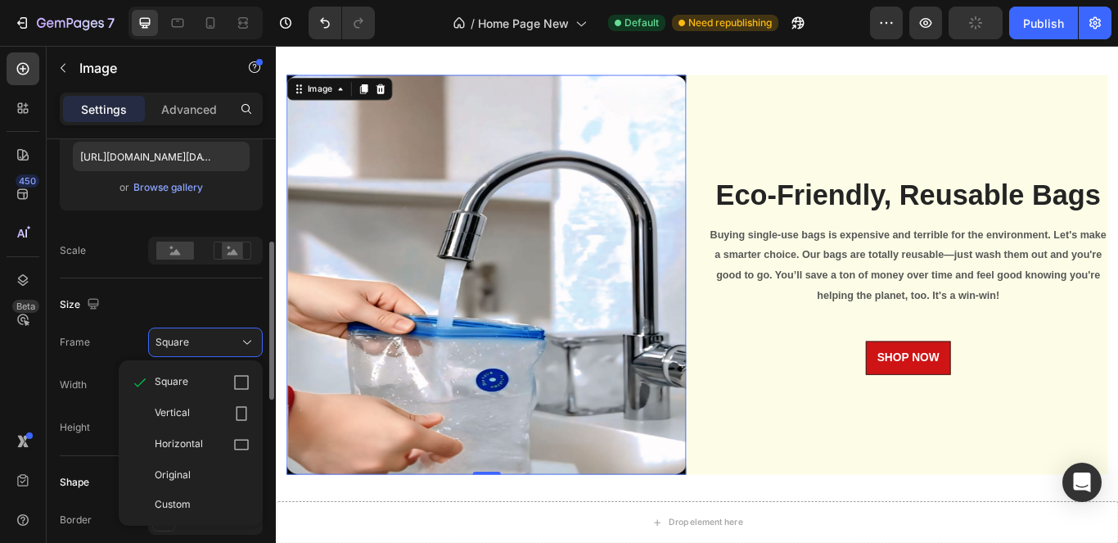
click at [198, 404] on div "Vertical" at bounding box center [190, 413] width 131 height 31
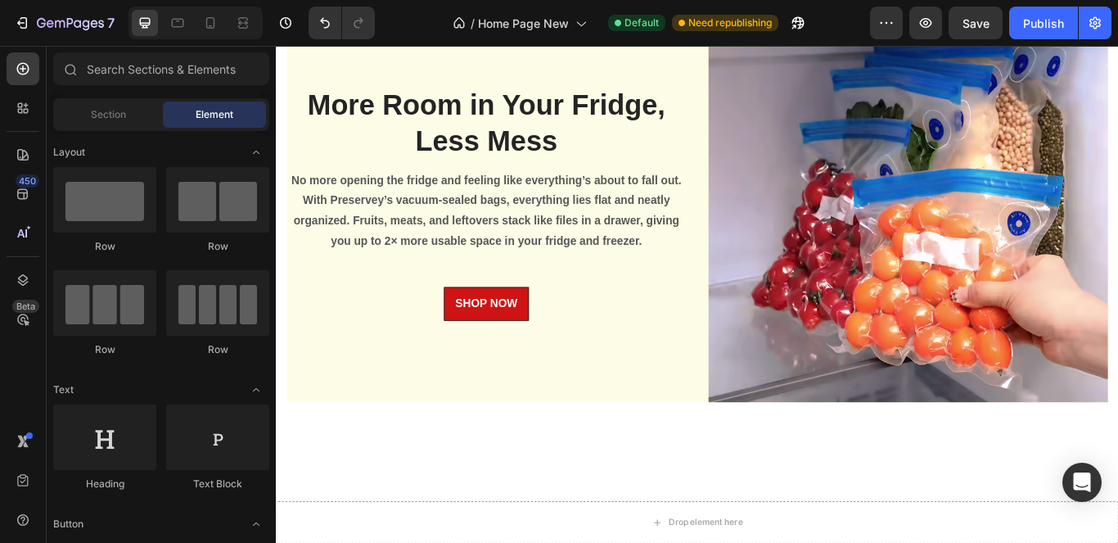
scroll to position [2289, 0]
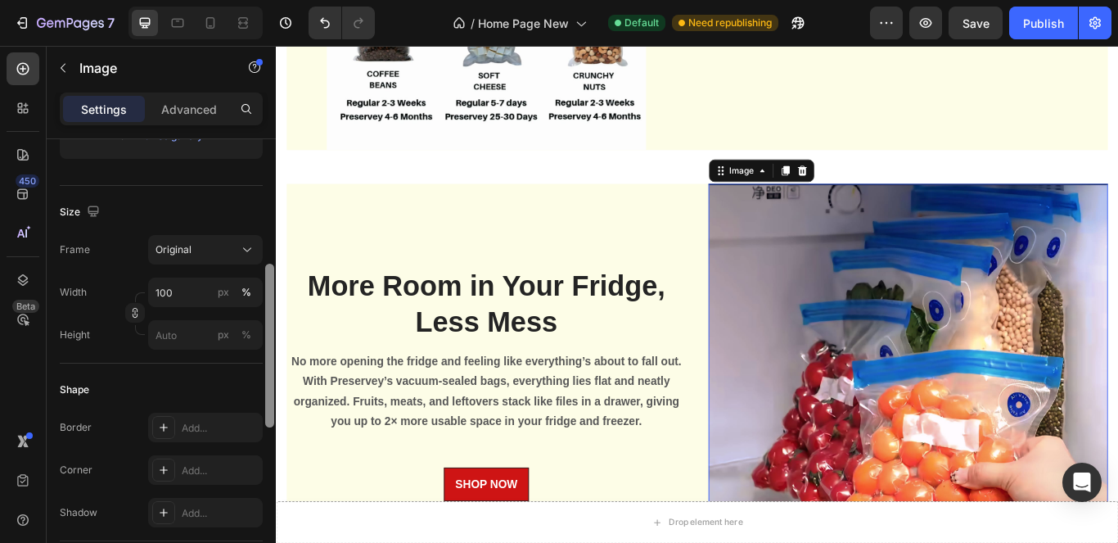
scroll to position [373, 0]
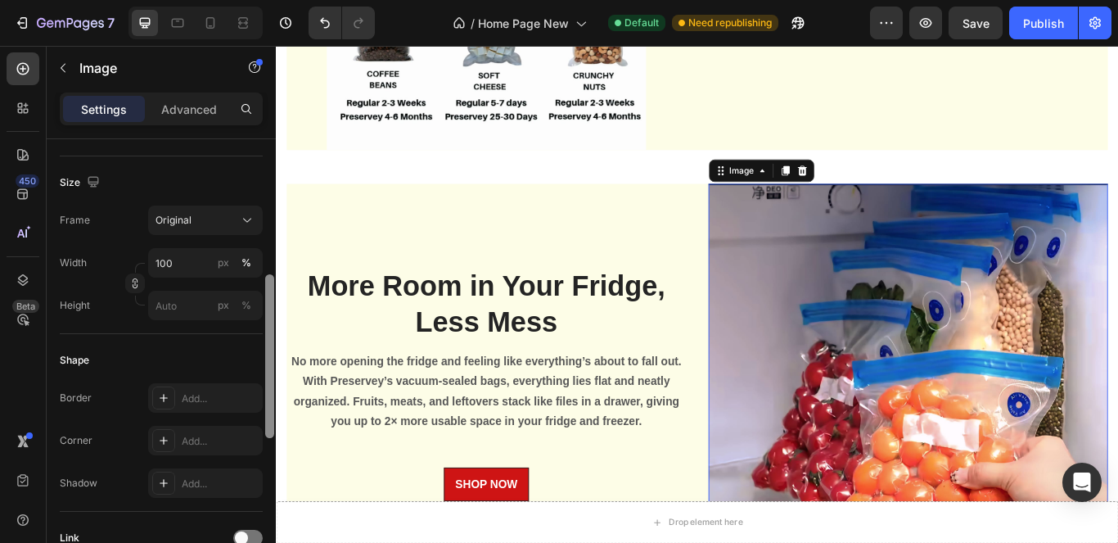
drag, startPoint x: 266, startPoint y: 229, endPoint x: 254, endPoint y: 365, distance: 136.5
click at [254, 365] on div "Style Rectangle Source Upload Image https://cdn.shopify.com/s/files/1/0776/9558…" at bounding box center [161, 364] width 229 height 450
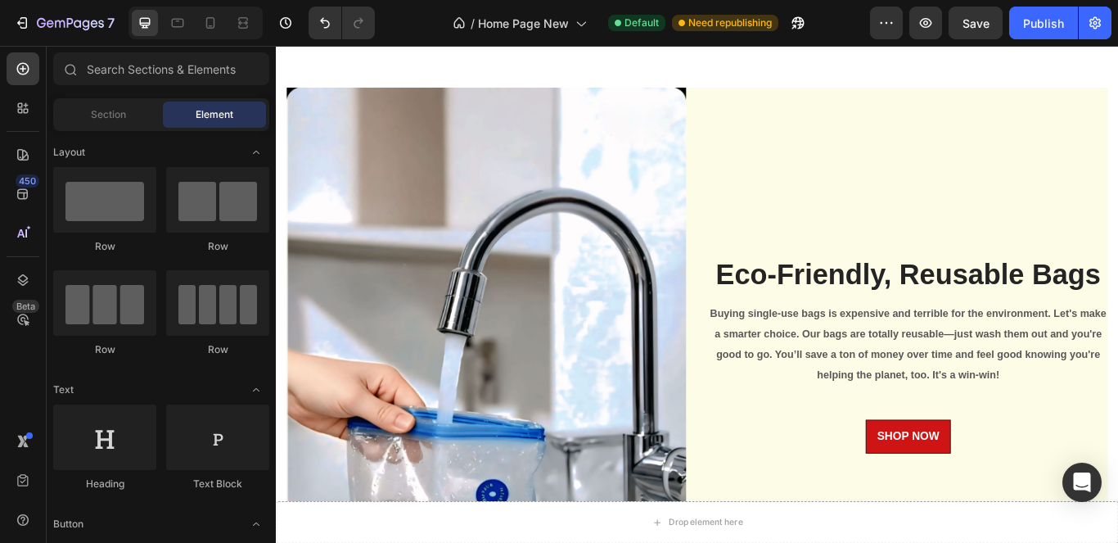
scroll to position [3449, 0]
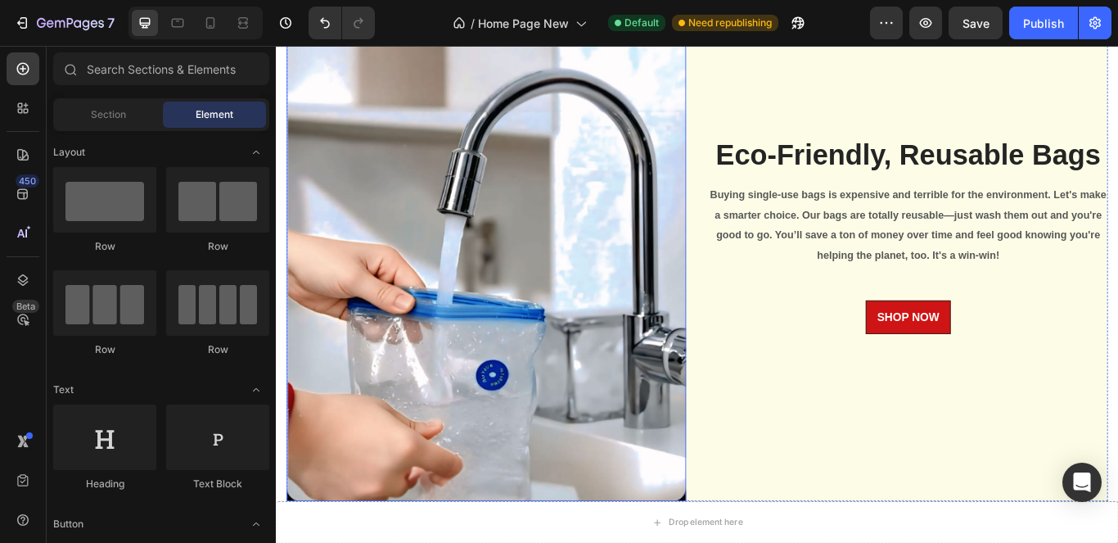
click at [657, 279] on img at bounding box center [521, 265] width 466 height 621
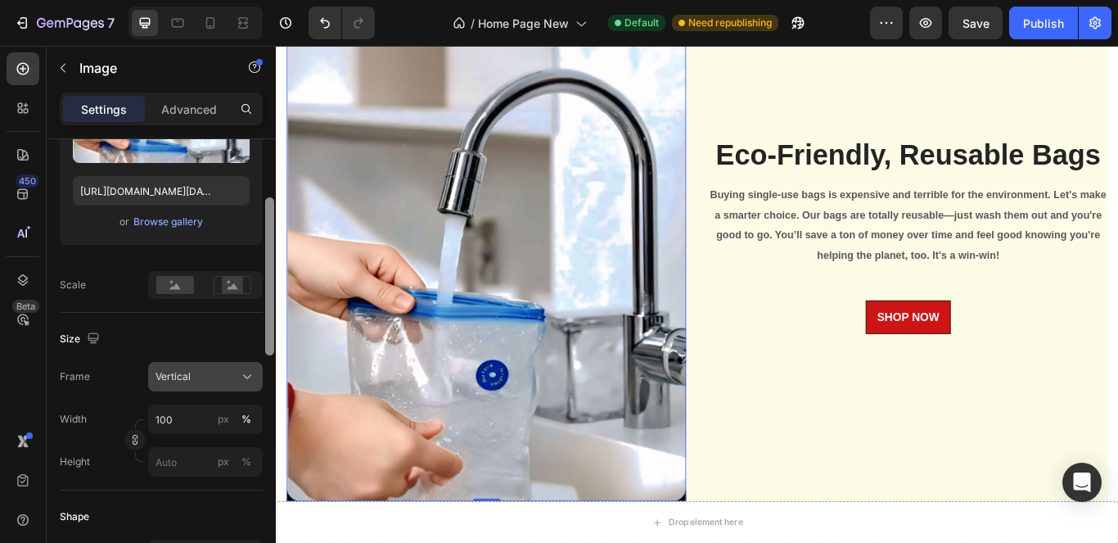
drag, startPoint x: 270, startPoint y: 281, endPoint x: 251, endPoint y: 377, distance: 97.6
click at [273, 355] on div at bounding box center [269, 276] width 9 height 158
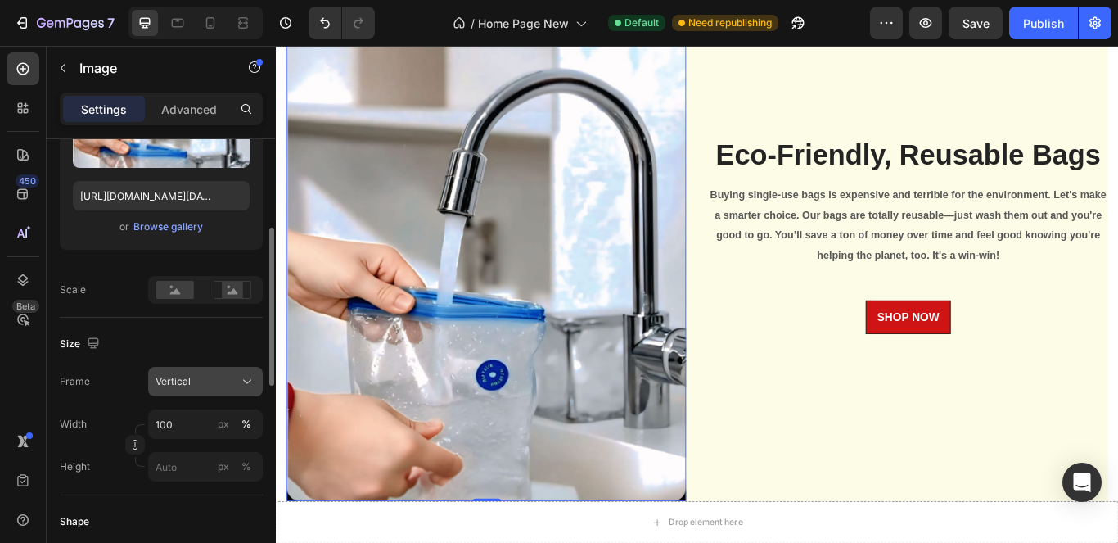
click at [235, 382] on div "Vertical" at bounding box center [196, 381] width 80 height 15
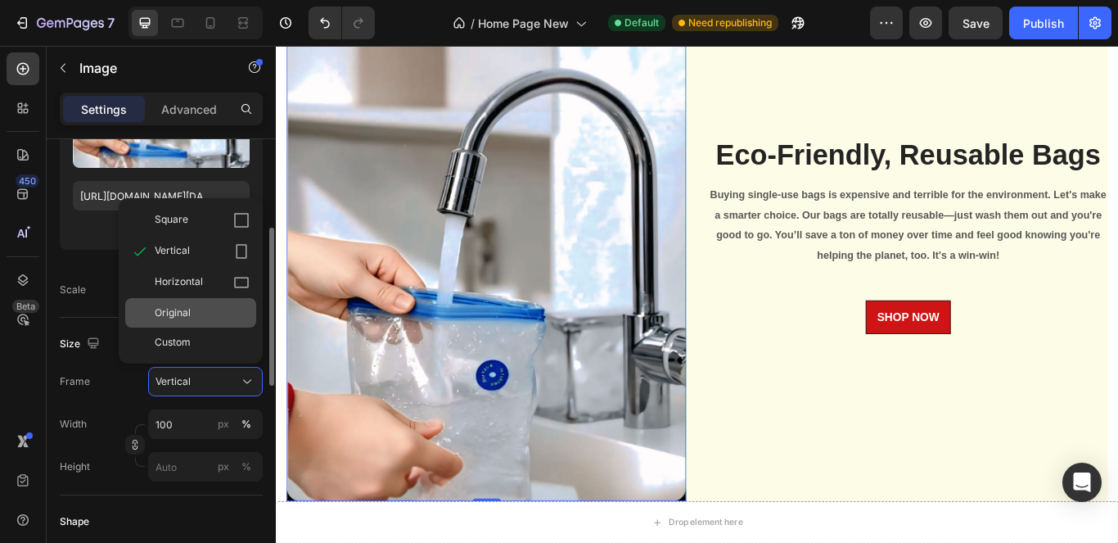
click at [204, 325] on div "Original" at bounding box center [190, 312] width 131 height 29
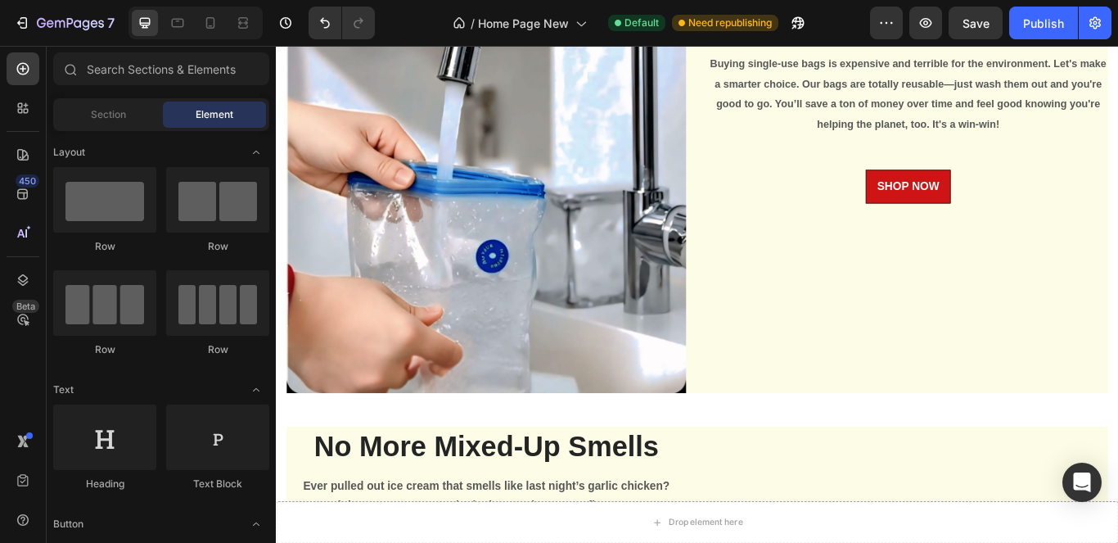
scroll to position [3648, 0]
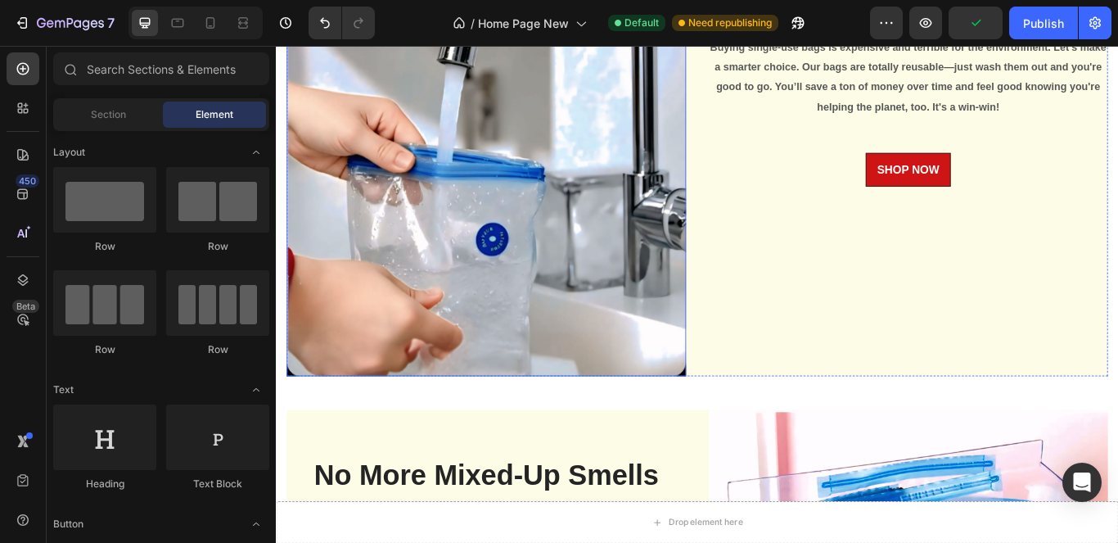
click at [617, 337] on img at bounding box center [521, 93] width 466 height 675
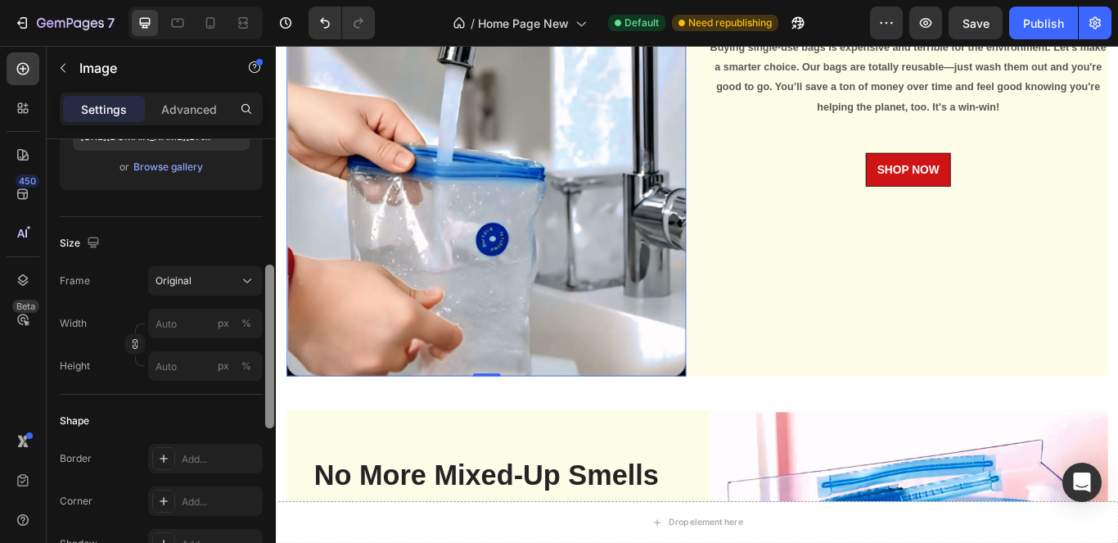
scroll to position [339, 0]
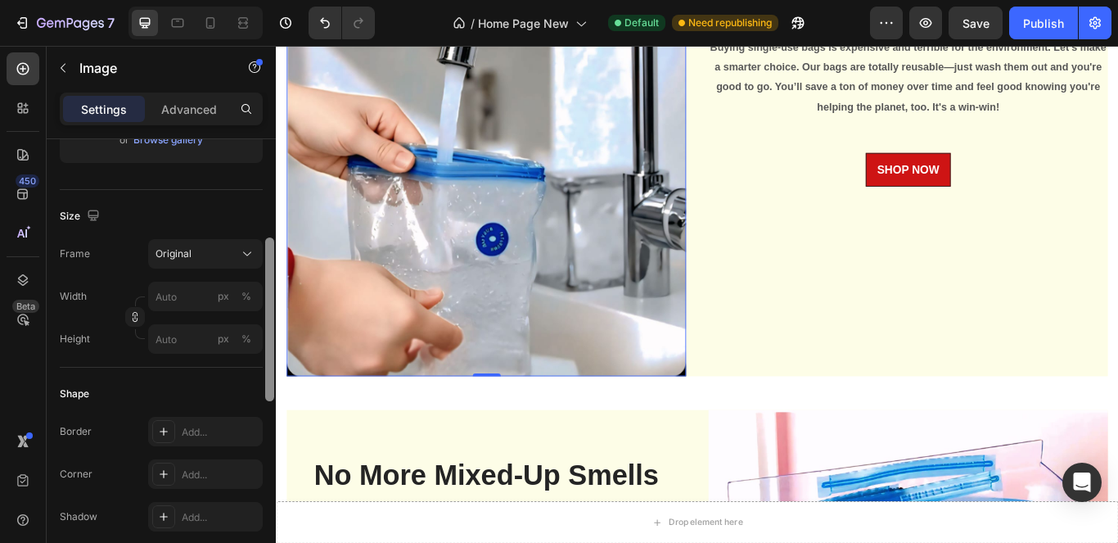
drag, startPoint x: 269, startPoint y: 255, endPoint x: 260, endPoint y: 378, distance: 124.0
click at [260, 378] on div "Style Rectangle Source Upload Image https://cdn.shopify.com/s/files/1/0776/9558…" at bounding box center [161, 364] width 229 height 450
click at [238, 257] on div "Original" at bounding box center [206, 254] width 100 height 16
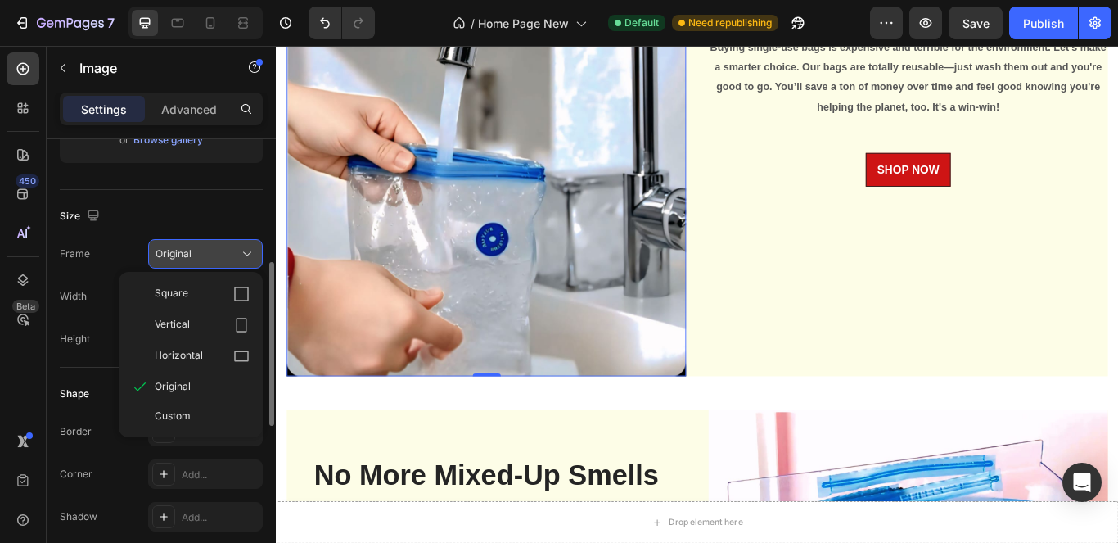
click at [238, 257] on div "Original" at bounding box center [206, 254] width 100 height 16
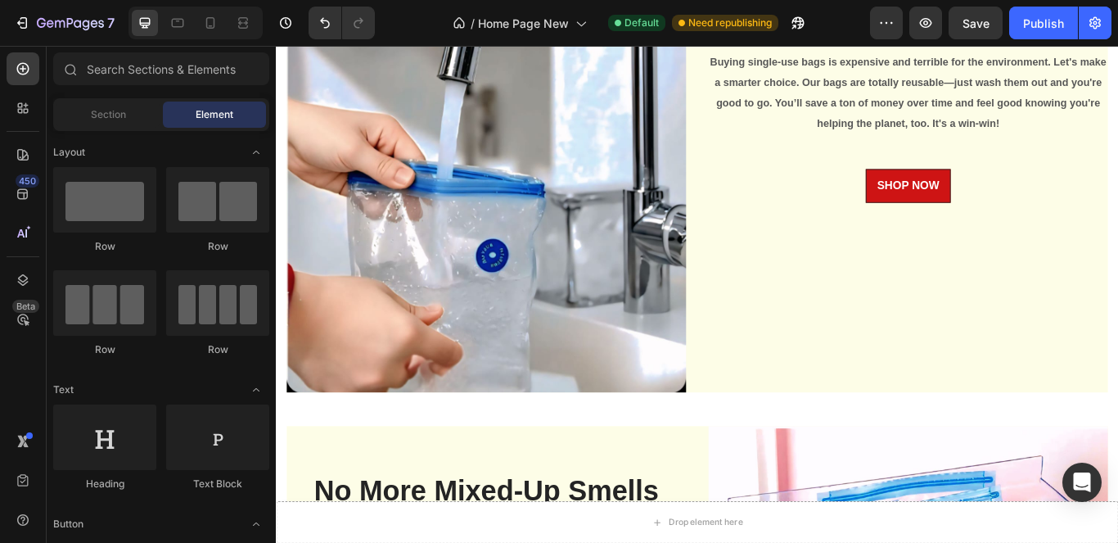
scroll to position [3213, 0]
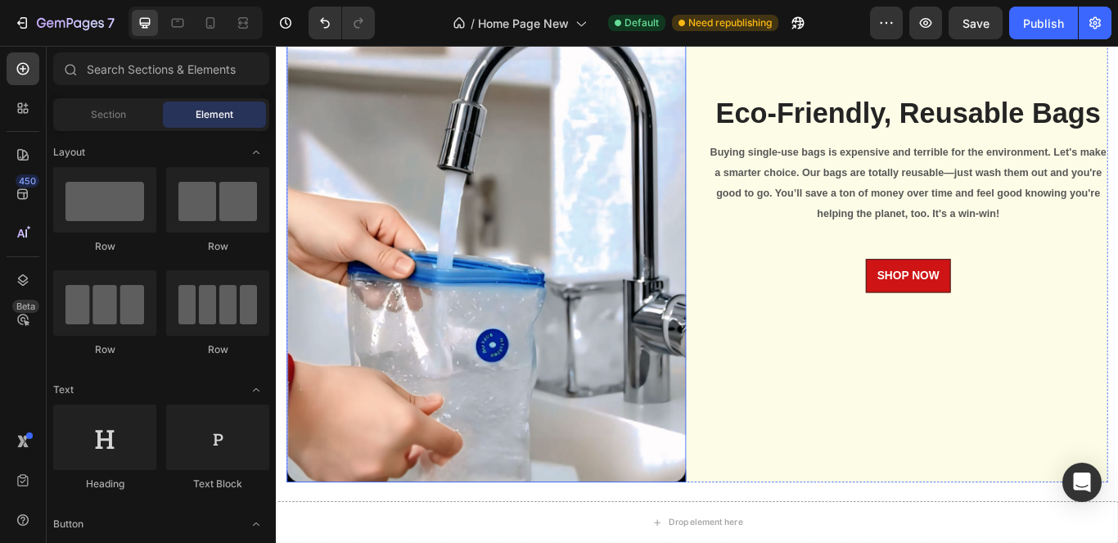
click at [382, 228] on img at bounding box center [521, 217] width 466 height 675
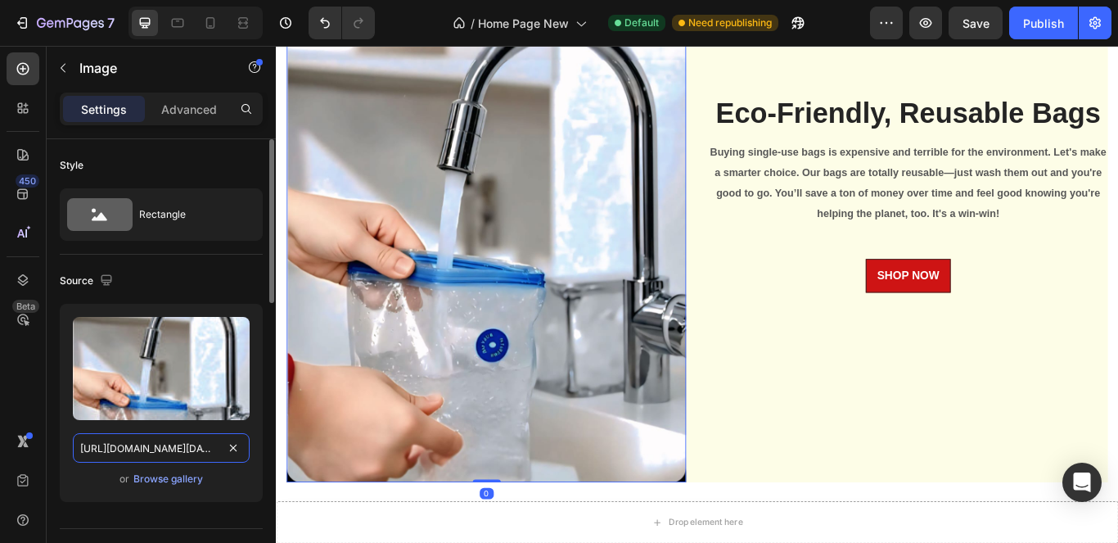
click at [177, 454] on input "https://cdn.shopify.com/s/files/1/0776/9558/2424/files/WhatsApp_Image_2025-09-2…" at bounding box center [161, 447] width 177 height 29
click at [168, 484] on div "Browse gallery" at bounding box center [168, 479] width 70 height 15
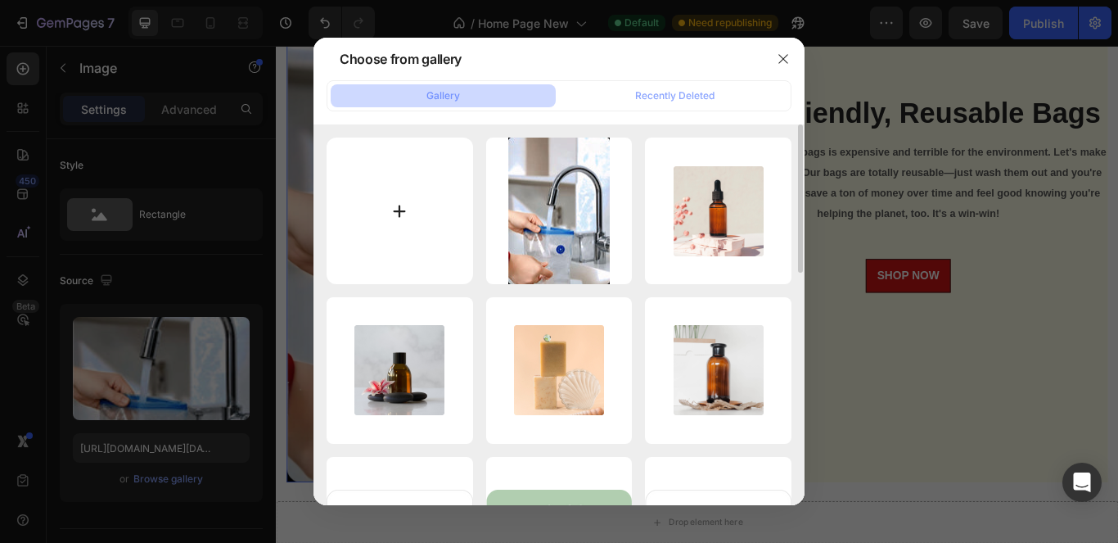
click at [362, 198] on input "file" at bounding box center [400, 211] width 147 height 147
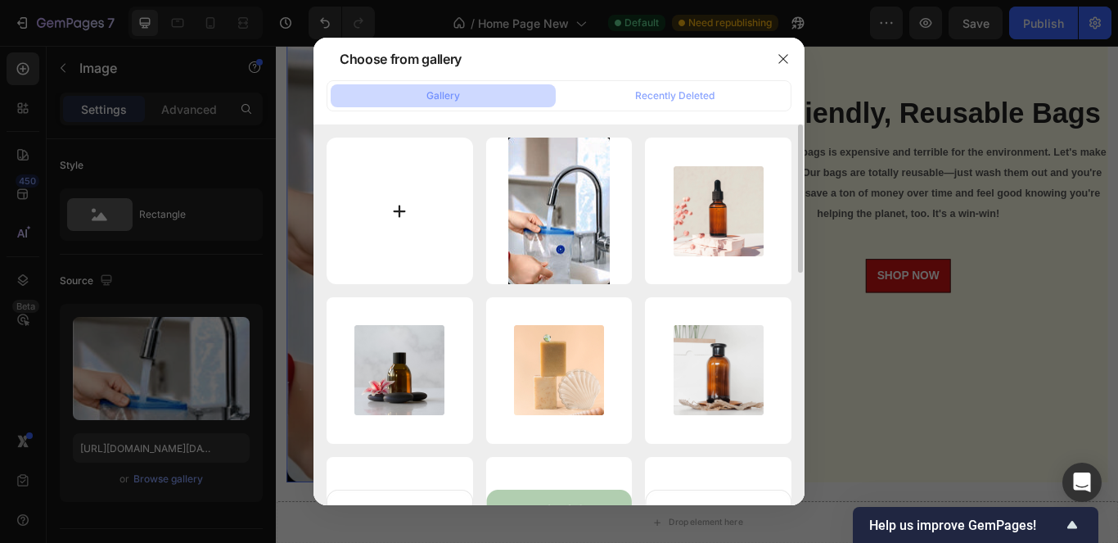
type input "C:\fakepath\WhatsApp Image 2025-09-27 at 1.07.38 AM.jpeg"
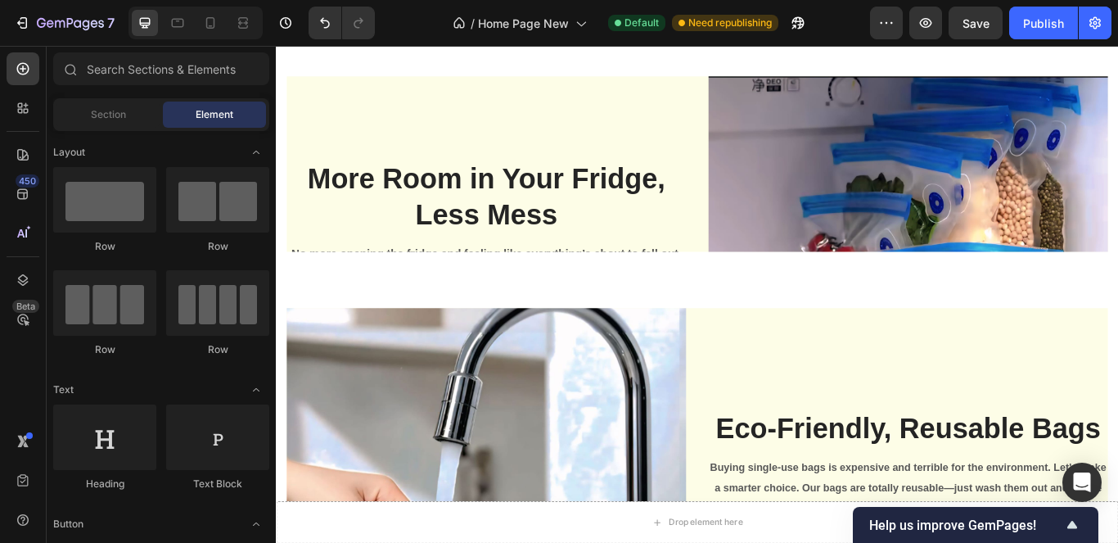
scroll to position [2990, 0]
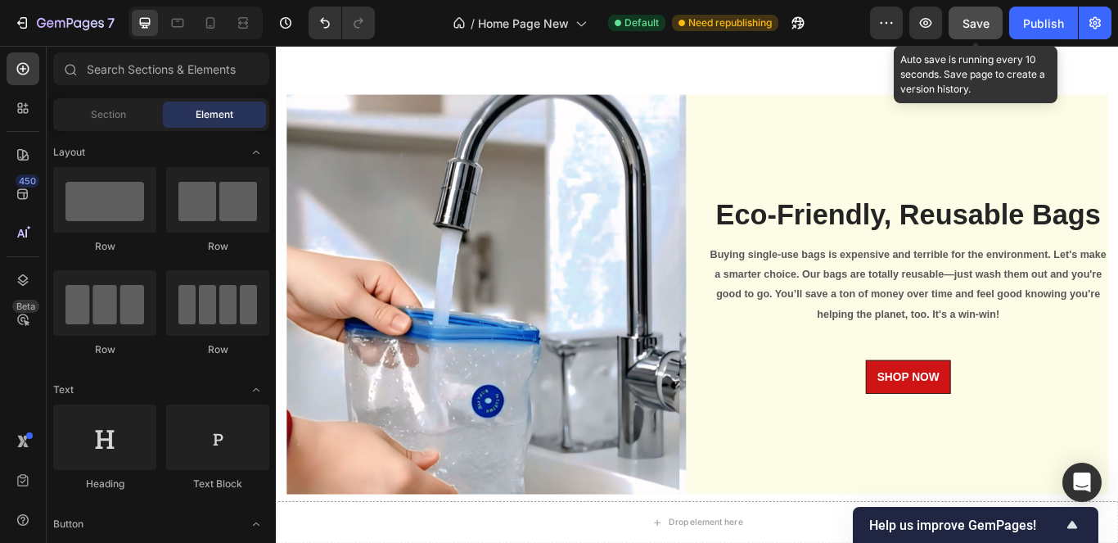
click at [982, 30] on div "Save" at bounding box center [976, 23] width 27 height 17
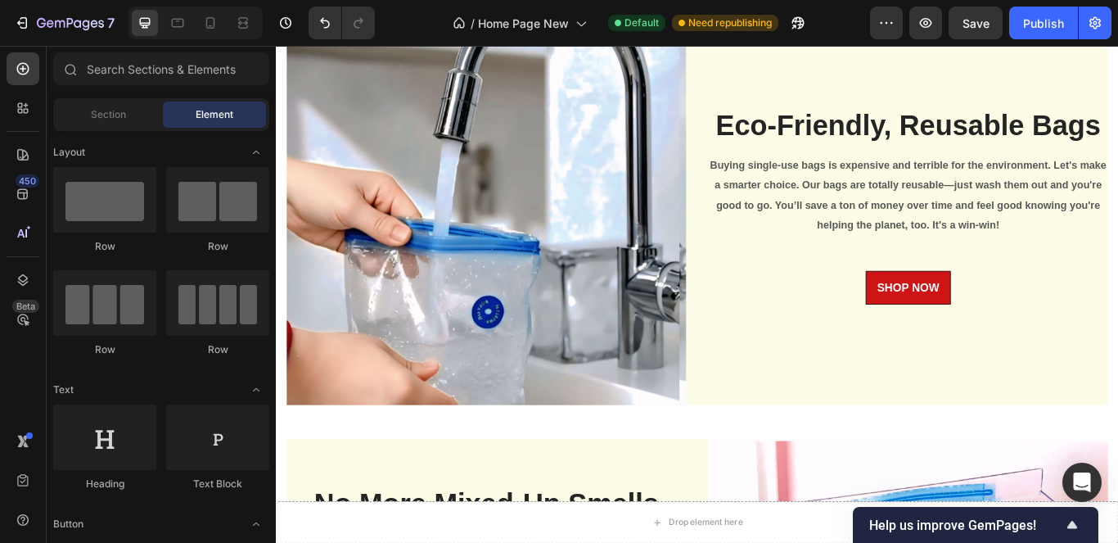
scroll to position [2777, 0]
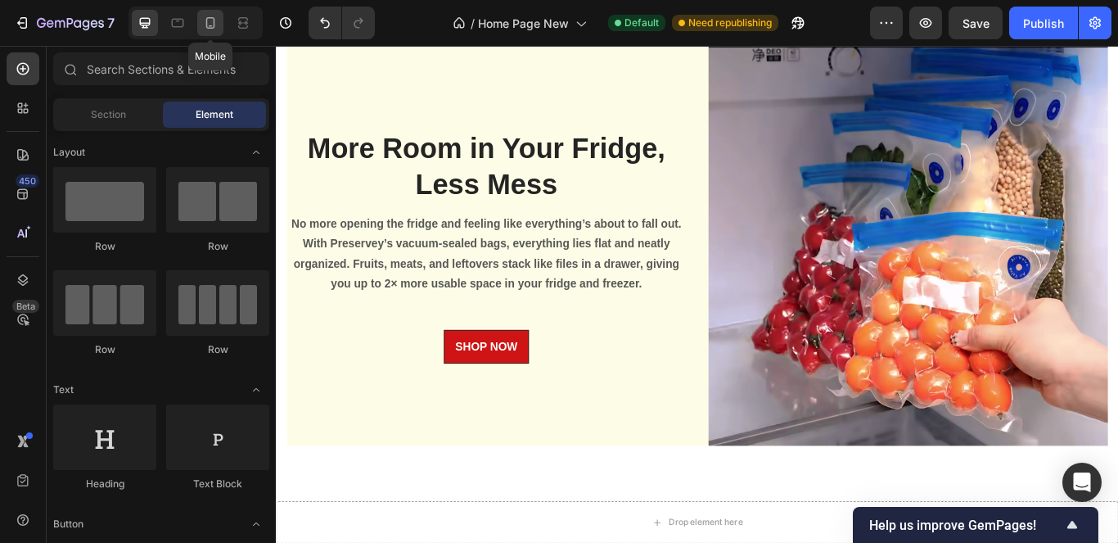
click at [217, 25] on icon at bounding box center [210, 23] width 16 height 16
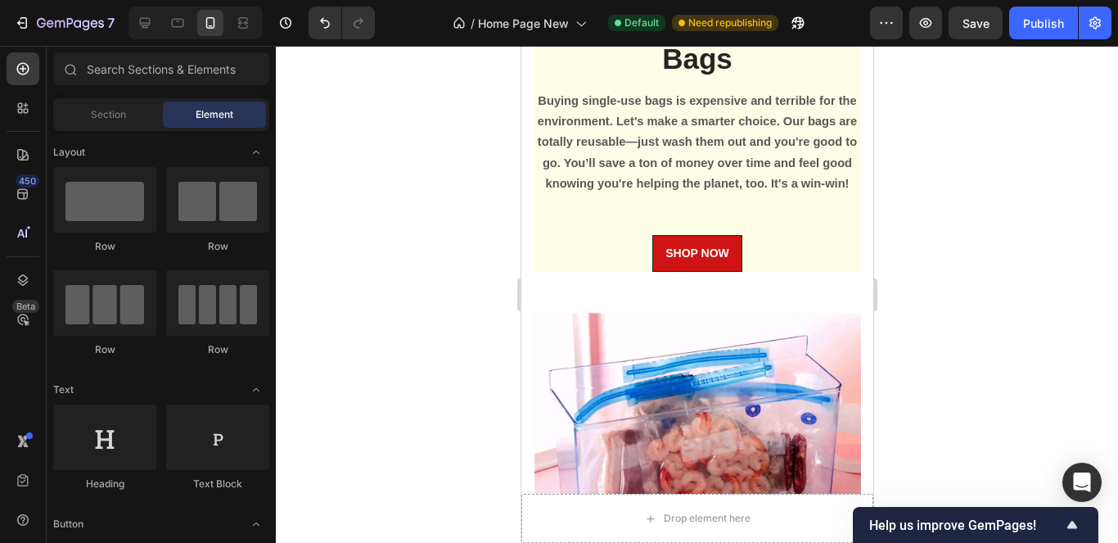
scroll to position [3415, 0]
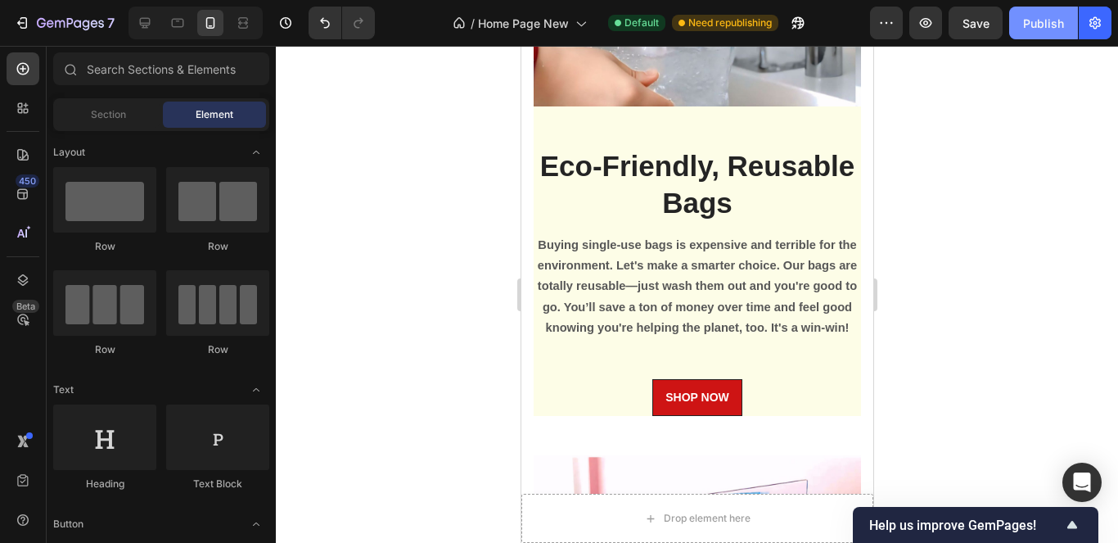
click at [1029, 34] on button "Publish" at bounding box center [1044, 23] width 69 height 33
